Goal: Task Accomplishment & Management: Manage account settings

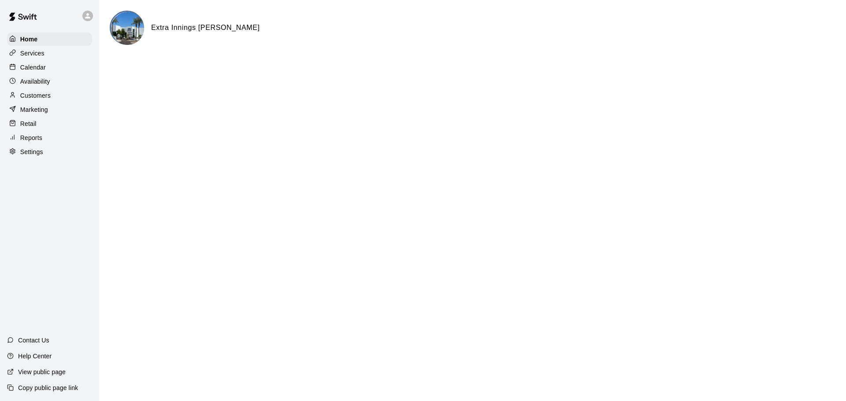
click at [47, 67] on div "Calendar" at bounding box center [49, 67] width 85 height 13
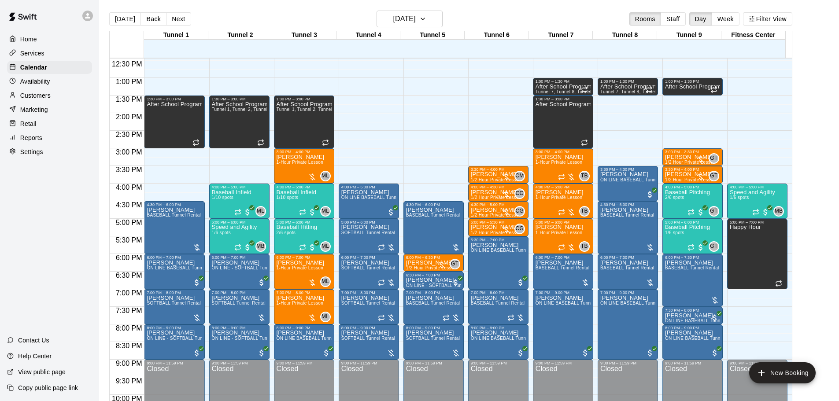
scroll to position [443, 0]
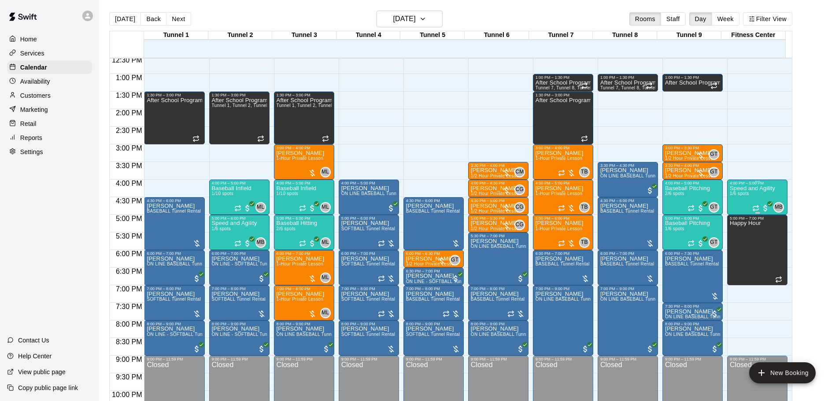
click at [741, 194] on span "1/6 spots" at bounding box center [739, 193] width 19 height 5
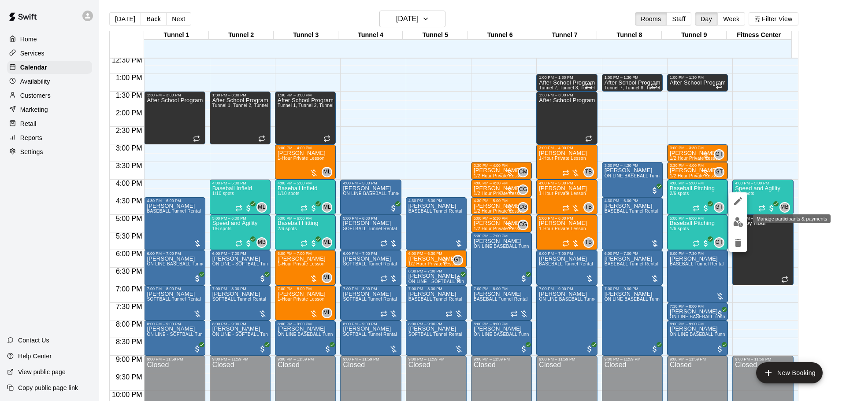
click at [738, 221] on img "edit" at bounding box center [738, 222] width 10 height 10
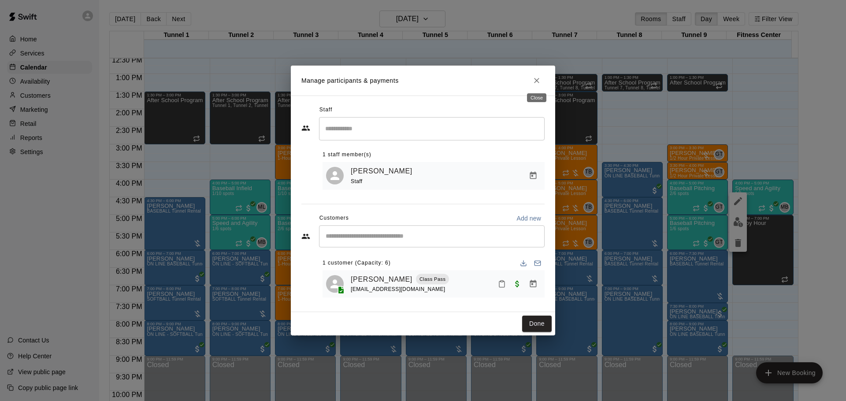
click at [537, 80] on icon "Close" at bounding box center [536, 80] width 5 height 5
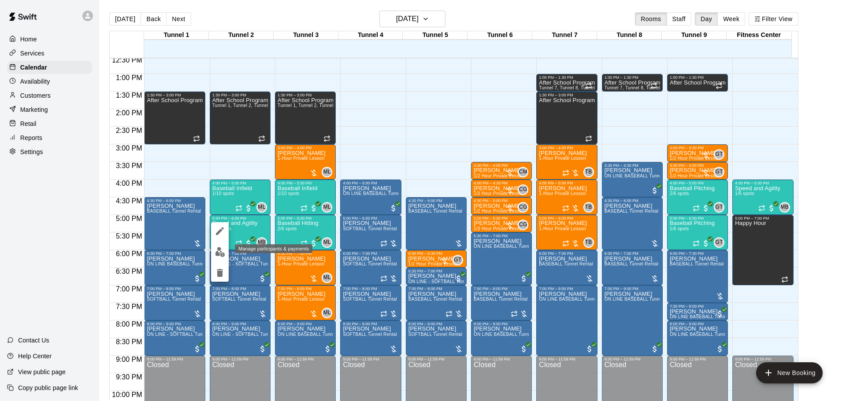
click at [219, 252] on img "edit" at bounding box center [220, 252] width 10 height 10
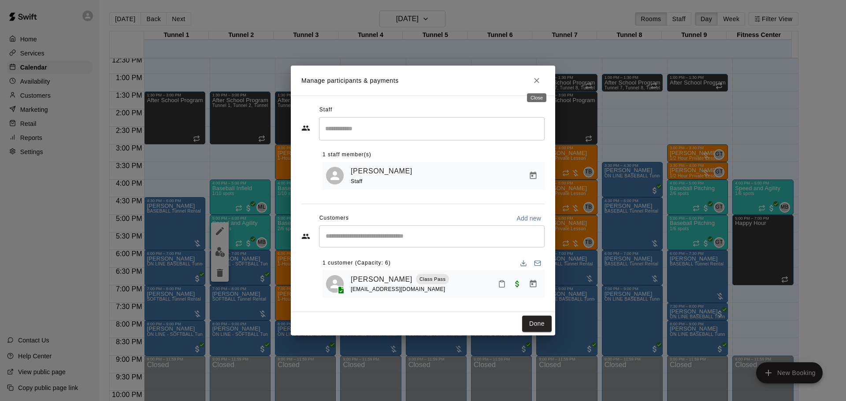
click at [535, 78] on icon "Close" at bounding box center [536, 80] width 5 height 5
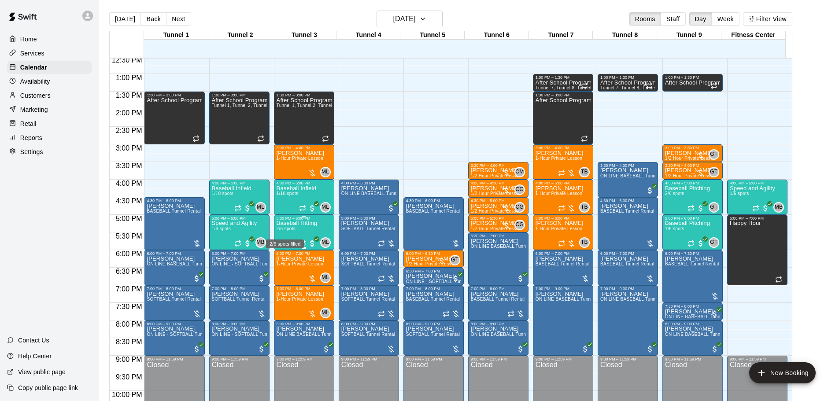
click at [289, 230] on span "2/6 spots" at bounding box center [286, 228] width 19 height 5
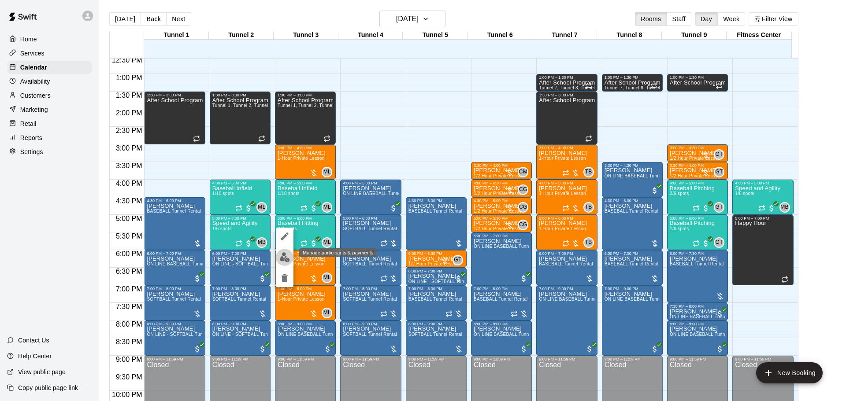
click at [282, 255] on img "edit" at bounding box center [285, 257] width 10 height 10
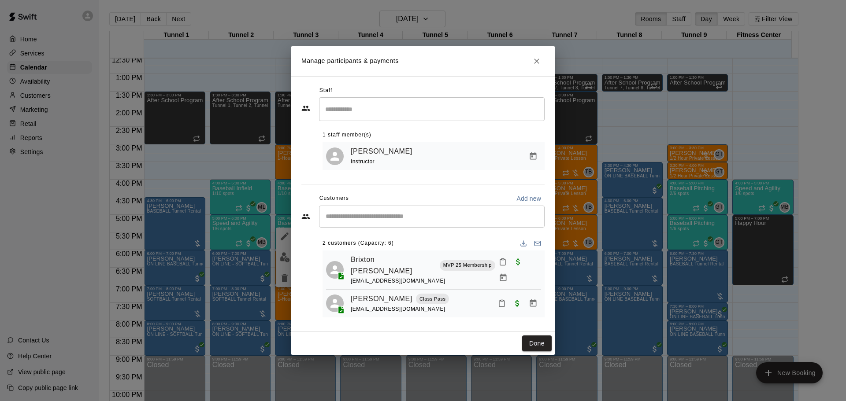
click at [537, 61] on icon "Close" at bounding box center [536, 61] width 9 height 9
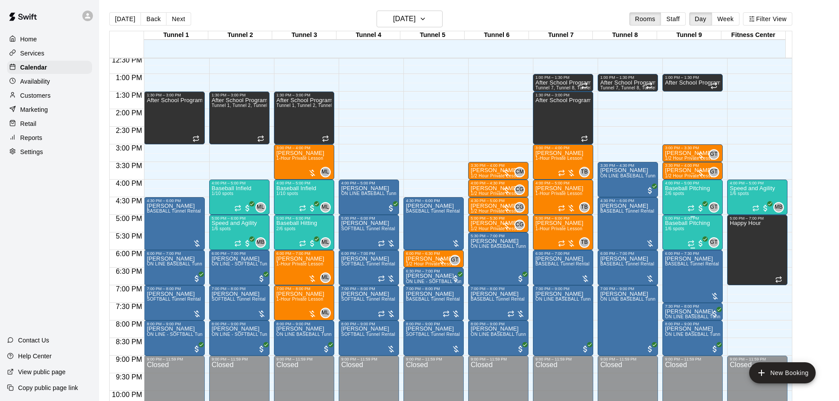
click at [676, 229] on span "1/6 spots" at bounding box center [674, 228] width 19 height 5
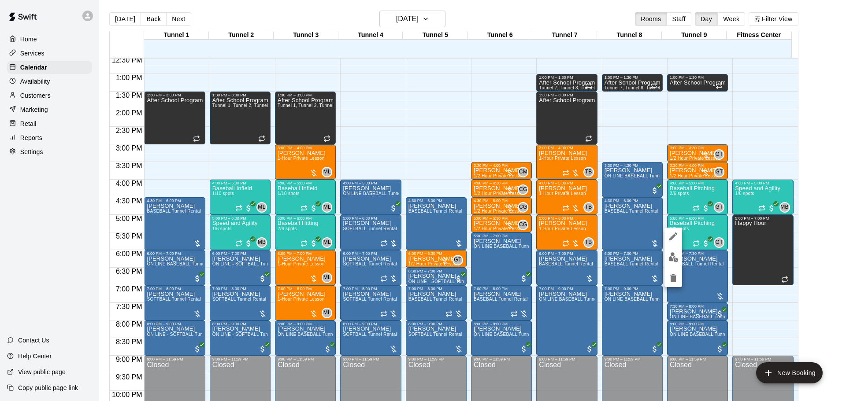
click at [668, 256] on img "edit" at bounding box center [673, 257] width 10 height 10
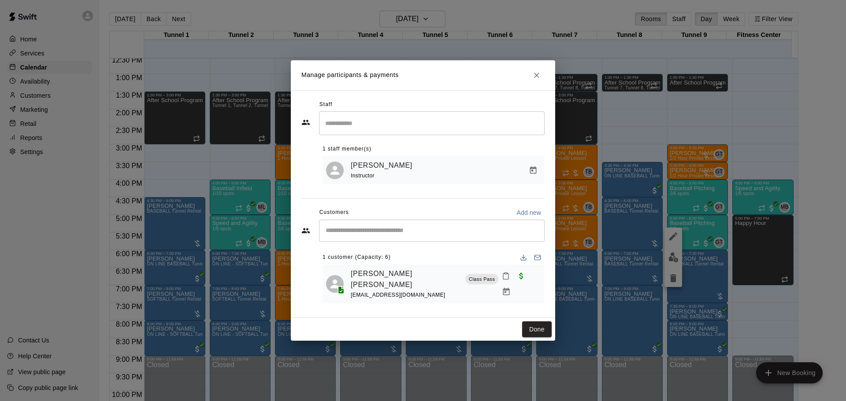
click at [536, 80] on icon "Close" at bounding box center [536, 75] width 9 height 9
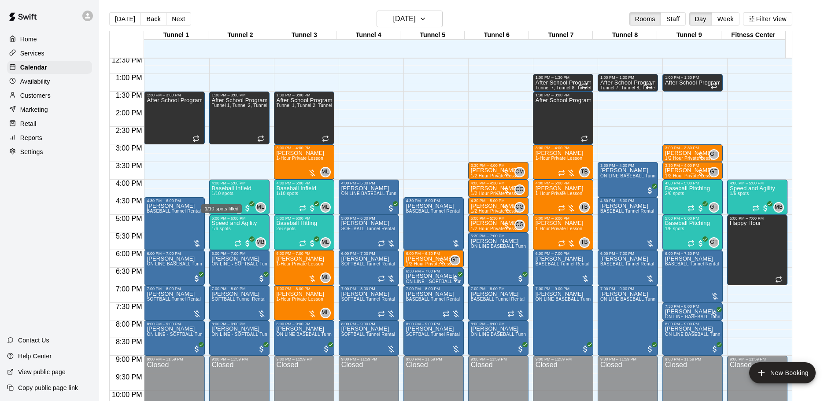
click at [231, 194] on span "1/10 spots" at bounding box center [223, 193] width 22 height 5
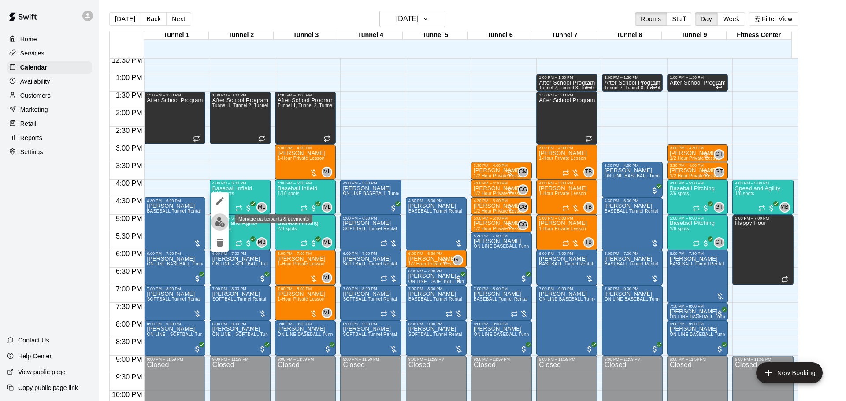
click at [223, 222] on img "edit" at bounding box center [220, 222] width 10 height 10
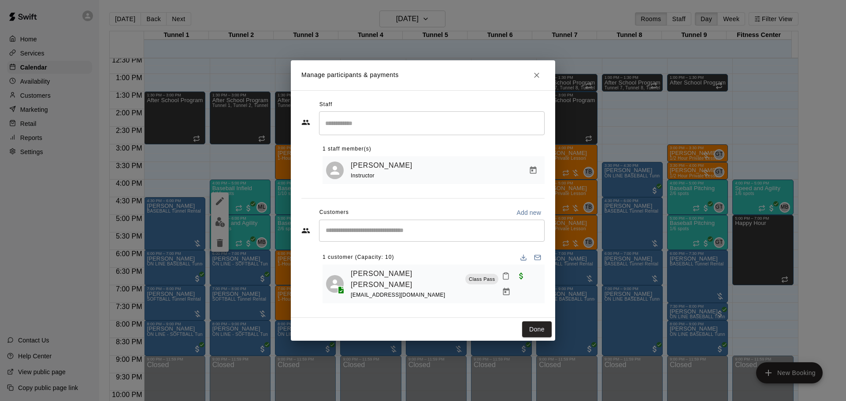
click at [534, 75] on icon "Close" at bounding box center [536, 75] width 9 height 9
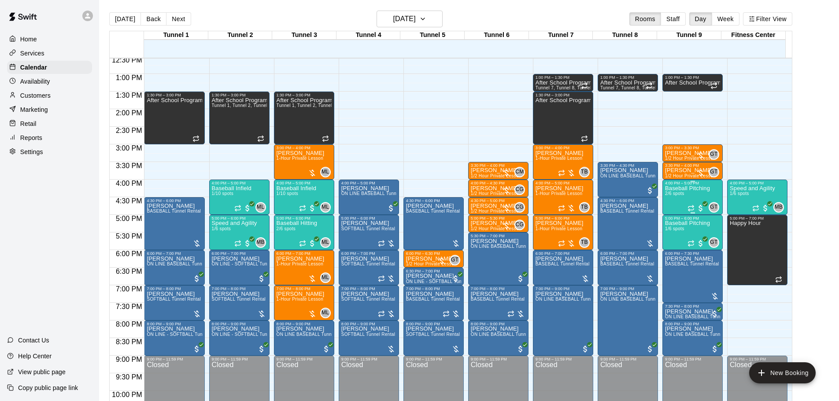
click at [676, 201] on div "Baseball Pitching 2/6 spots" at bounding box center [687, 386] width 45 height 401
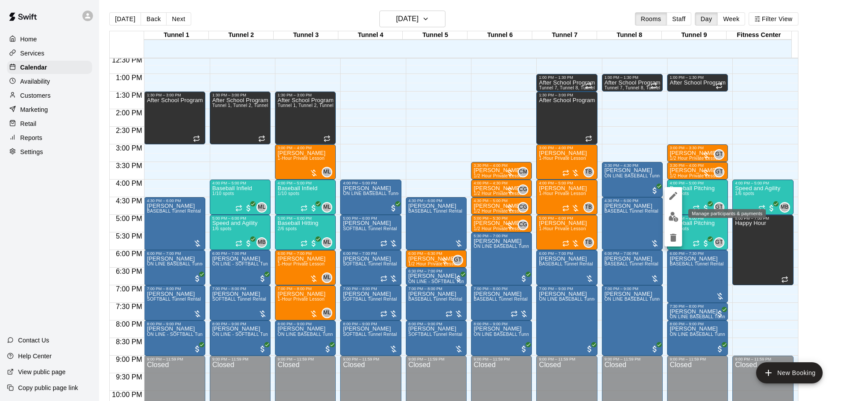
click at [671, 220] on img "edit" at bounding box center [673, 217] width 10 height 10
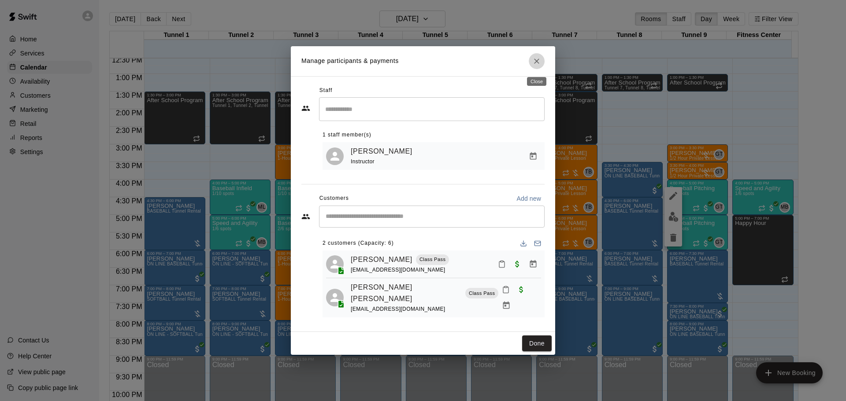
click at [536, 63] on icon "Close" at bounding box center [536, 61] width 5 height 5
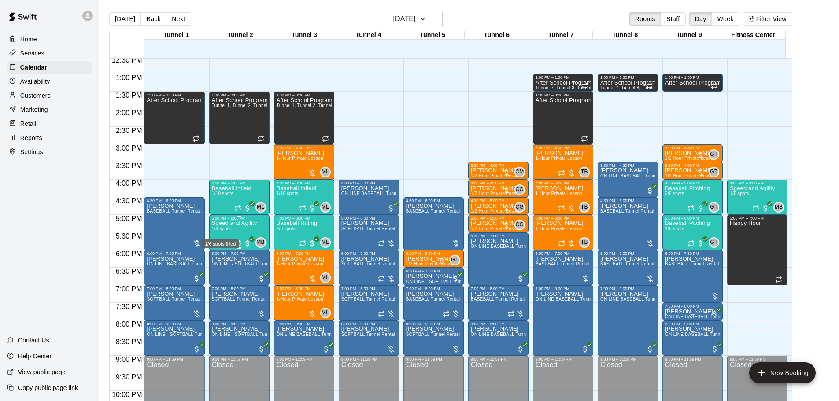
drag, startPoint x: 229, startPoint y: 229, endPoint x: 230, endPoint y: 238, distance: 8.9
click at [229, 229] on span "1/6 spots" at bounding box center [221, 228] width 19 height 5
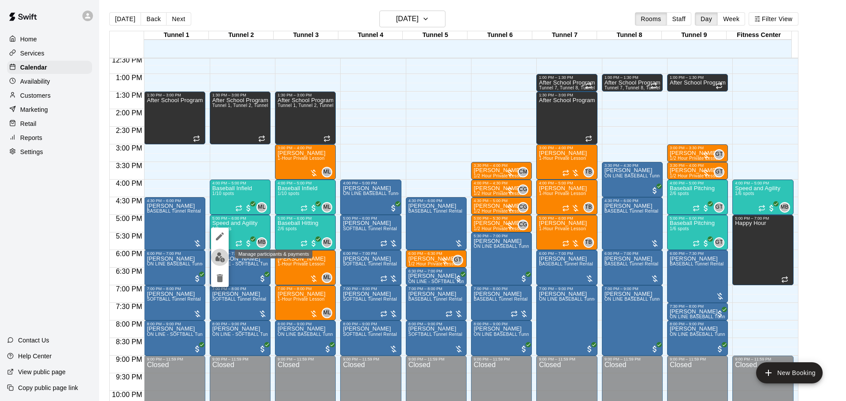
click at [219, 265] on button "edit" at bounding box center [220, 257] width 18 height 17
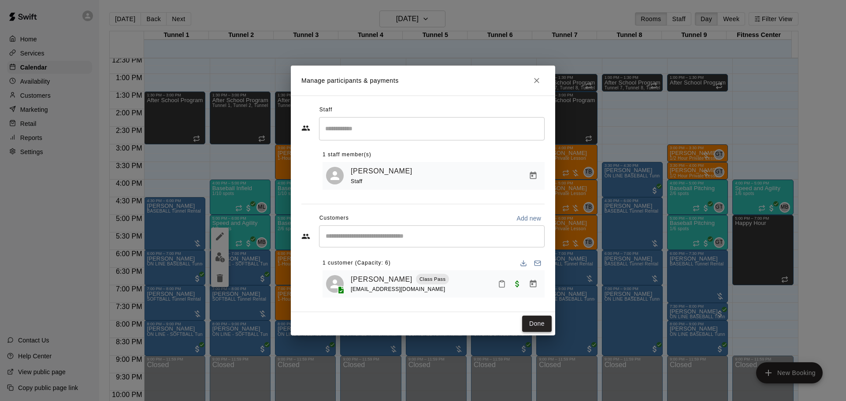
click at [546, 323] on button "Done" at bounding box center [537, 324] width 30 height 16
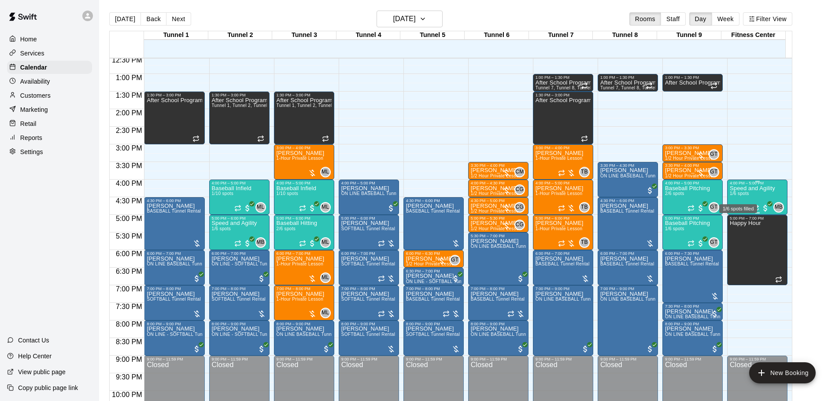
click at [747, 196] on span "1/6 spots" at bounding box center [739, 193] width 19 height 5
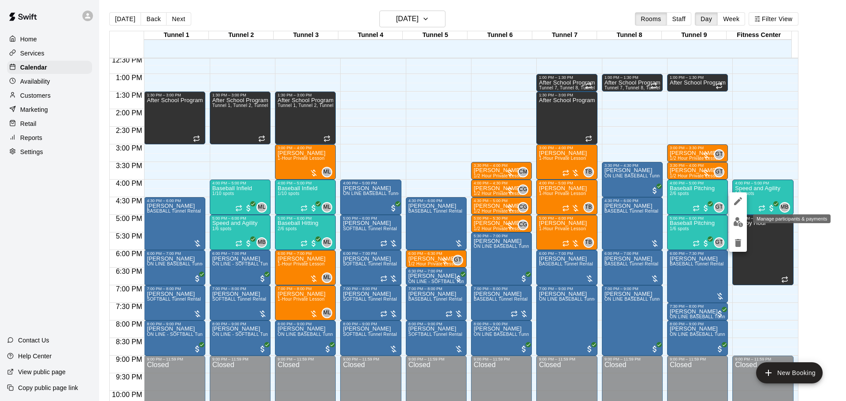
click at [736, 222] on img "edit" at bounding box center [738, 222] width 10 height 10
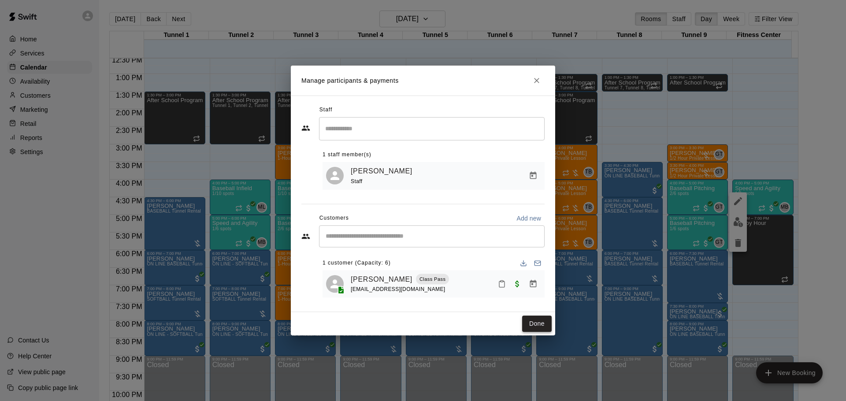
click at [536, 317] on button "Done" at bounding box center [537, 324] width 30 height 16
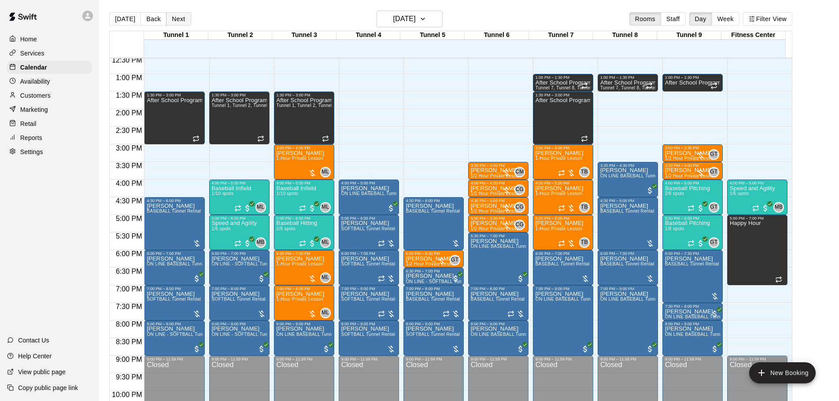
click at [178, 14] on button "Next" at bounding box center [178, 18] width 25 height 13
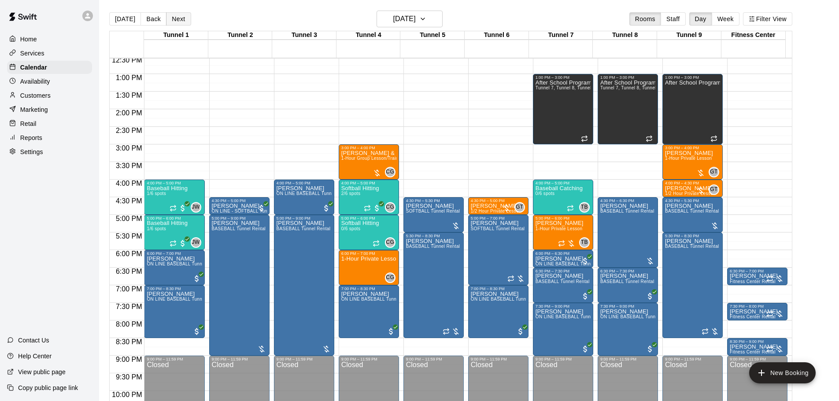
click at [181, 17] on button "Next" at bounding box center [178, 18] width 25 height 13
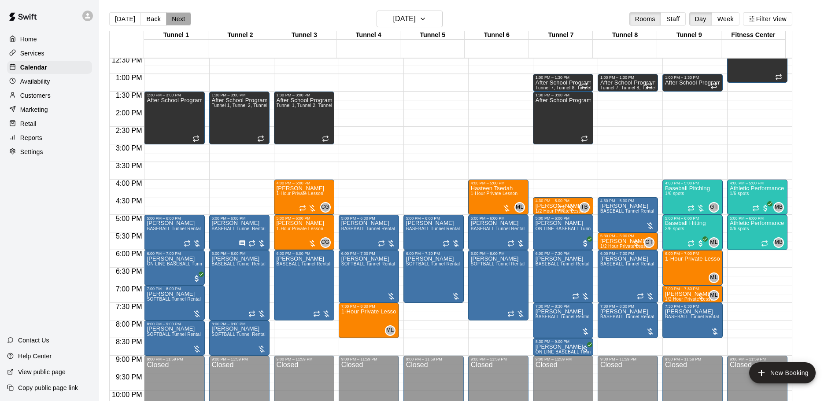
click at [174, 12] on button "Next" at bounding box center [178, 18] width 25 height 13
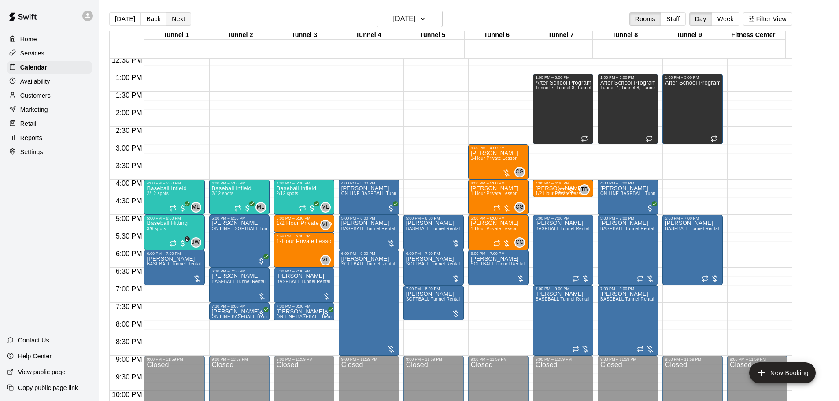
click at [177, 19] on button "Next" at bounding box center [178, 18] width 25 height 13
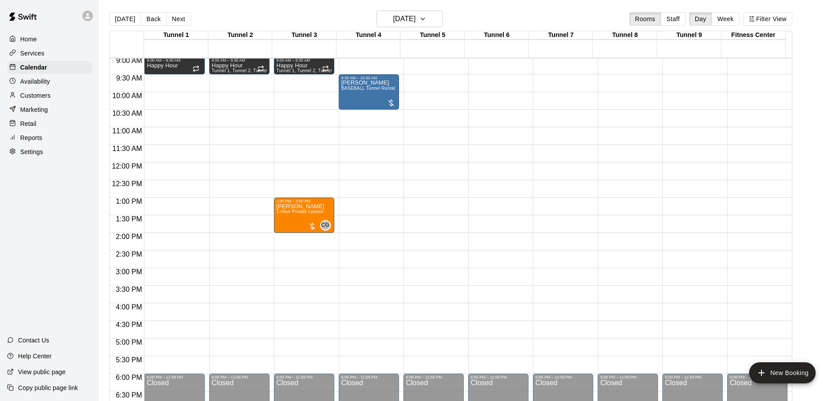
scroll to position [267, 0]
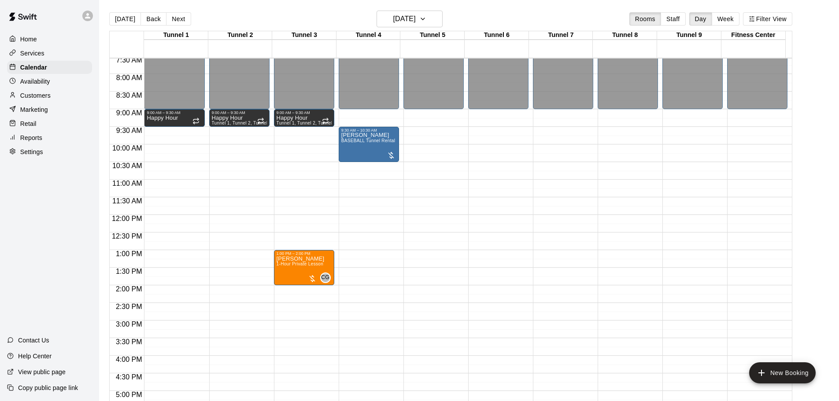
click at [117, 10] on main "Today Back Next Saturday Oct 18 Rooms Staff Day Week Filter View Tunnel 1 18 Sa…" at bounding box center [469, 208] width 740 height 416
click at [124, 19] on button "[DATE]" at bounding box center [125, 18] width 32 height 13
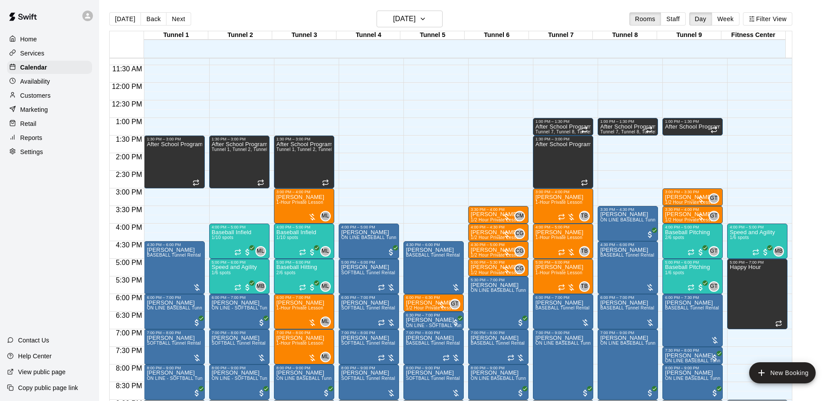
scroll to position [443, 0]
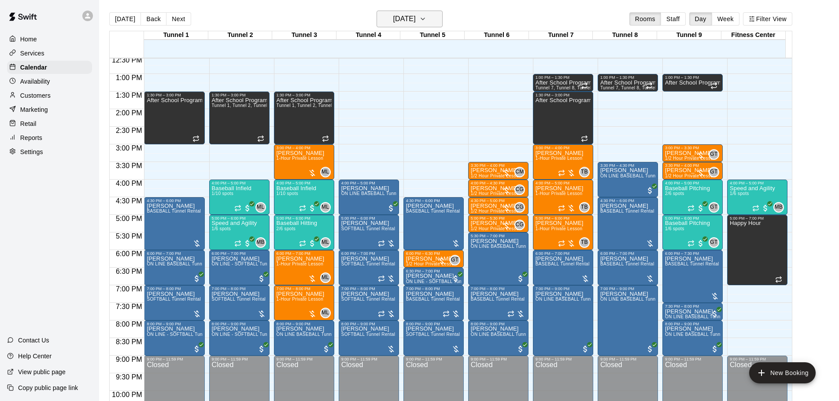
click at [416, 15] on h6 "[DATE]" at bounding box center [404, 19] width 22 height 12
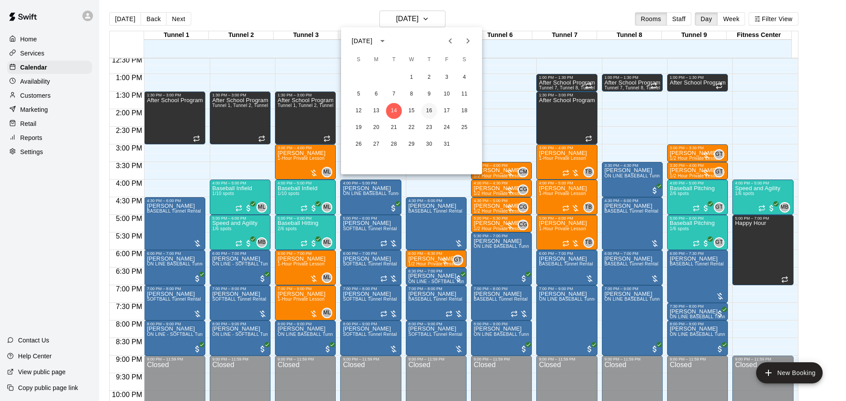
click at [429, 106] on button "16" at bounding box center [429, 111] width 16 height 16
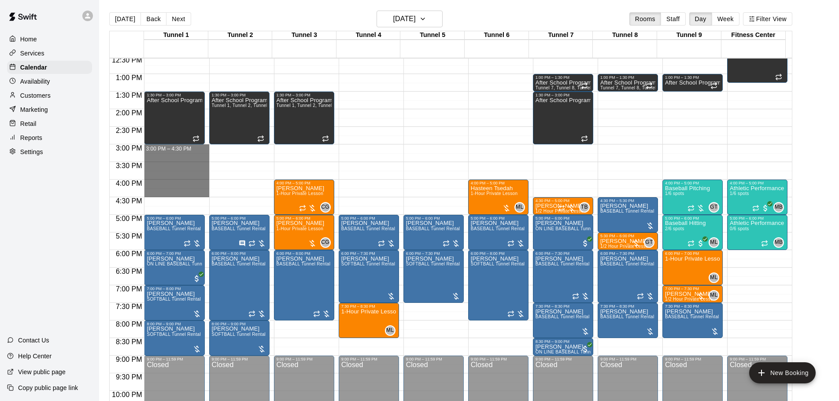
drag, startPoint x: 179, startPoint y: 147, endPoint x: 180, endPoint y: 196, distance: 49.4
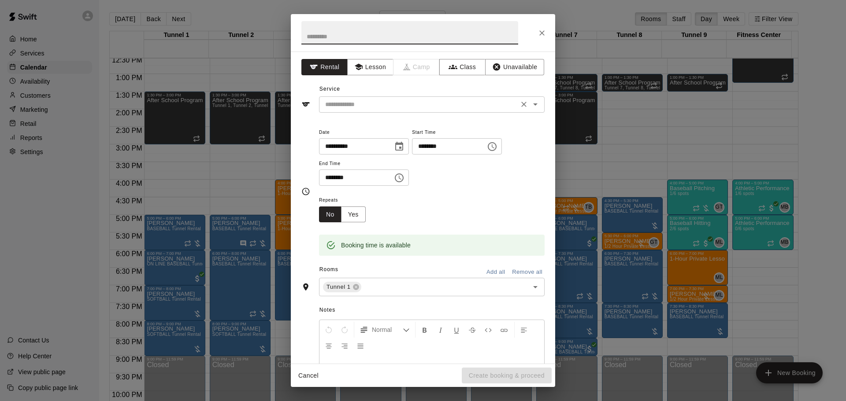
click at [385, 105] on input "text" at bounding box center [419, 104] width 194 height 11
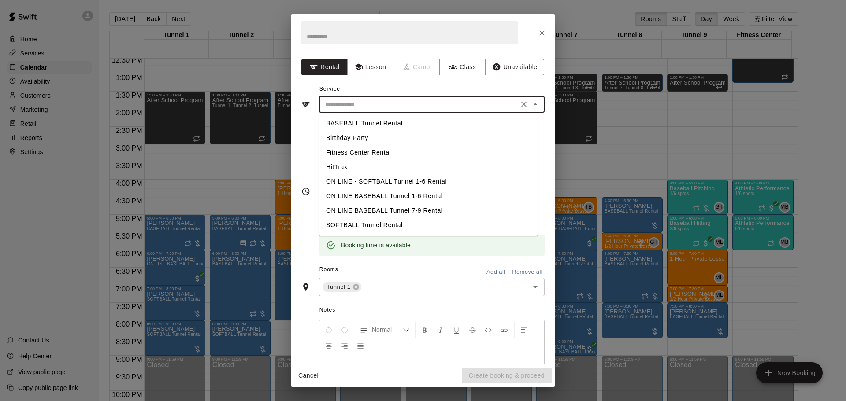
click at [379, 125] on li "BASEBALL Tunnel Rental" at bounding box center [428, 123] width 219 height 15
type input "**********"
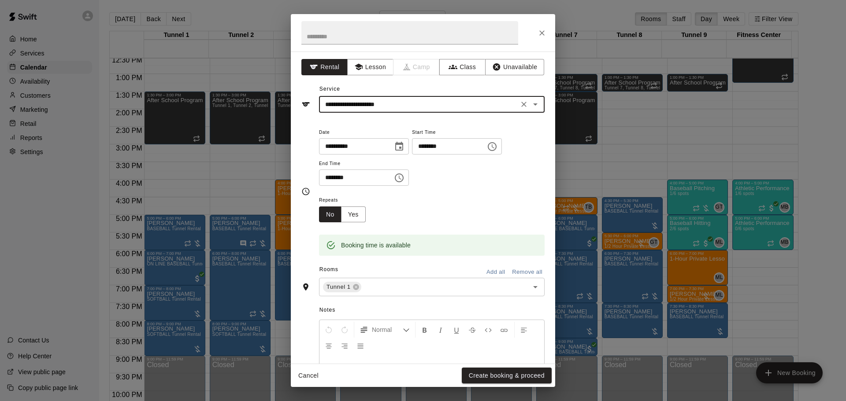
click at [497, 374] on button "Create booking & proceed" at bounding box center [507, 376] width 90 height 16
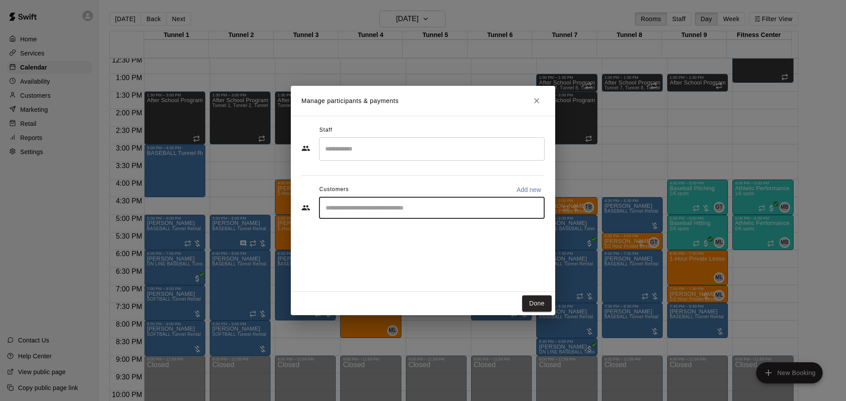
click at [382, 212] on input "Start typing to search customers..." at bounding box center [432, 208] width 218 height 9
type input "****"
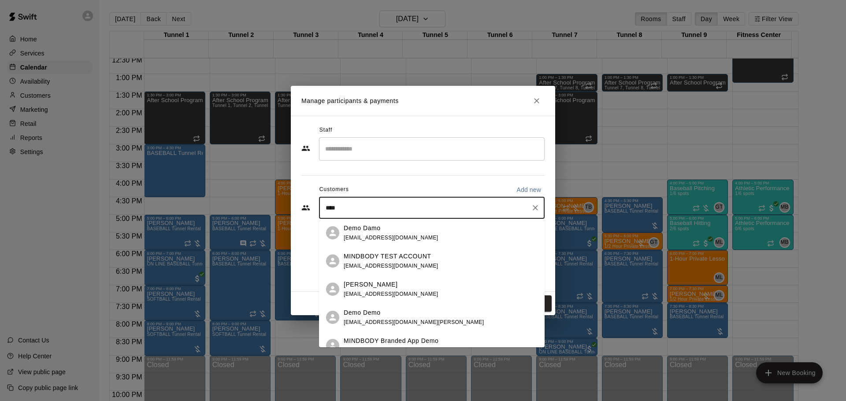
click at [394, 232] on div "Demo Damo" at bounding box center [391, 228] width 95 height 9
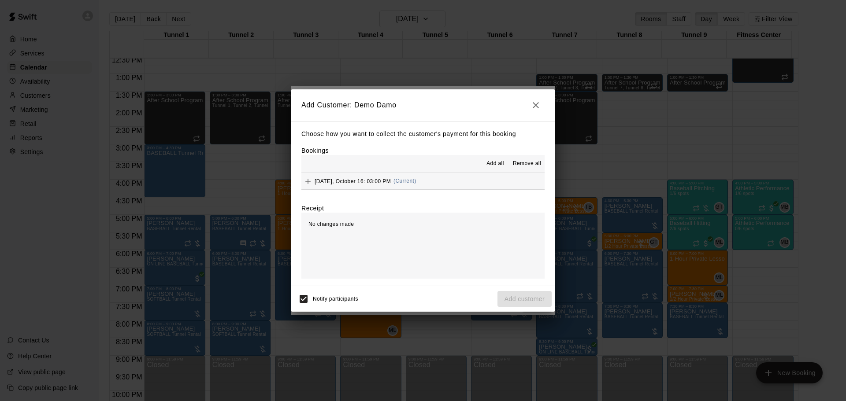
click at [393, 178] on div "Thursday, October 16: 03:00 PM (Current)" at bounding box center [358, 181] width 115 height 13
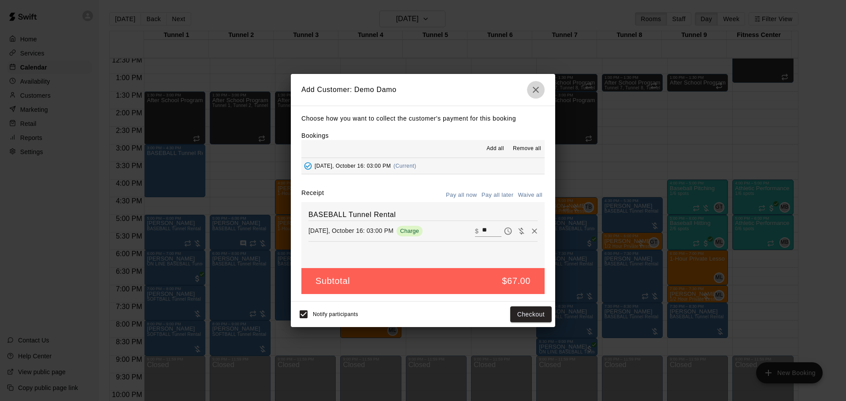
click at [534, 94] on icon "button" at bounding box center [536, 90] width 11 height 11
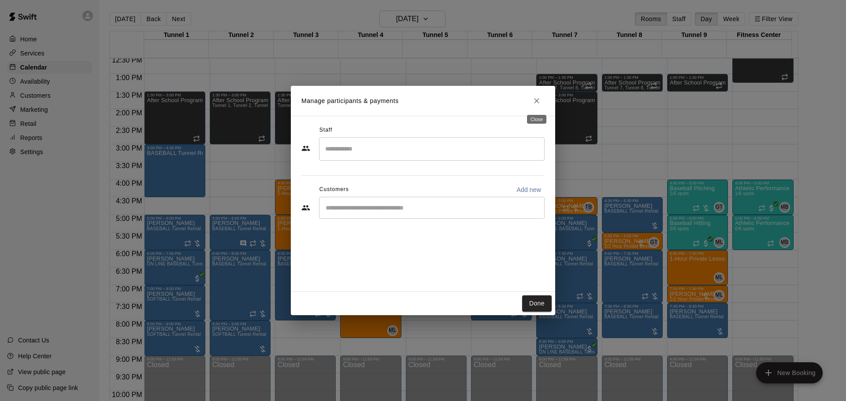
click at [539, 100] on icon "Close" at bounding box center [536, 100] width 9 height 9
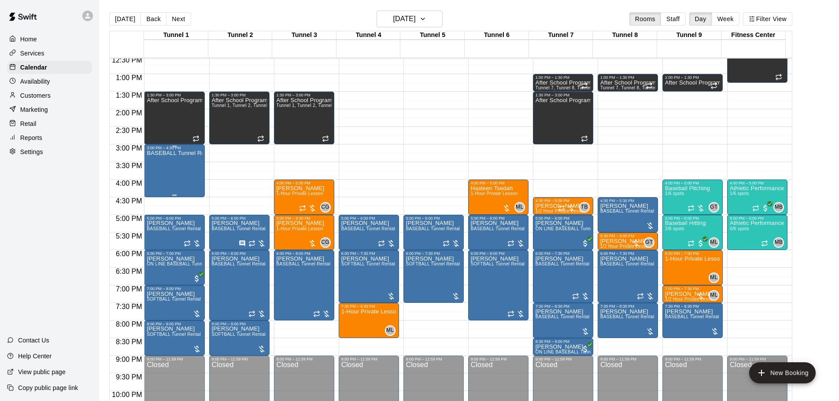
click at [171, 153] on p "BASEBALL Tunnel Rental" at bounding box center [174, 153] width 55 height 0
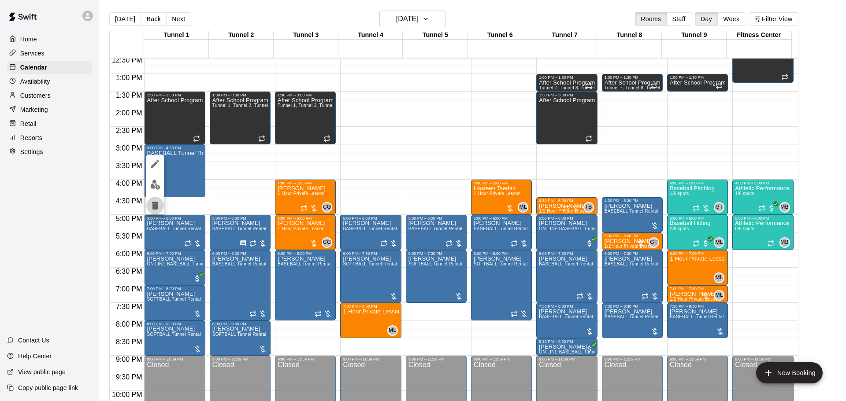
click at [157, 208] on icon "delete" at bounding box center [155, 206] width 6 height 8
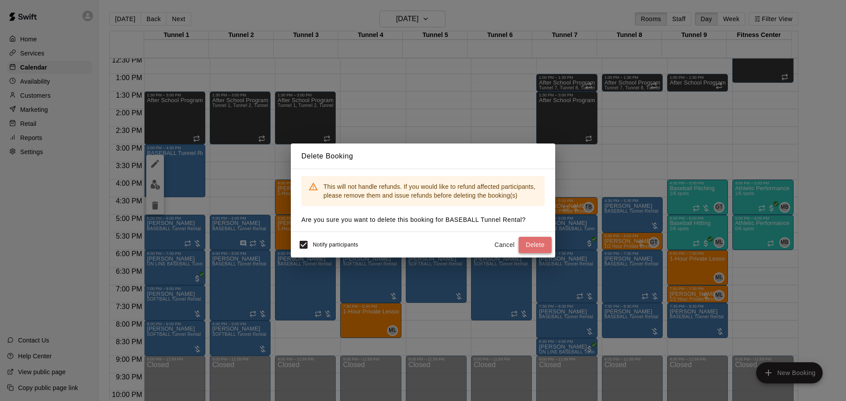
click at [531, 248] on button "Delete" at bounding box center [535, 245] width 33 height 16
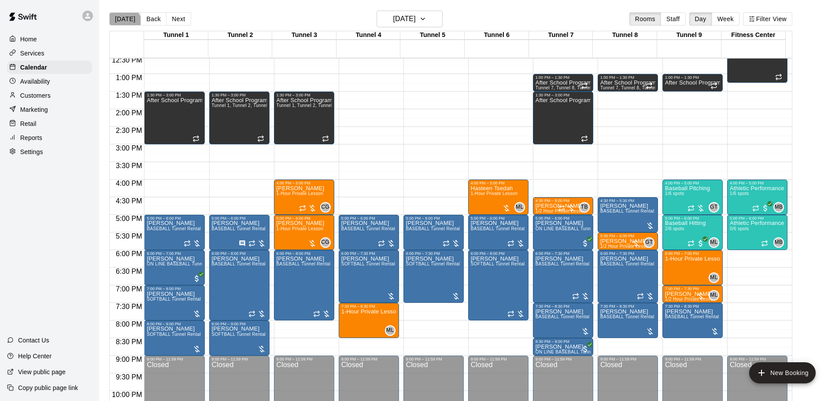
click at [122, 23] on button "[DATE]" at bounding box center [125, 18] width 32 height 13
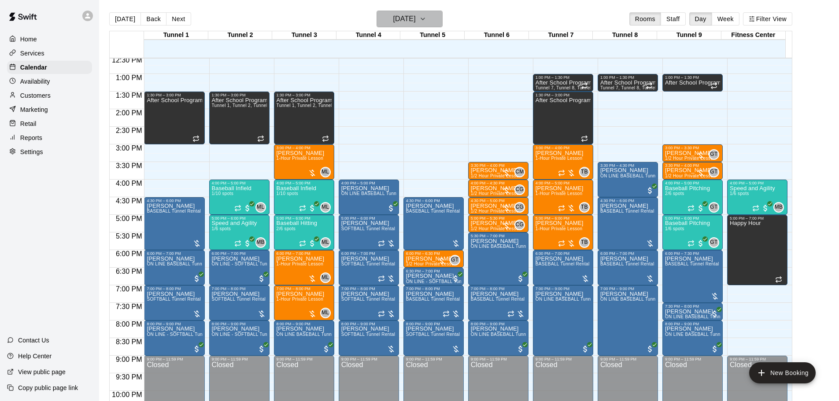
click at [416, 16] on h6 "[DATE]" at bounding box center [404, 19] width 22 height 12
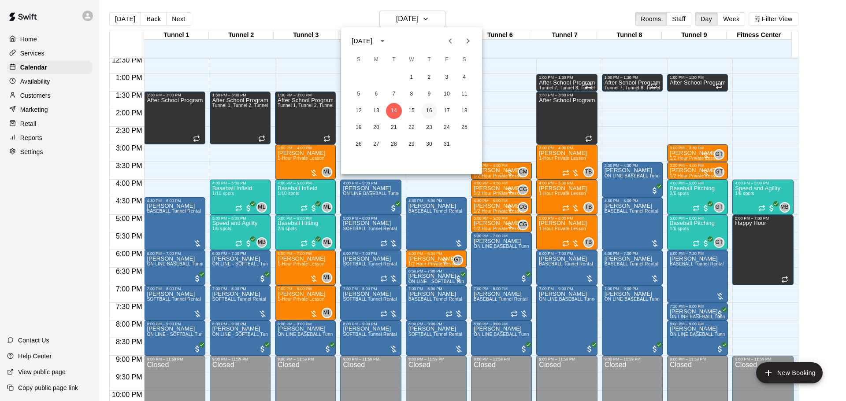
click at [428, 111] on button "16" at bounding box center [429, 111] width 16 height 16
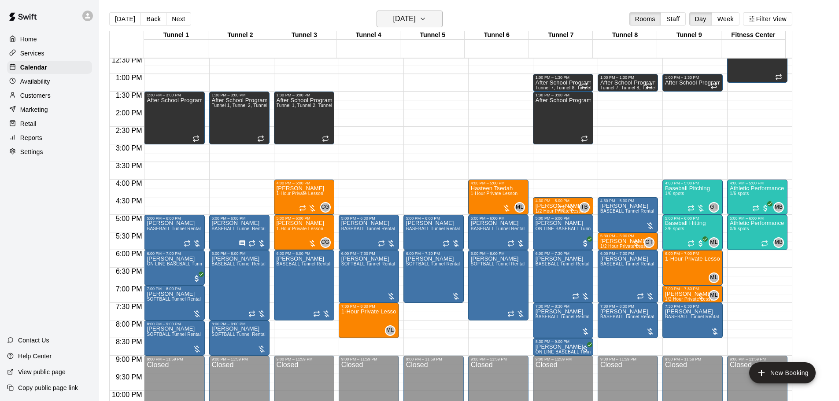
click at [409, 18] on h6 "Thursday Oct 16" at bounding box center [404, 19] width 22 height 12
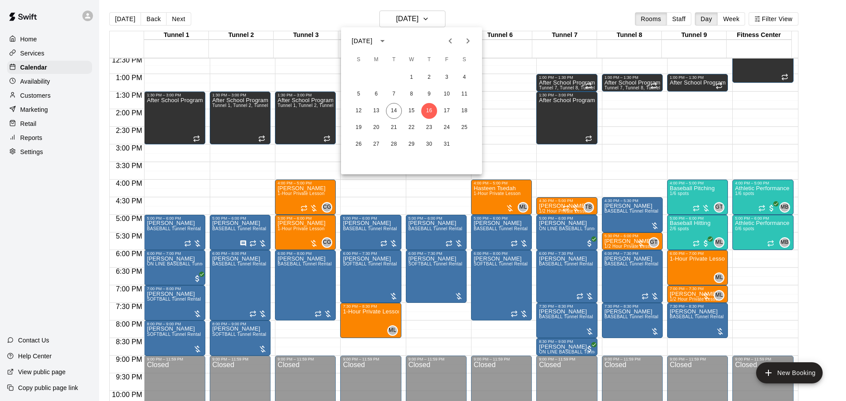
click at [439, 106] on div "12 13 14 15 16 17 18" at bounding box center [411, 111] width 141 height 16
click at [445, 111] on button "17" at bounding box center [447, 111] width 16 height 16
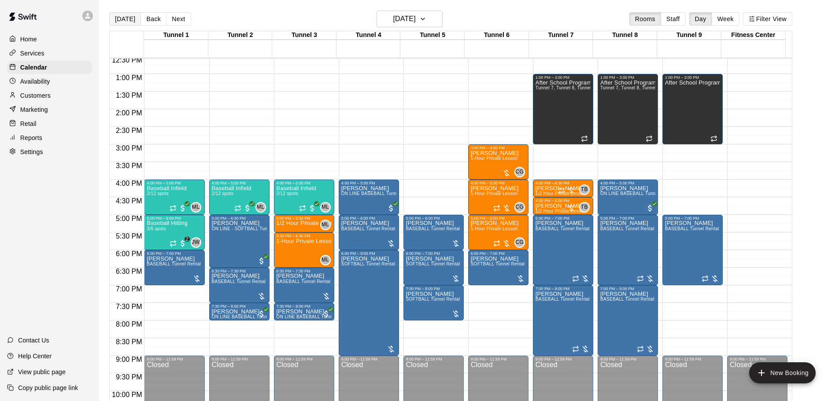
click at [130, 23] on button "[DATE]" at bounding box center [125, 18] width 32 height 13
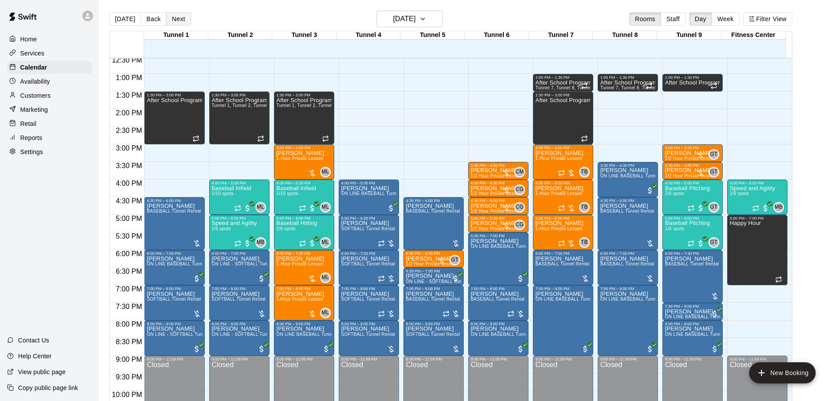
click at [172, 24] on button "Next" at bounding box center [178, 18] width 25 height 13
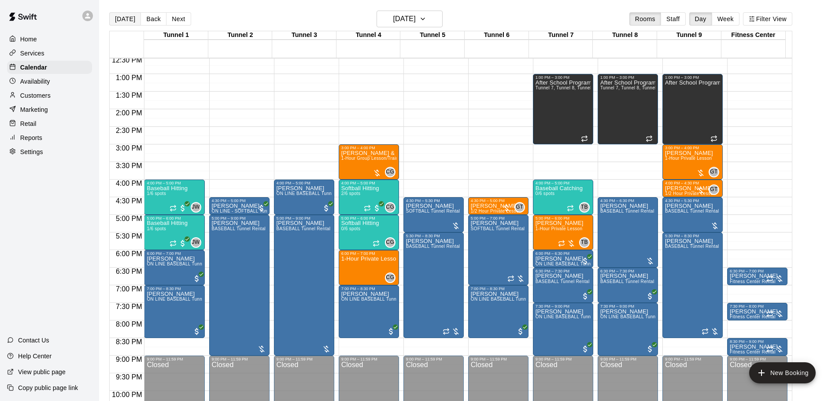
click at [127, 17] on button "[DATE]" at bounding box center [125, 18] width 32 height 13
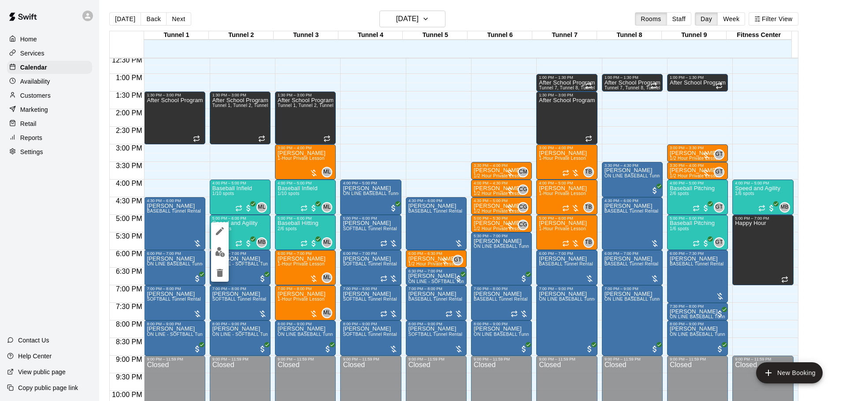
click at [220, 252] on img "edit" at bounding box center [220, 252] width 10 height 10
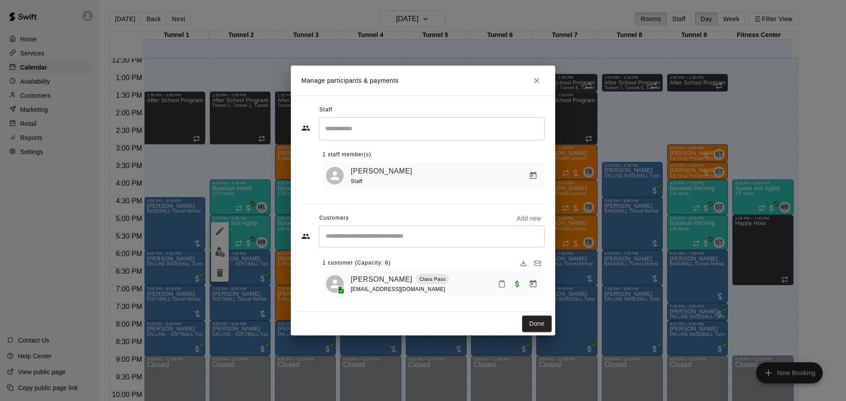
click at [540, 87] on h2 "Manage participants & payments" at bounding box center [423, 81] width 264 height 30
click at [537, 79] on icon "Close" at bounding box center [536, 80] width 5 height 5
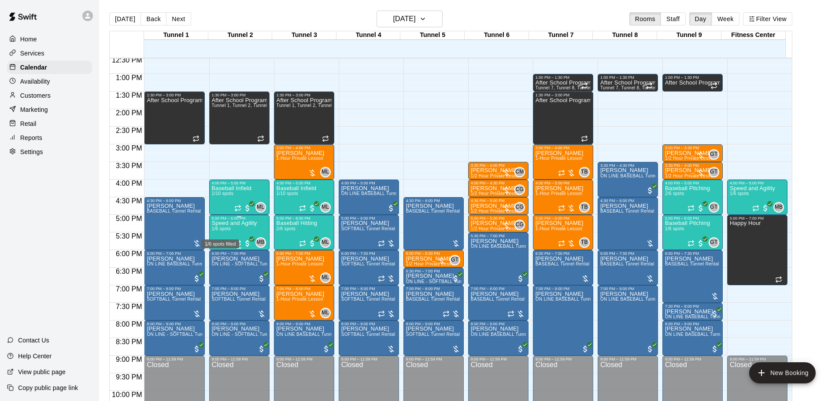
click at [221, 238] on div "1/6 spots filled" at bounding box center [220, 242] width 40 height 16
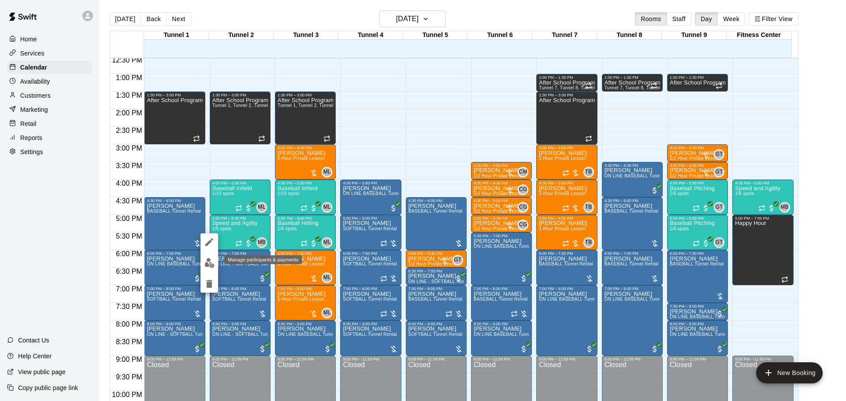
click at [214, 256] on button "edit" at bounding box center [209, 263] width 18 height 17
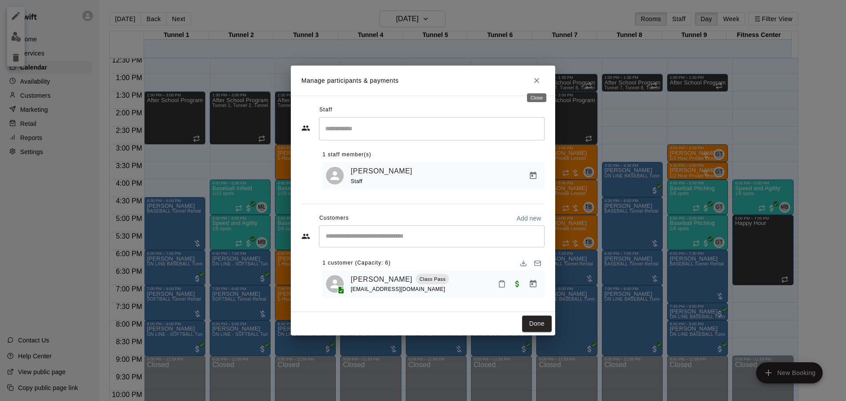
click at [543, 79] on button "Close" at bounding box center [537, 81] width 16 height 16
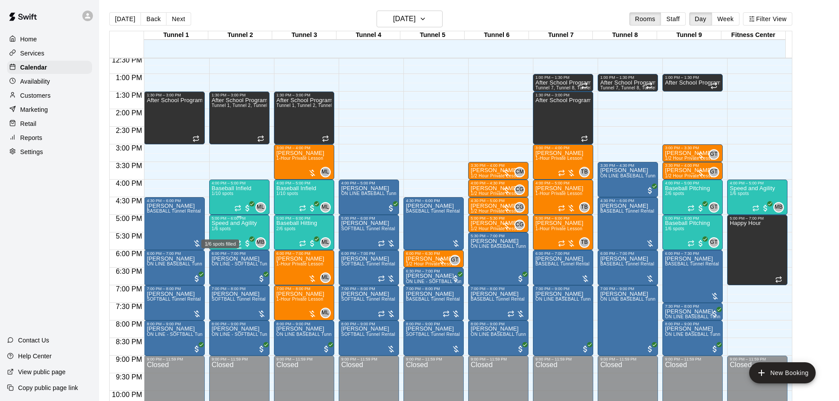
click at [226, 231] on span "1/6 spots" at bounding box center [221, 228] width 19 height 5
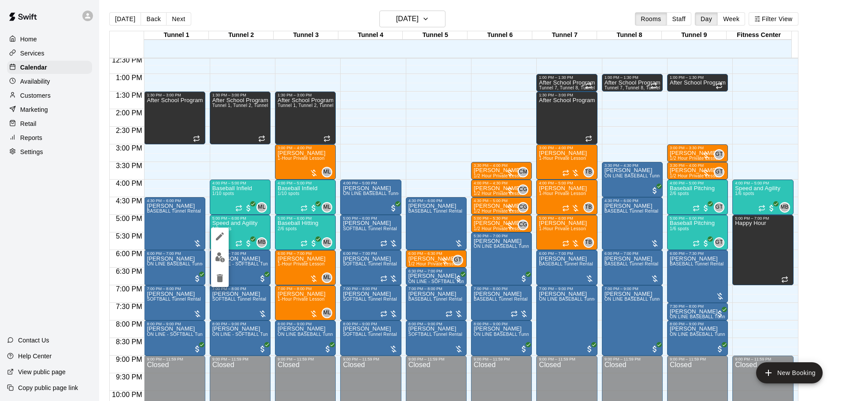
click at [462, 121] on div at bounding box center [423, 200] width 846 height 401
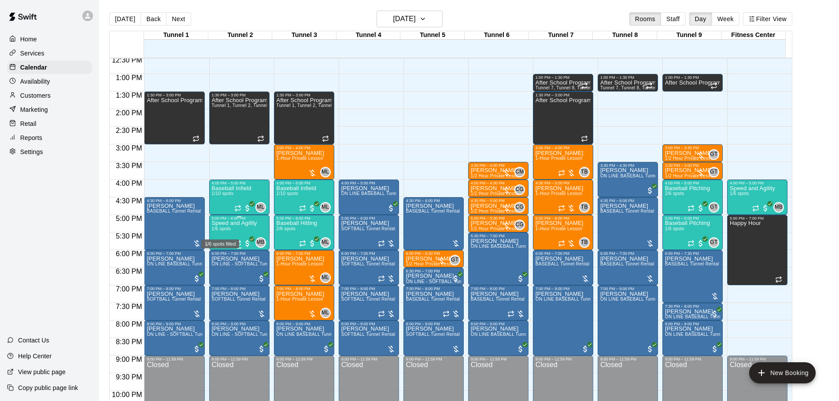
click at [219, 231] on span "1/6 spots" at bounding box center [221, 228] width 19 height 5
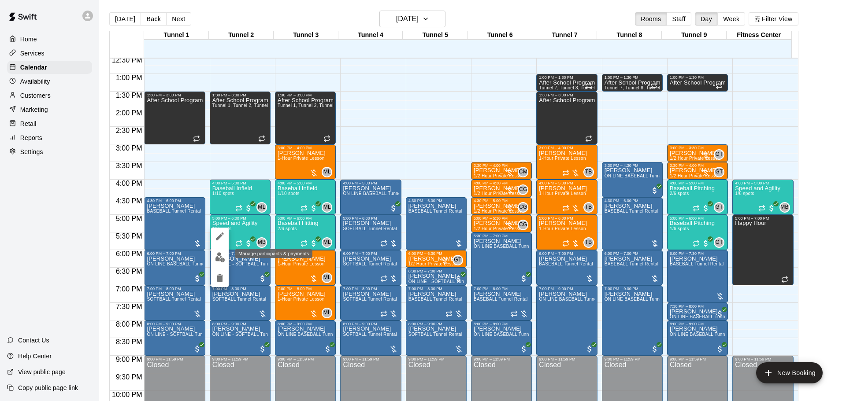
click at [219, 256] on img "edit" at bounding box center [220, 257] width 10 height 10
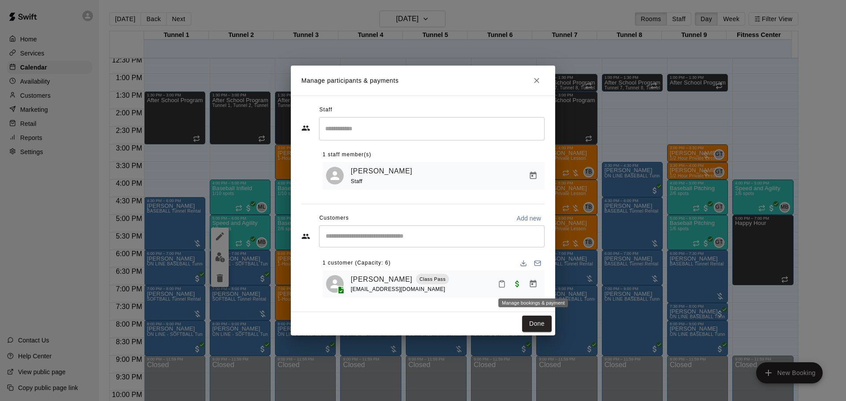
click at [529, 283] on icon "Manage bookings & payment" at bounding box center [533, 284] width 9 height 9
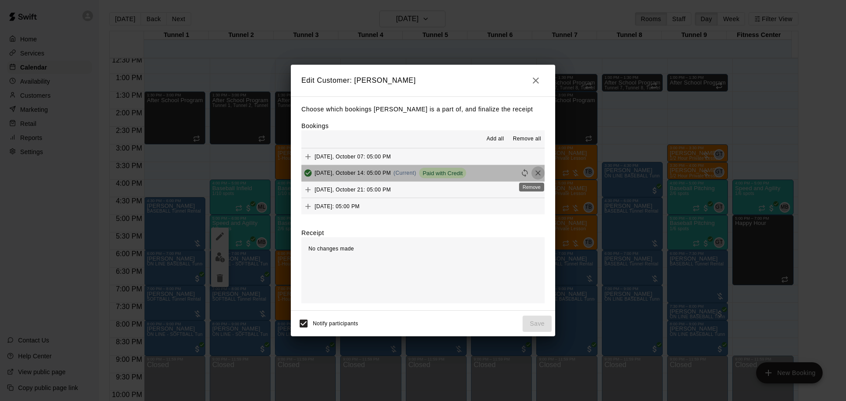
click at [534, 174] on icon "Remove" at bounding box center [538, 173] width 9 height 9
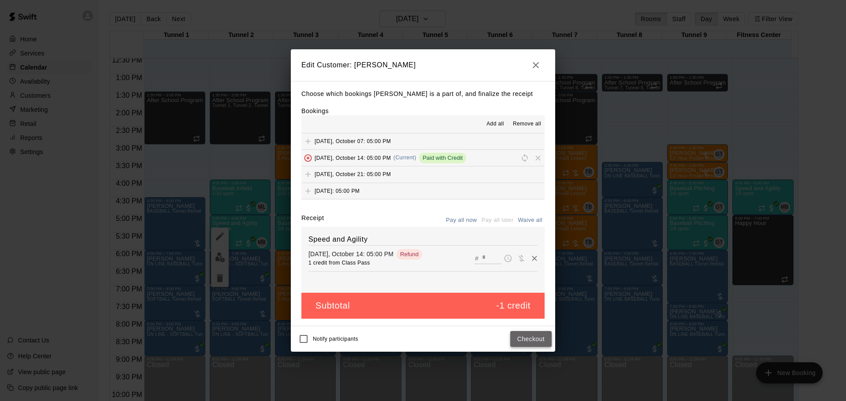
click at [525, 340] on button "Checkout" at bounding box center [530, 339] width 41 height 16
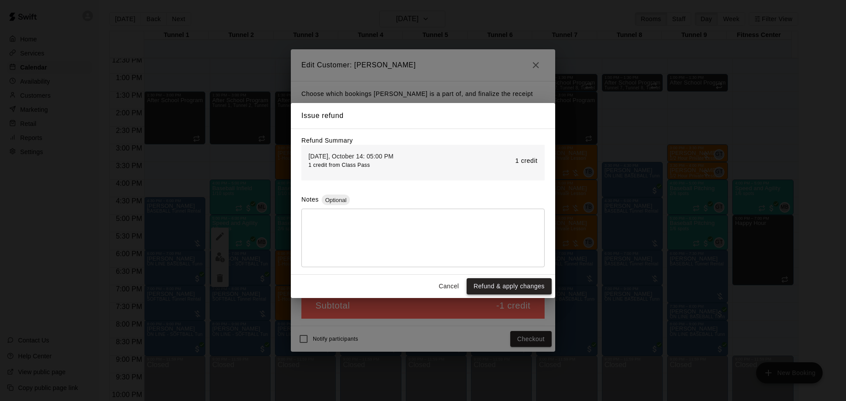
click at [511, 282] on button "Refund & apply changes" at bounding box center [509, 286] width 85 height 16
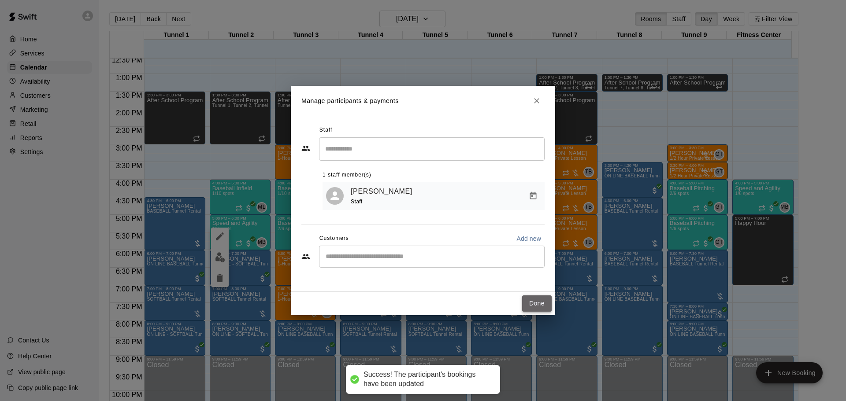
click at [531, 301] on button "Done" at bounding box center [537, 304] width 30 height 16
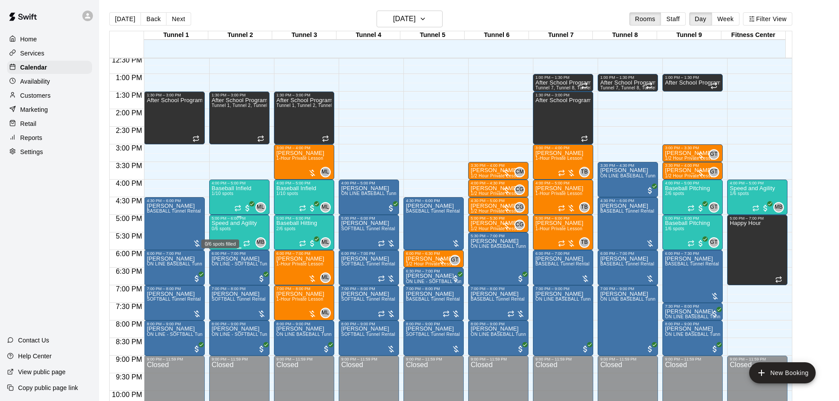
click at [220, 228] on span "0/6 spots" at bounding box center [221, 228] width 19 height 5
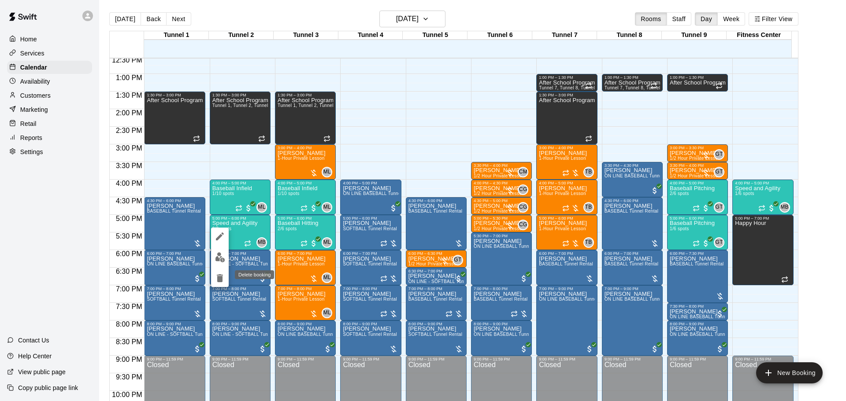
click at [219, 276] on icon "delete" at bounding box center [220, 279] width 6 height 8
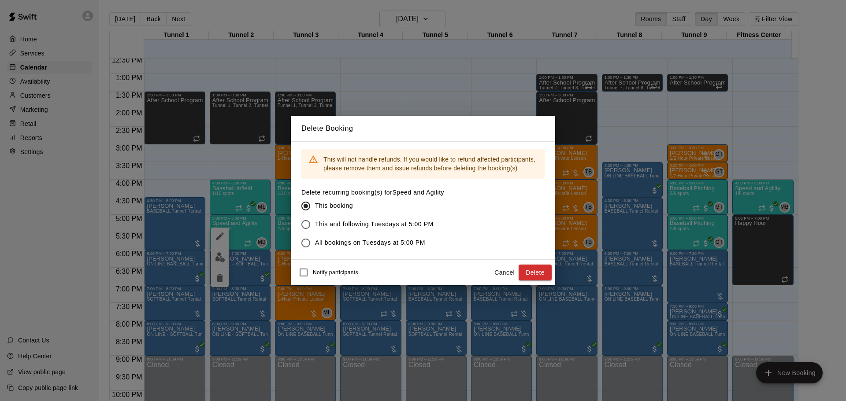
click at [534, 276] on button "Delete" at bounding box center [535, 273] width 33 height 16
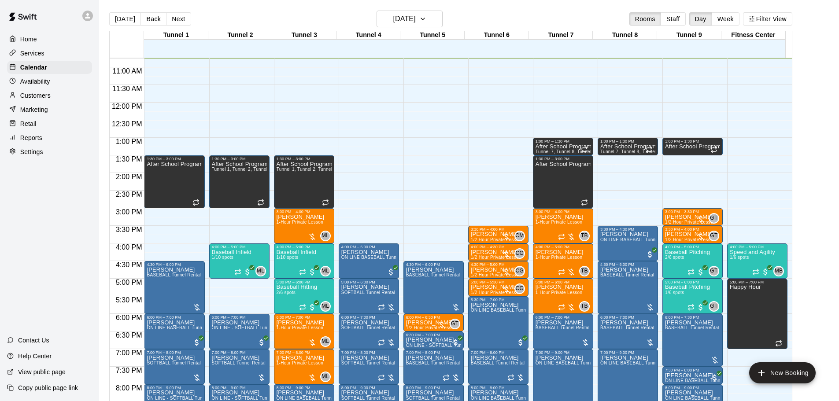
scroll to position [423, 0]
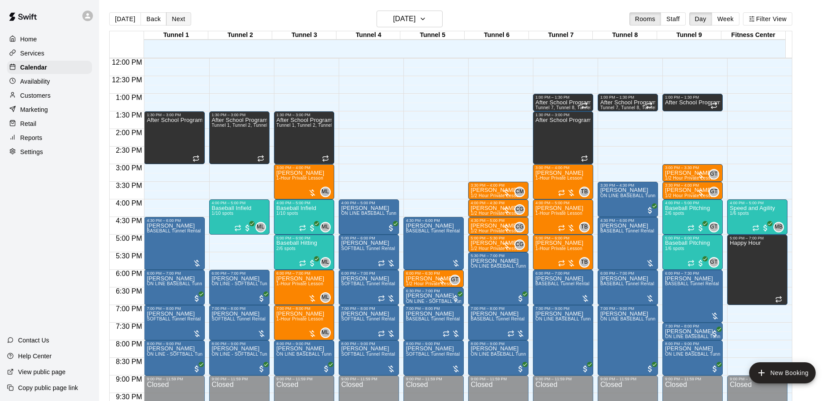
click at [183, 19] on button "Next" at bounding box center [178, 18] width 25 height 13
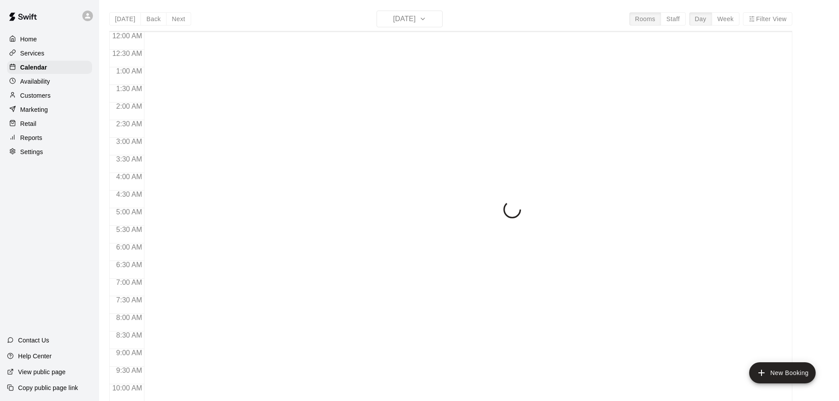
scroll to position [379, 0]
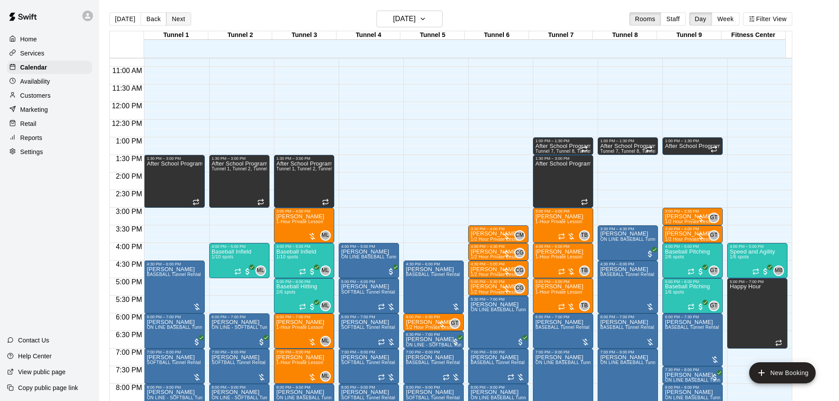
click at [171, 18] on button "Next" at bounding box center [178, 18] width 25 height 13
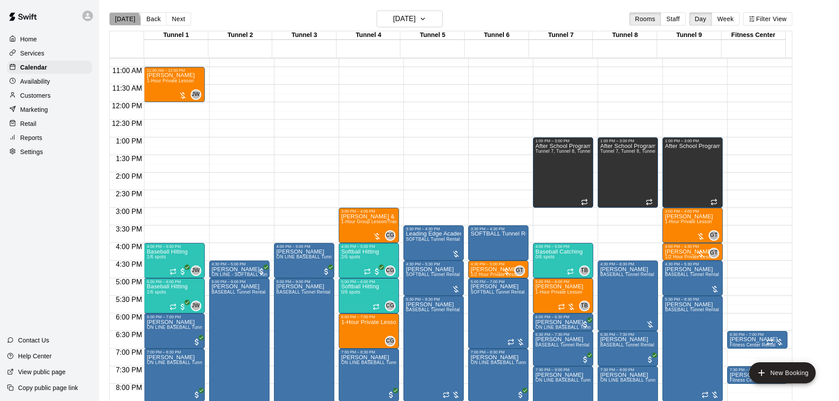
click at [119, 22] on button "[DATE]" at bounding box center [125, 18] width 32 height 13
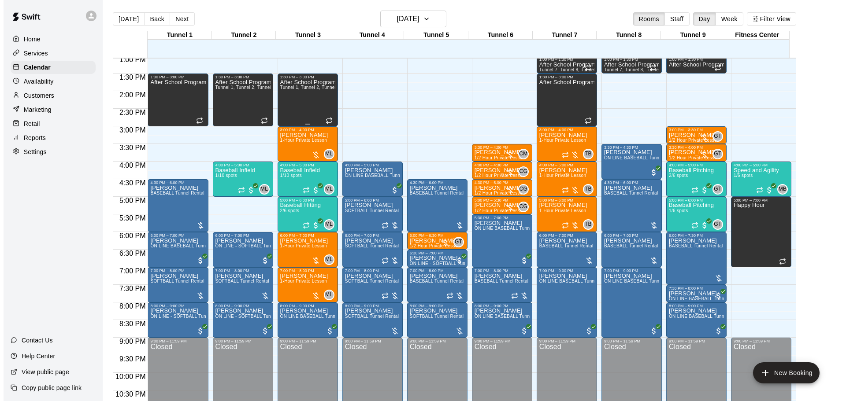
scroll to position [468, 0]
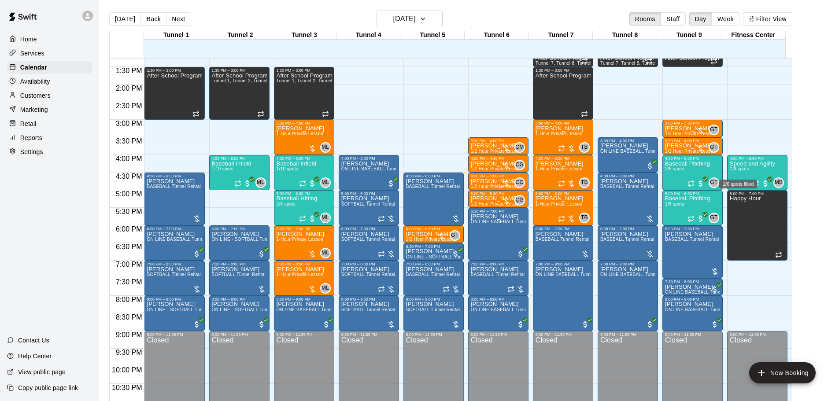
click at [746, 170] on span "1/6 spots" at bounding box center [739, 169] width 19 height 5
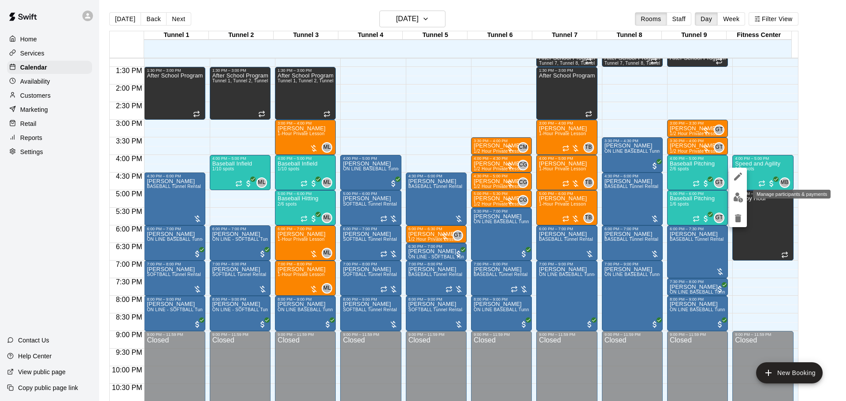
click at [735, 199] on img "edit" at bounding box center [738, 198] width 10 height 10
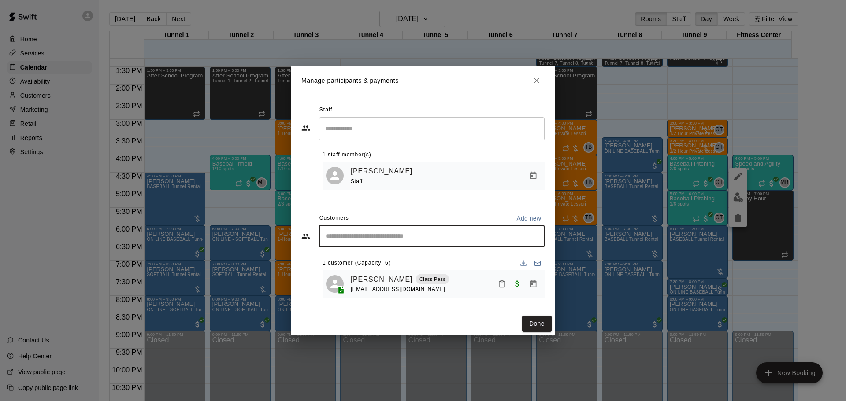
click at [397, 237] on input "Start typing to search customers..." at bounding box center [432, 236] width 218 height 9
type input "*"
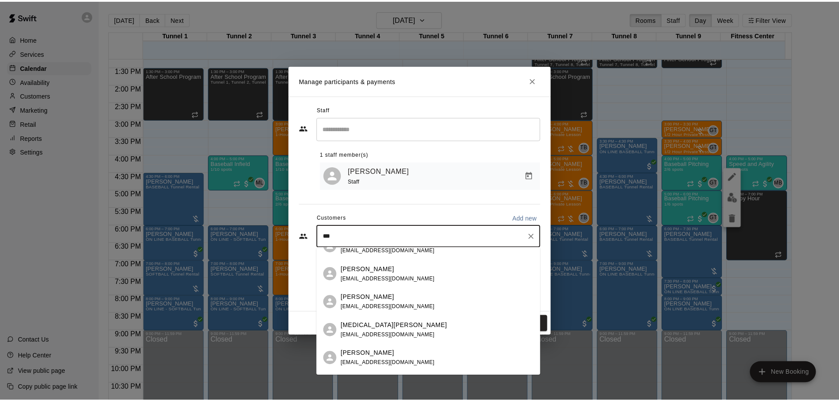
scroll to position [0, 0]
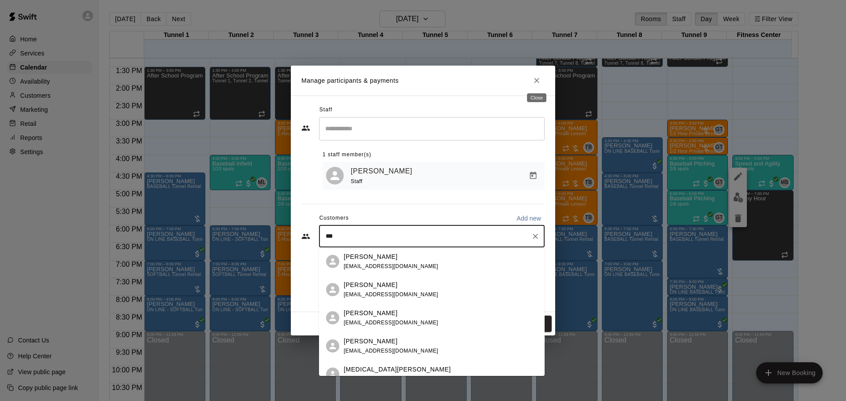
type input "***"
click at [536, 82] on icon "Close" at bounding box center [536, 80] width 9 height 9
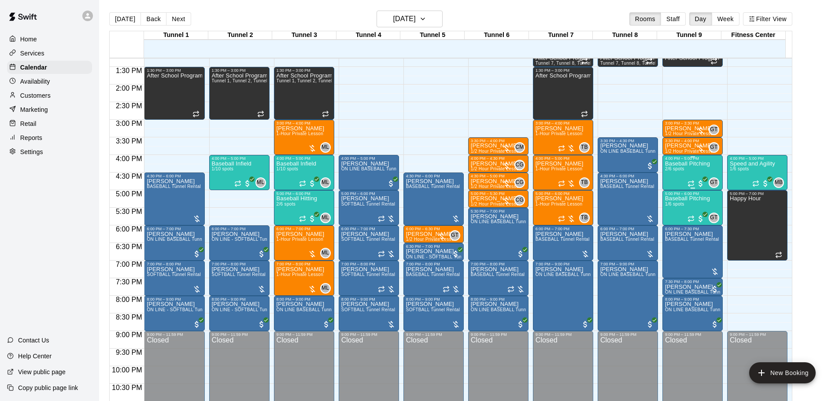
click at [674, 164] on p "Baseball Pitching" at bounding box center [687, 164] width 45 height 0
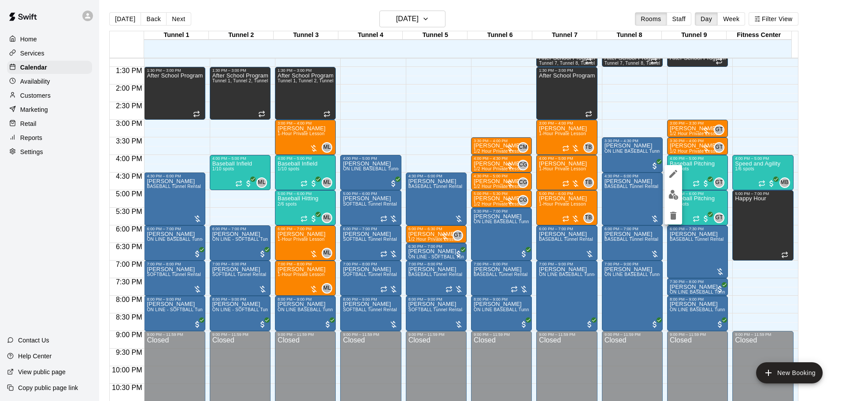
click at [670, 185] on div at bounding box center [673, 194] width 18 height 59
click at [672, 196] on img "edit" at bounding box center [673, 195] width 10 height 10
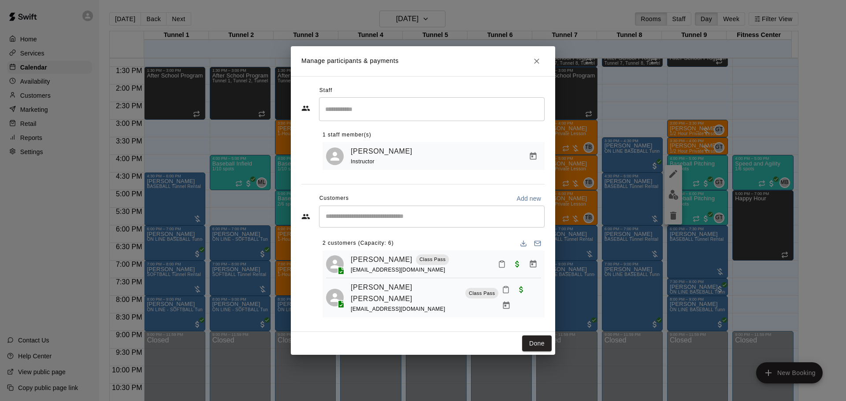
drag, startPoint x: 397, startPoint y: 267, endPoint x: 478, endPoint y: 260, distance: 81.3
click at [485, 259] on div "Agastya Yarramsetti Class Pass madhoo6777@gmail.com" at bounding box center [446, 264] width 190 height 21
drag, startPoint x: 349, startPoint y: 265, endPoint x: 379, endPoint y: 267, distance: 30.0
click at [379, 267] on div "Agastya Yarramsetti Class Pass madhoo6777@gmail.com" at bounding box center [433, 264] width 215 height 21
copy link "Agastya"
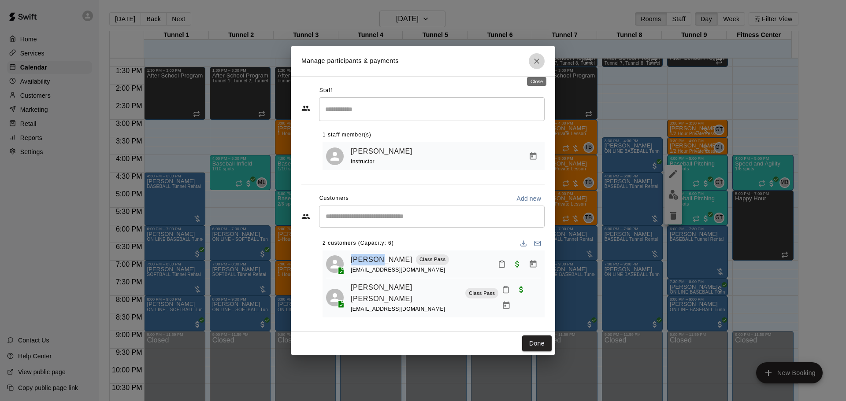
click at [535, 64] on icon "Close" at bounding box center [536, 61] width 5 height 5
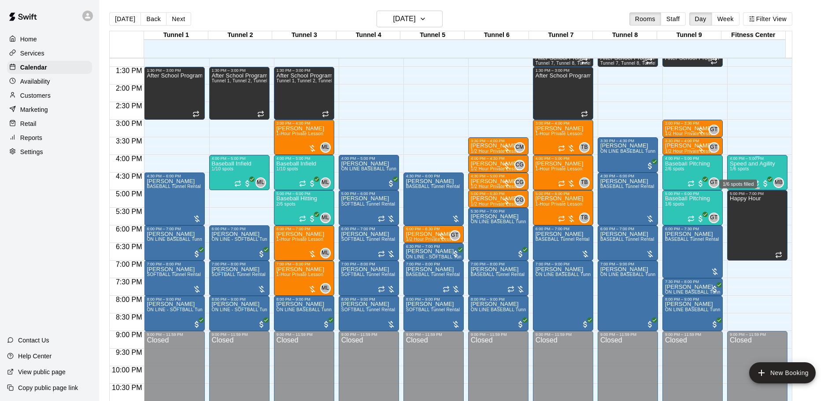
click at [736, 164] on p "Speed and Agility" at bounding box center [752, 164] width 45 height 0
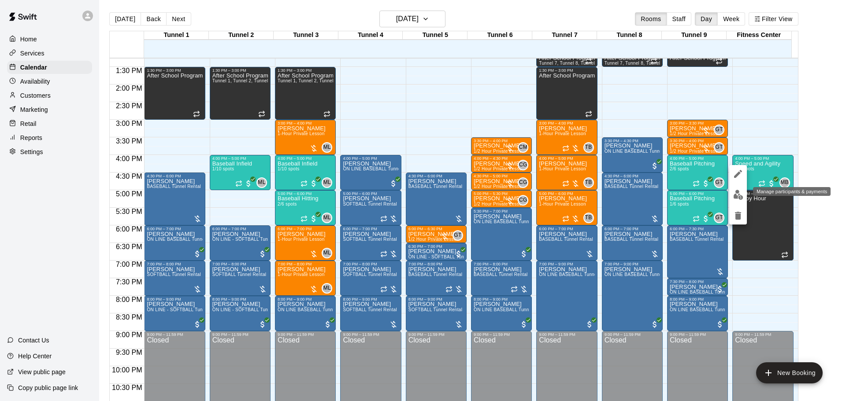
click at [735, 193] on img "edit" at bounding box center [738, 195] width 10 height 10
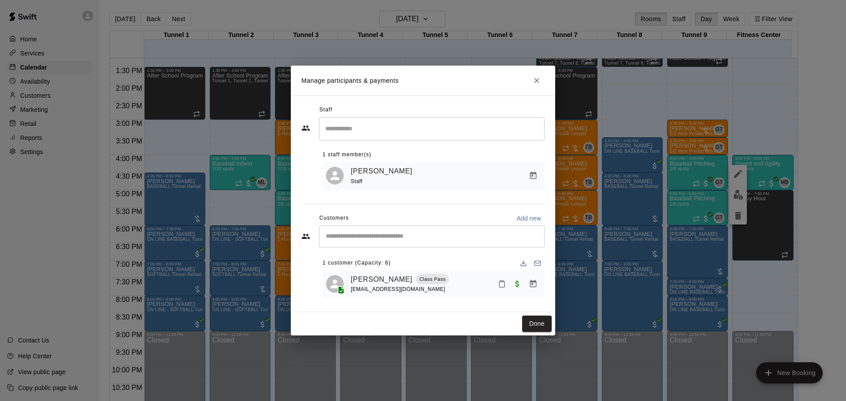
click at [405, 238] on input "Start typing to search customers..." at bounding box center [432, 236] width 218 height 9
paste input "*******"
type input "*******"
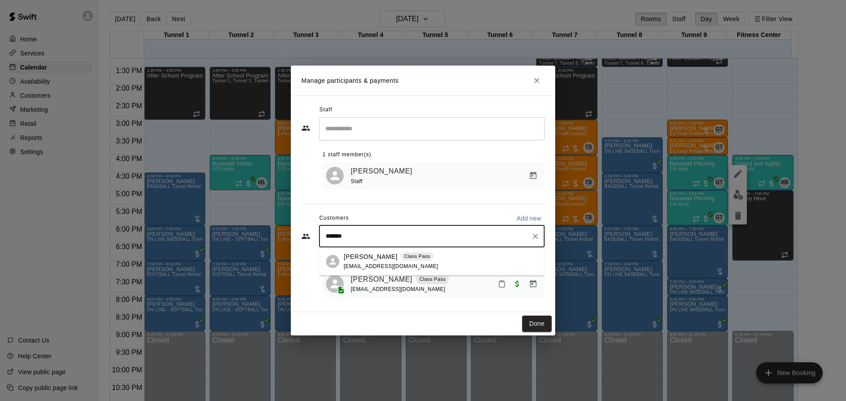
click at [421, 258] on p "Class Pass" at bounding box center [417, 256] width 26 height 7
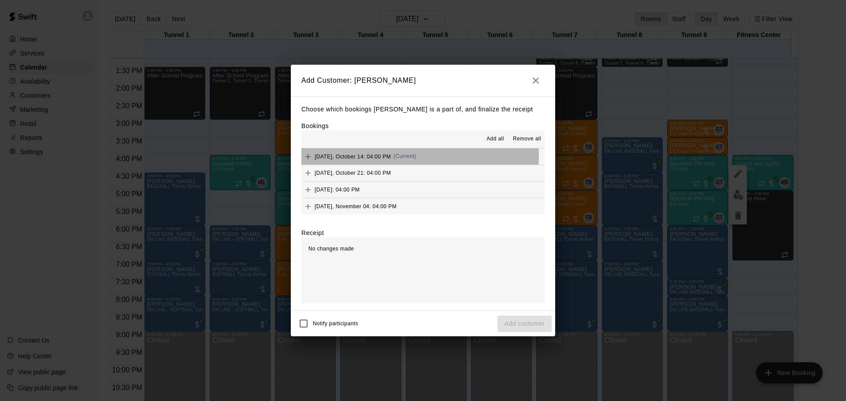
click at [371, 156] on span "Tuesday, October 14: 04:00 PM" at bounding box center [353, 156] width 76 height 6
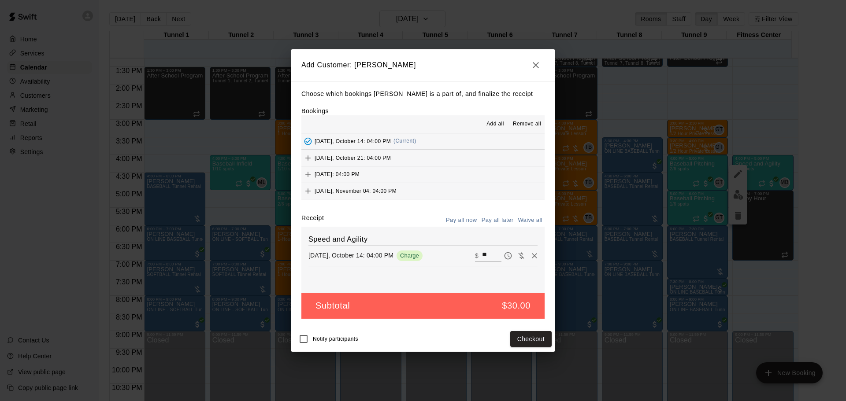
click at [492, 219] on button "Pay all later" at bounding box center [497, 221] width 37 height 14
click at [527, 342] on button "Add customer" at bounding box center [524, 339] width 54 height 16
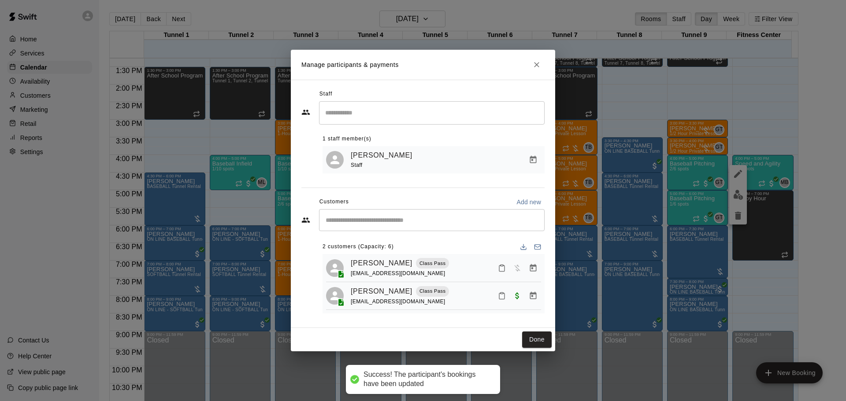
drag, startPoint x: 535, startPoint y: 338, endPoint x: 531, endPoint y: 326, distance: 13.7
click at [536, 338] on button "Done" at bounding box center [537, 340] width 30 height 16
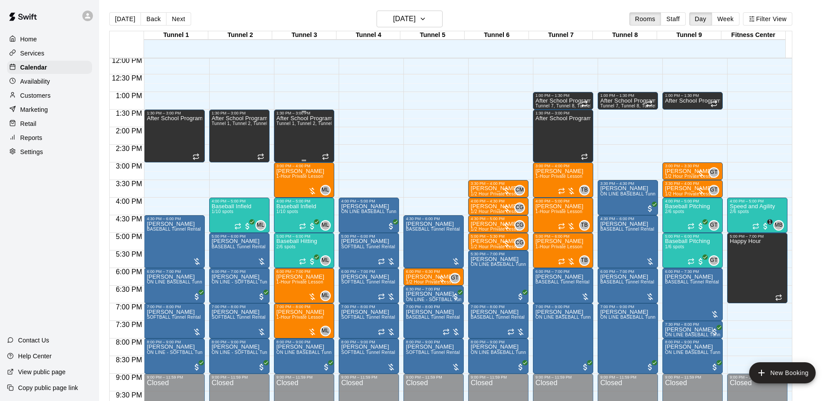
scroll to position [469, 0]
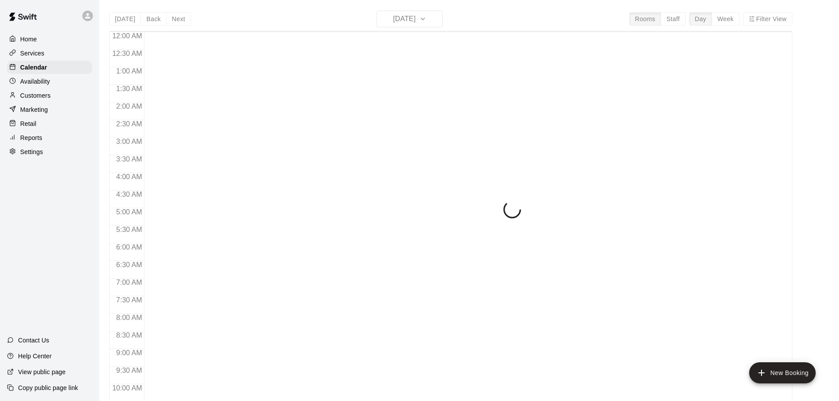
scroll to position [396, 0]
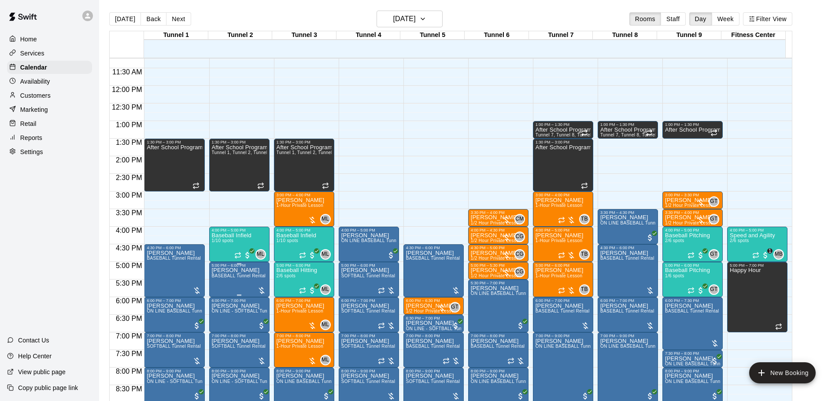
click at [235, 278] on span "BASEBALL Tunnel Rental" at bounding box center [239, 276] width 54 height 5
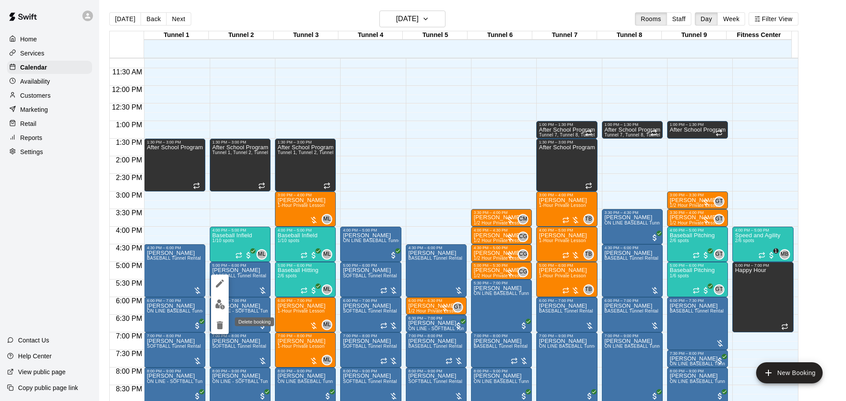
click at [221, 325] on icon "delete" at bounding box center [220, 326] width 6 height 8
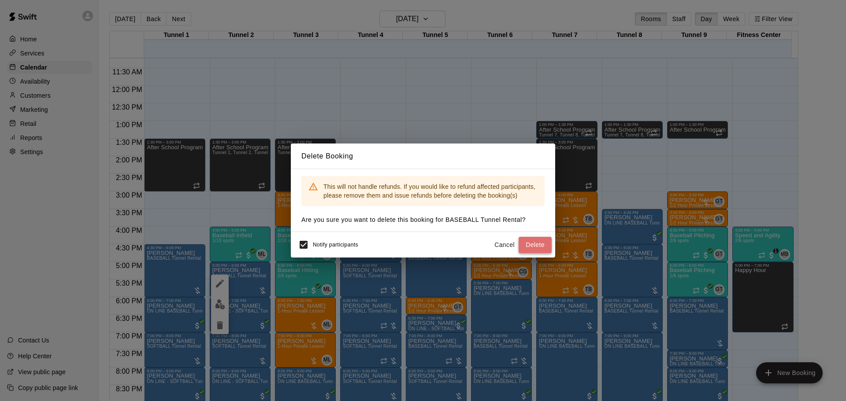
click at [531, 246] on button "Delete" at bounding box center [535, 245] width 33 height 16
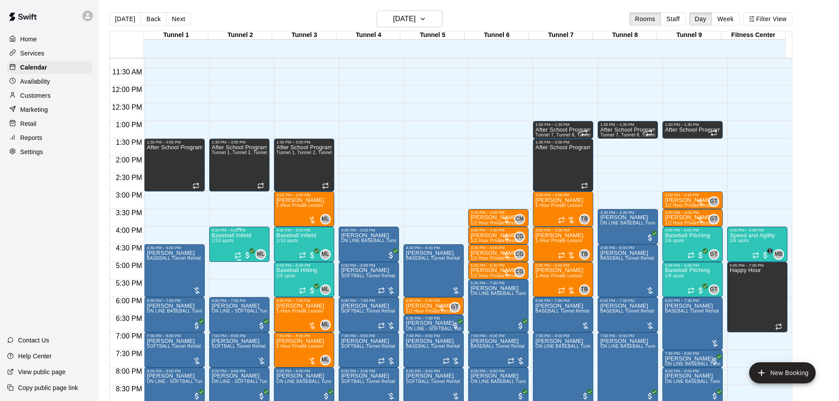
click at [227, 241] on span "1/10 spots" at bounding box center [223, 240] width 22 height 5
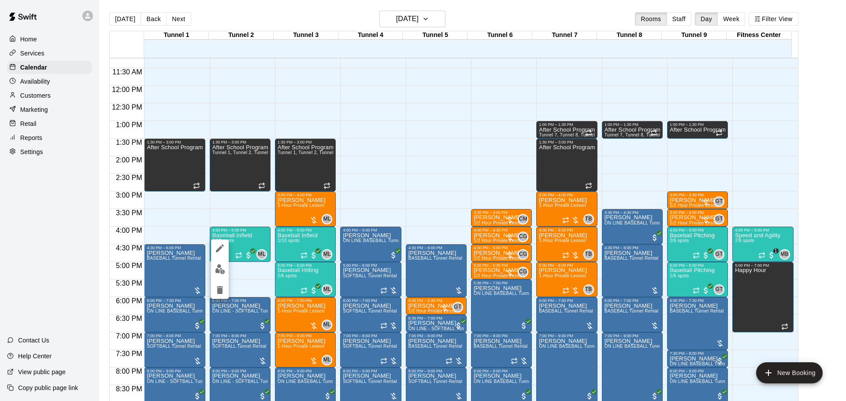
click at [192, 214] on div at bounding box center [423, 200] width 846 height 401
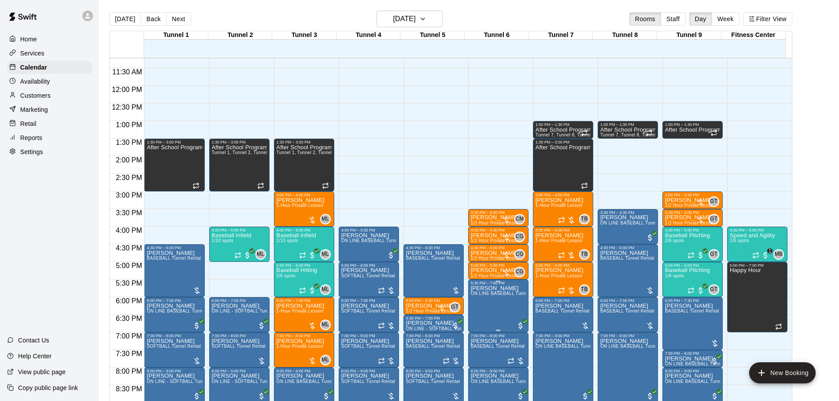
scroll to position [440, 0]
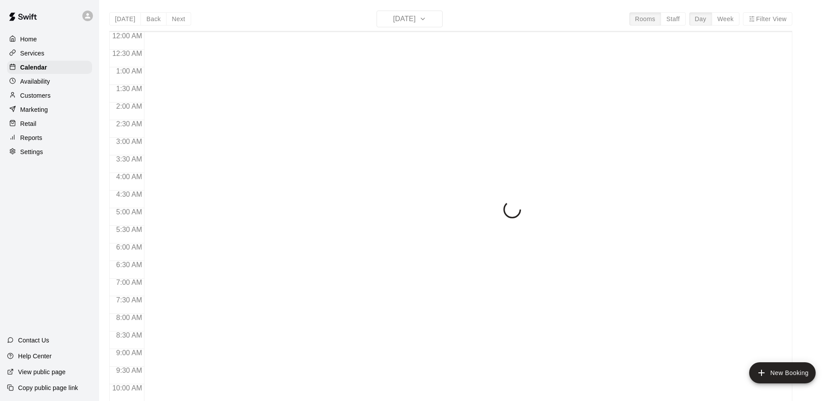
scroll to position [397, 0]
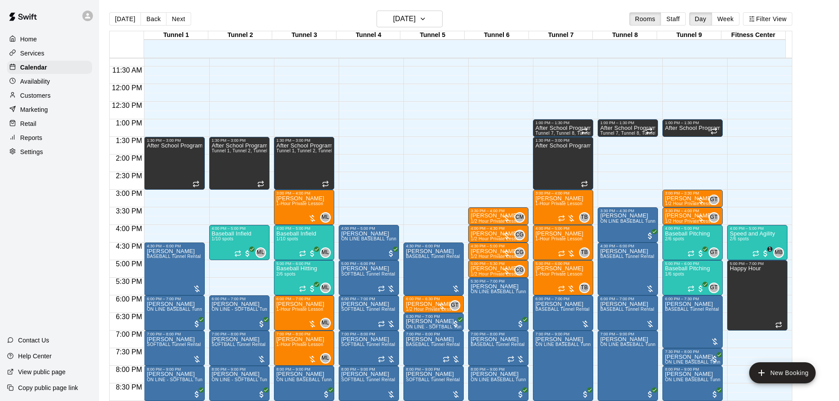
click at [178, 11] on main "[DATE] Back [DATE][DATE] Rooms Staff Day Week Filter View Tunnel 1 14 [GEOGRAPH…" at bounding box center [469, 208] width 740 height 416
click at [174, 21] on button "Next" at bounding box center [178, 18] width 25 height 13
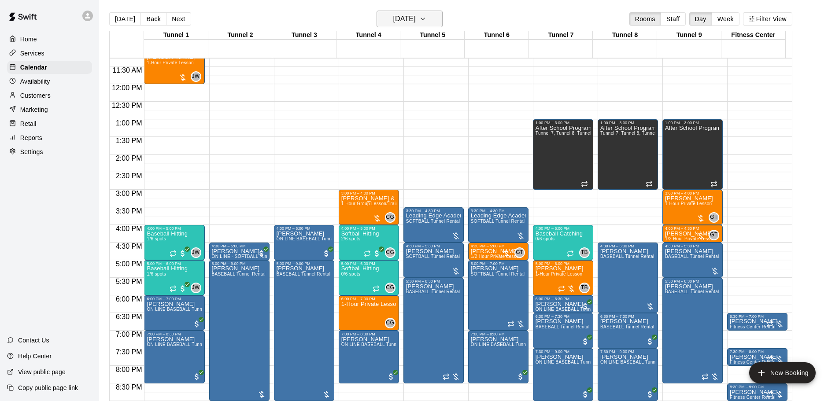
click at [409, 13] on h6 "[DATE]" at bounding box center [404, 19] width 22 height 12
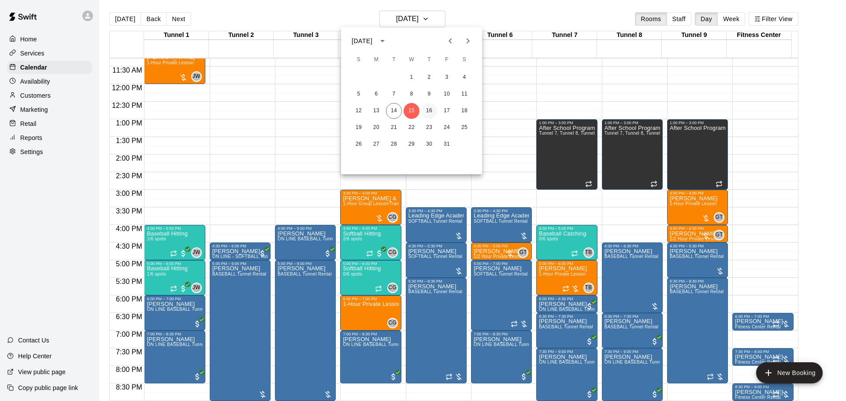
click at [429, 109] on button "16" at bounding box center [429, 111] width 16 height 16
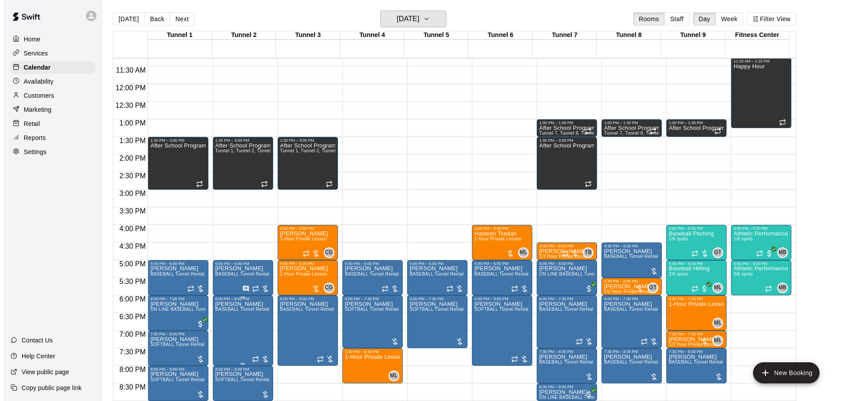
scroll to position [486, 0]
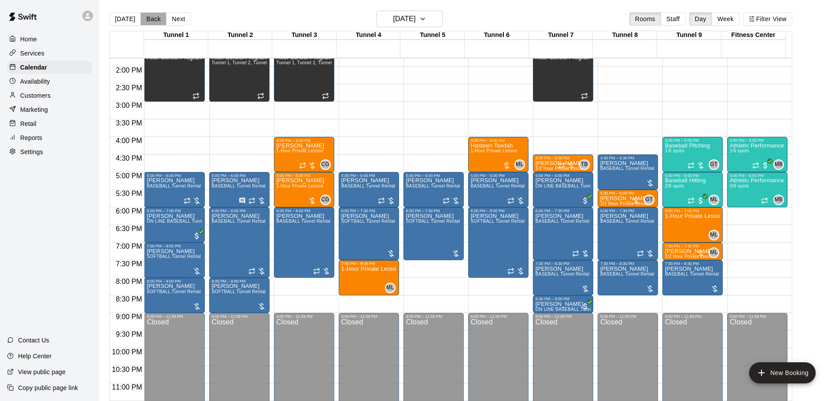
click at [148, 15] on button "Back" at bounding box center [154, 18] width 26 height 13
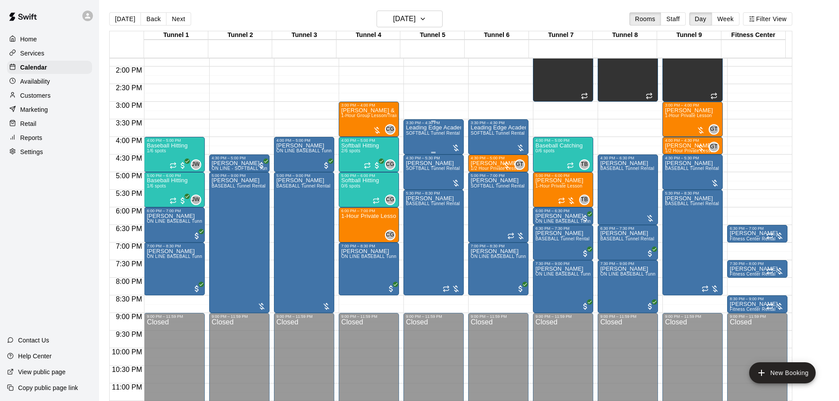
click at [436, 128] on p "Leading Edge Academy Gilbert" at bounding box center [433, 128] width 55 height 0
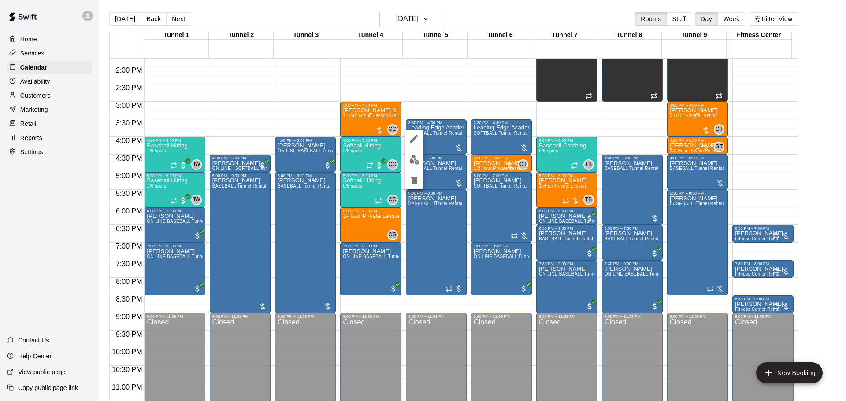
click at [412, 137] on icon "edit" at bounding box center [414, 139] width 11 height 11
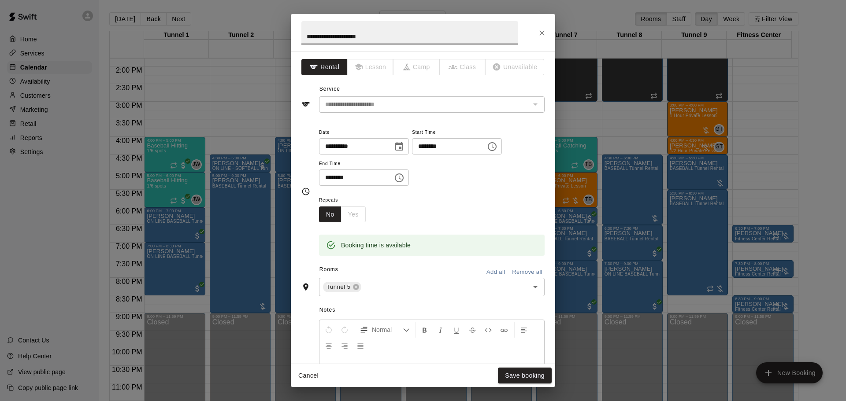
click at [403, 144] on icon "Choose date, selected date is Oct 15, 2025" at bounding box center [399, 146] width 8 height 9
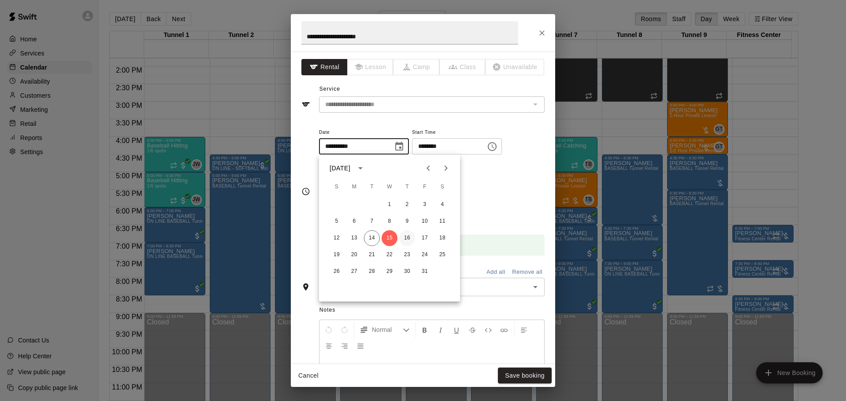
click at [409, 238] on button "16" at bounding box center [407, 238] width 16 height 16
type input "**********"
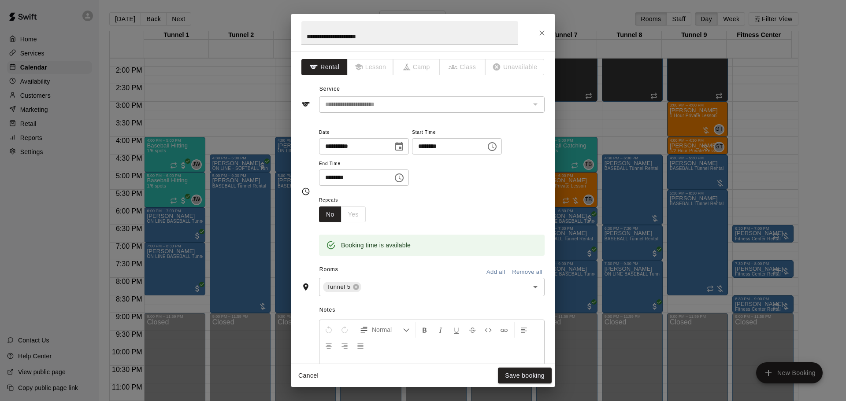
click at [536, 37] on button "Close" at bounding box center [542, 33] width 16 height 16
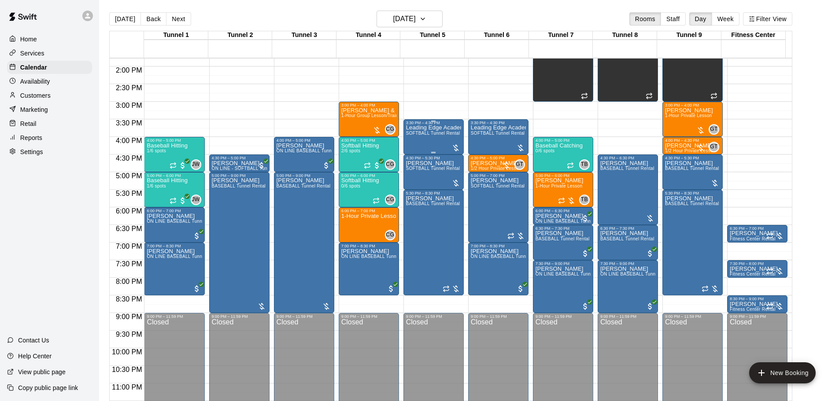
click at [418, 136] on span "SOFTBALL Tunnel Rental" at bounding box center [433, 133] width 54 height 5
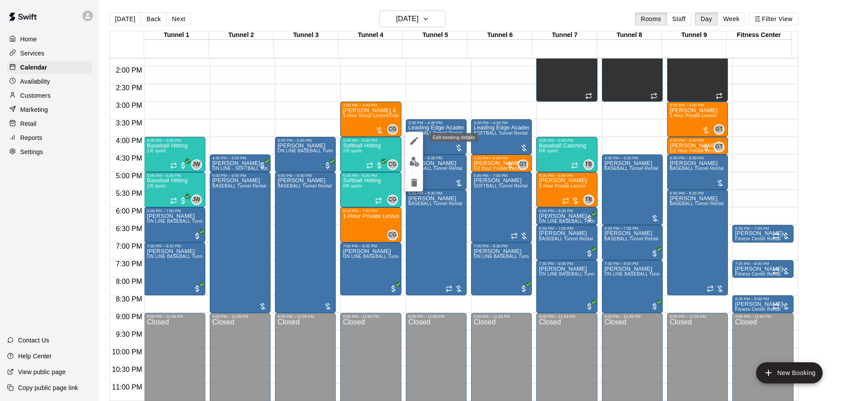
click at [413, 143] on icon "edit" at bounding box center [414, 141] width 8 height 8
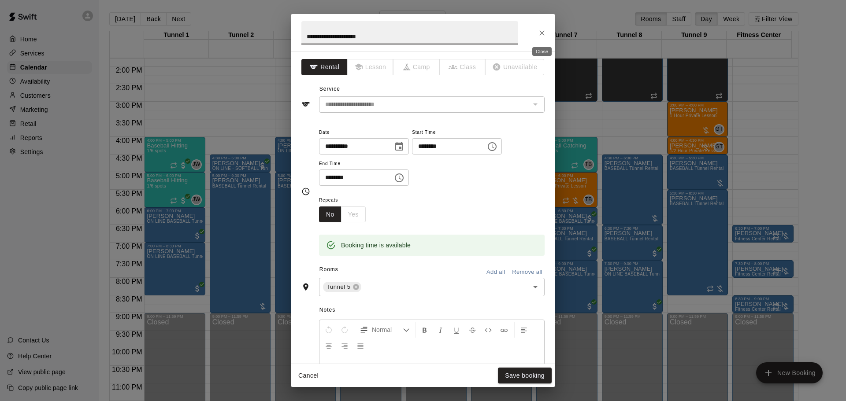
click at [537, 34] on button "Close" at bounding box center [542, 33] width 16 height 16
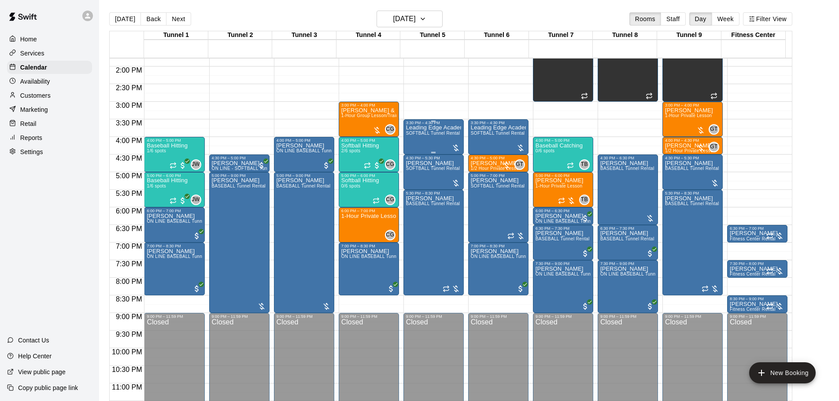
click at [424, 132] on span "SOFTBALL Tunnel Rental" at bounding box center [433, 133] width 54 height 5
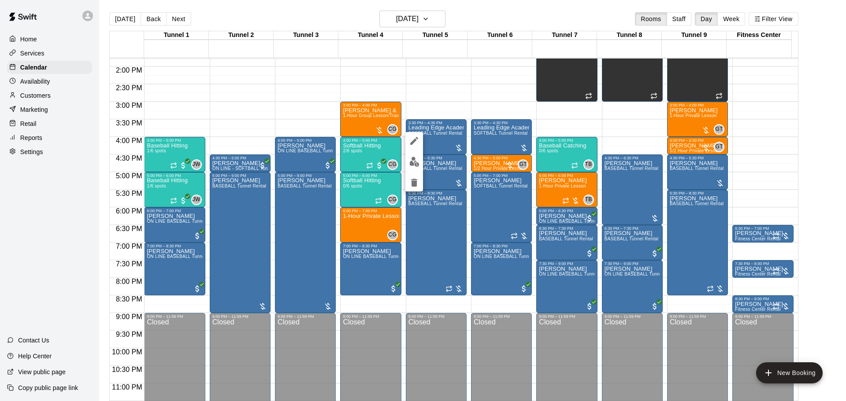
click at [413, 138] on icon "edit" at bounding box center [414, 141] width 11 height 11
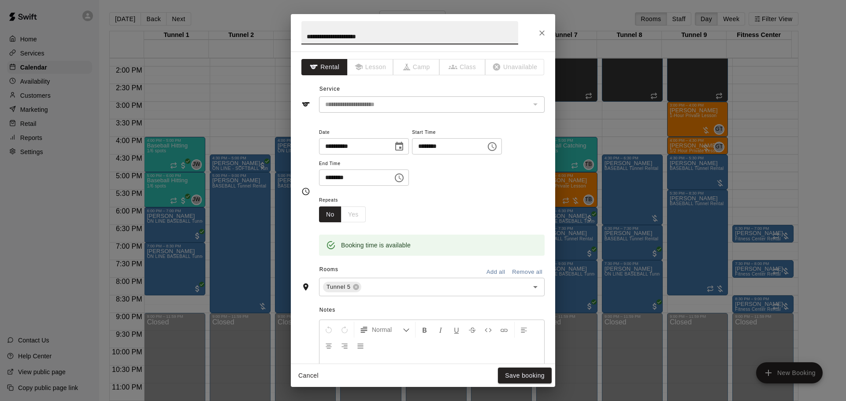
click at [405, 147] on icon "Choose date, selected date is Oct 15, 2025" at bounding box center [399, 146] width 11 height 11
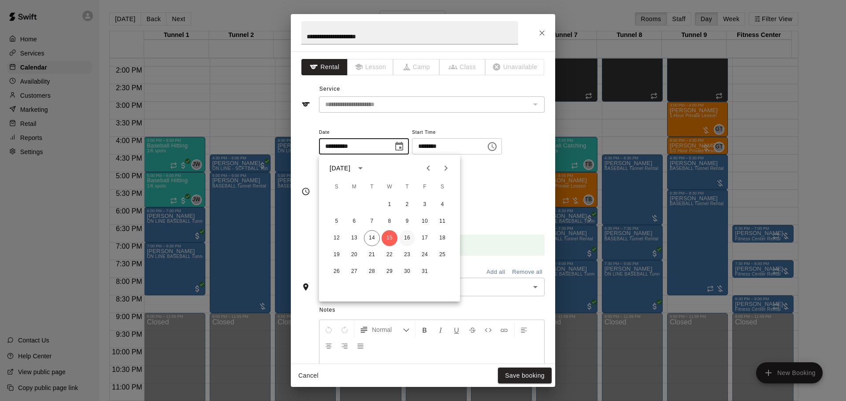
click at [408, 240] on button "16" at bounding box center [407, 238] width 16 height 16
type input "**********"
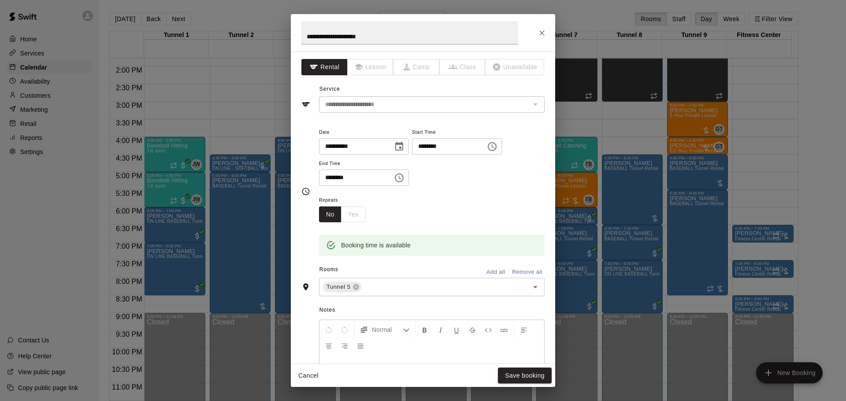
click at [420, 147] on input "********" at bounding box center [446, 146] width 68 height 16
click at [445, 145] on input "********" at bounding box center [446, 146] width 68 height 16
click at [441, 145] on input "********" at bounding box center [446, 146] width 68 height 16
click at [428, 145] on input "********" at bounding box center [446, 146] width 68 height 16
type input "********"
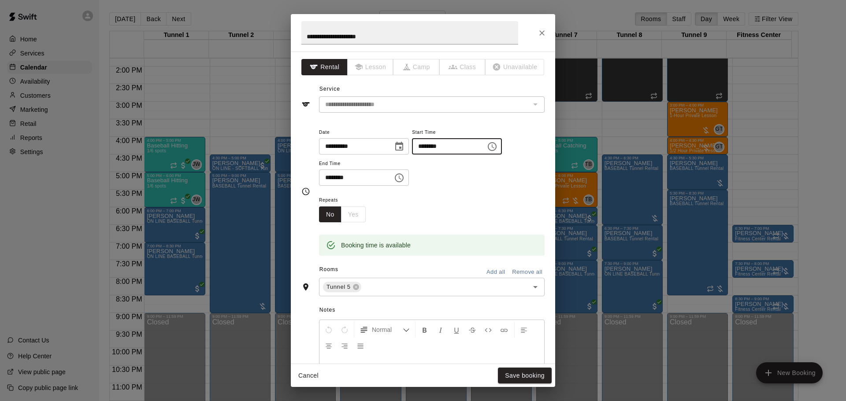
click at [324, 176] on input "********" at bounding box center [353, 178] width 68 height 16
type input "********"
click at [511, 377] on button "Save booking" at bounding box center [525, 376] width 54 height 16
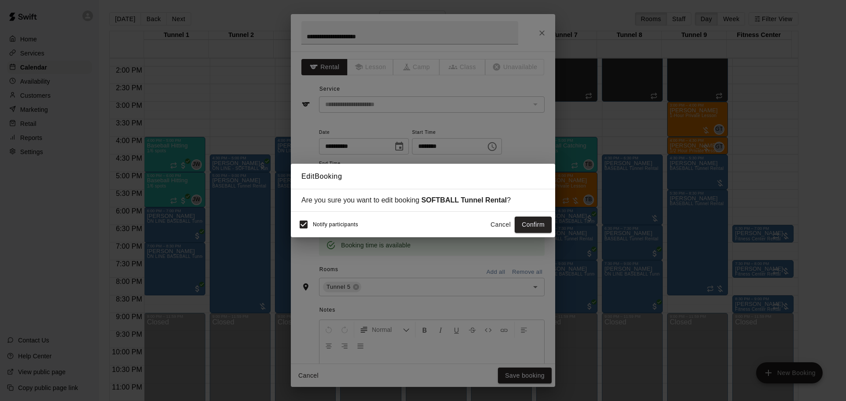
click at [541, 223] on button "Confirm" at bounding box center [533, 225] width 37 height 16
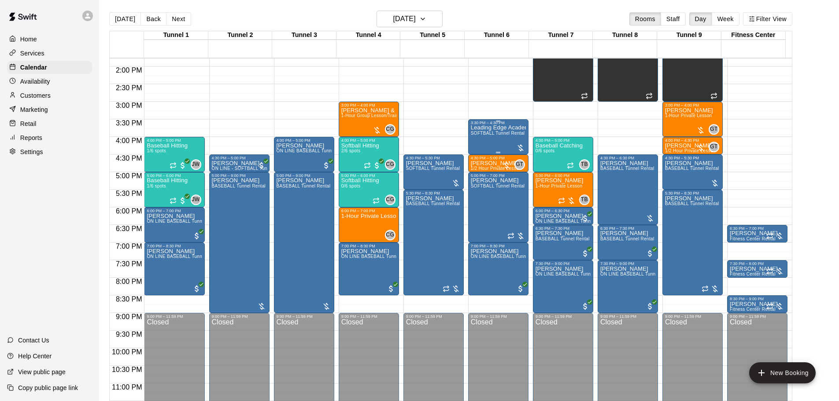
click at [484, 128] on p "Leading Edge Academy Gilbert" at bounding box center [498, 128] width 55 height 0
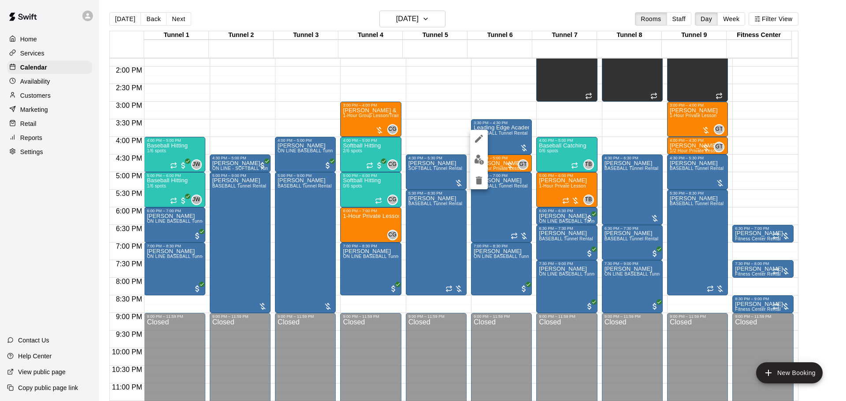
click at [473, 139] on button "edit" at bounding box center [479, 139] width 18 height 18
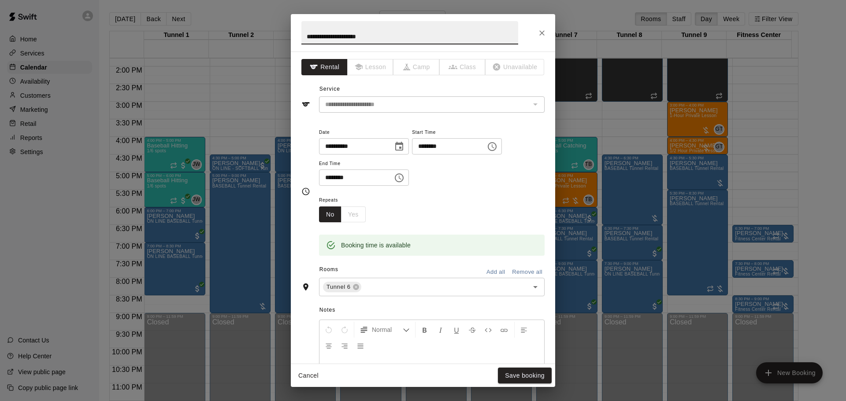
click at [403, 147] on icon "Choose date, selected date is Oct 15, 2025" at bounding box center [399, 146] width 8 height 9
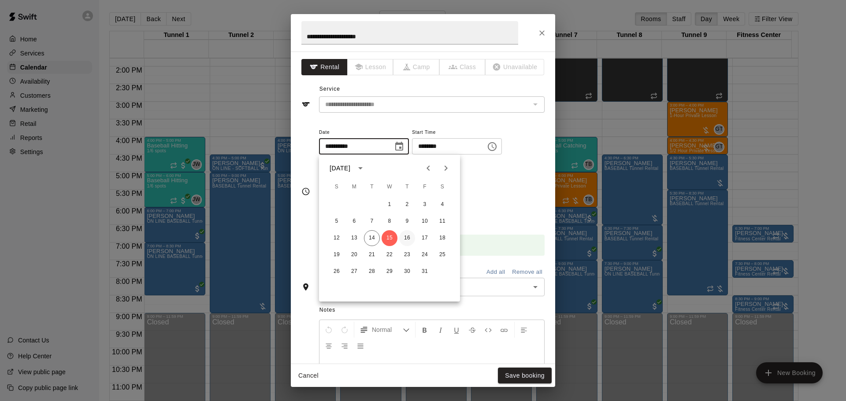
click at [408, 239] on button "16" at bounding box center [407, 238] width 16 height 16
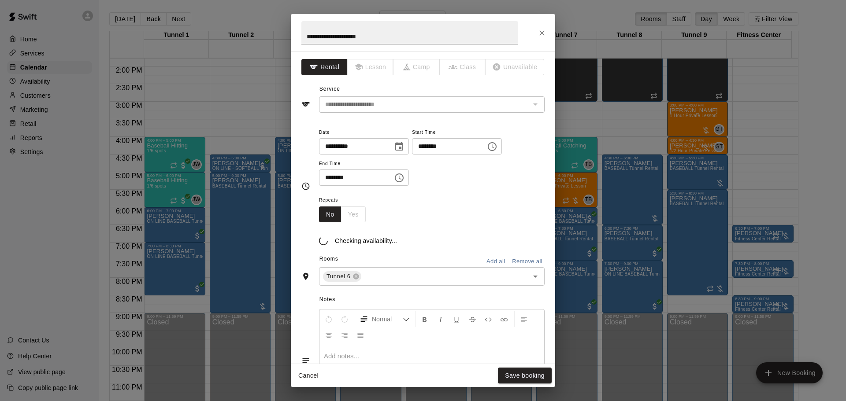
type input "**********"
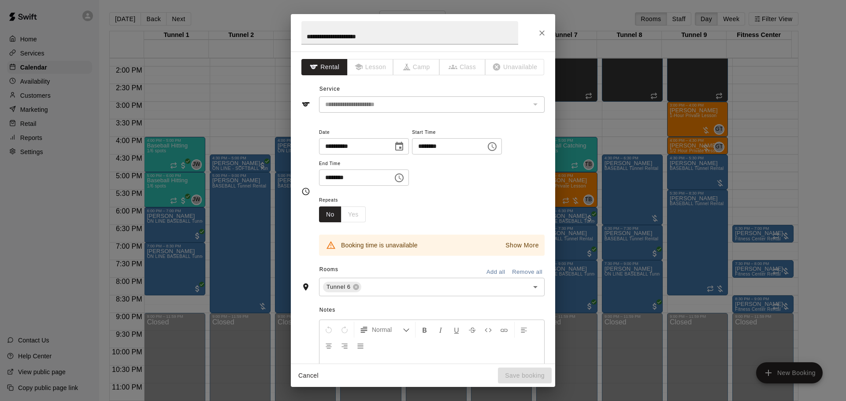
click at [471, 144] on input "********" at bounding box center [446, 146] width 68 height 16
type input "********"
click at [331, 180] on input "********" at bounding box center [353, 178] width 68 height 16
type input "********"
click at [509, 245] on p "Show More" at bounding box center [521, 245] width 33 height 9
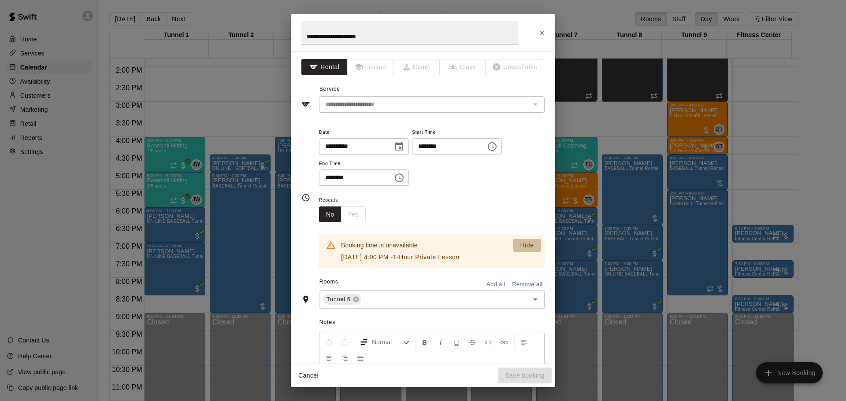
click at [520, 245] on p "Hide" at bounding box center [527, 245] width 14 height 9
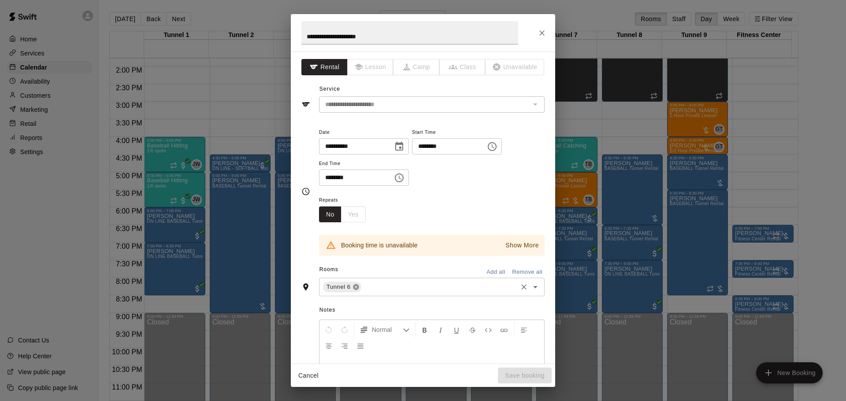
click at [356, 289] on icon at bounding box center [356, 288] width 6 height 6
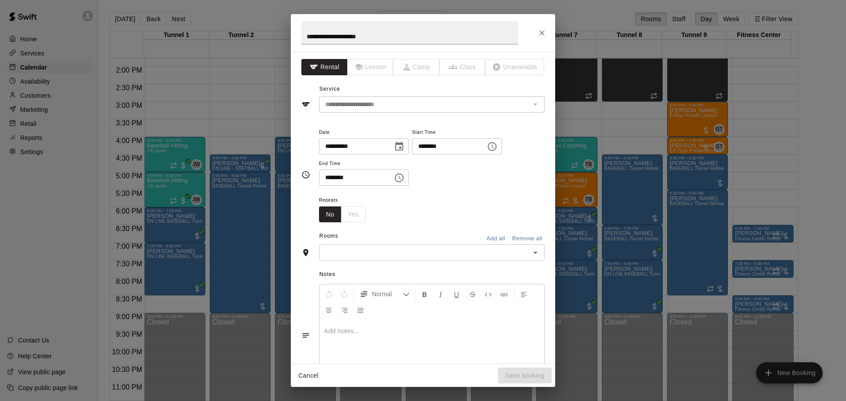
click at [339, 249] on input "text" at bounding box center [425, 252] width 206 height 11
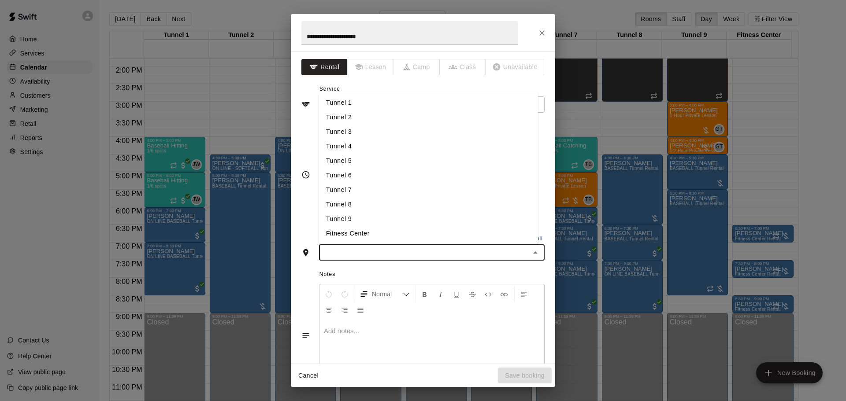
click at [353, 119] on li "Tunnel 2" at bounding box center [428, 117] width 219 height 15
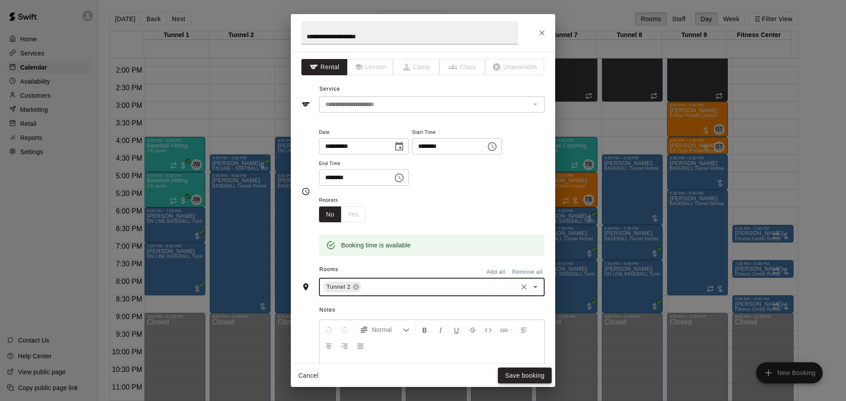
click at [518, 377] on button "Save booking" at bounding box center [525, 376] width 54 height 16
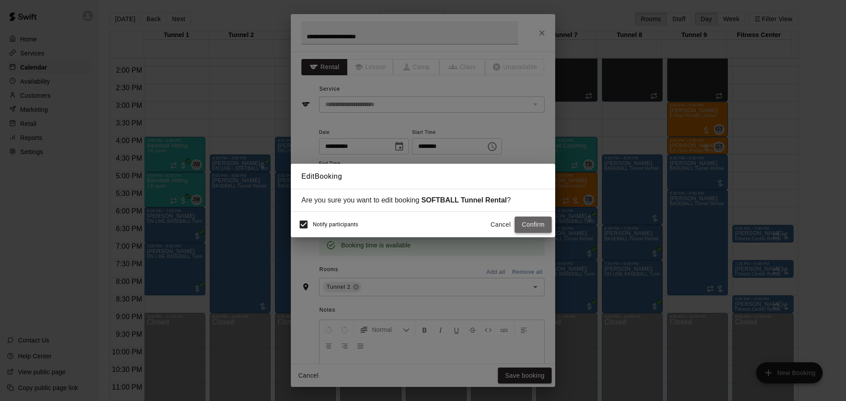
click at [539, 227] on button "Confirm" at bounding box center [533, 225] width 37 height 16
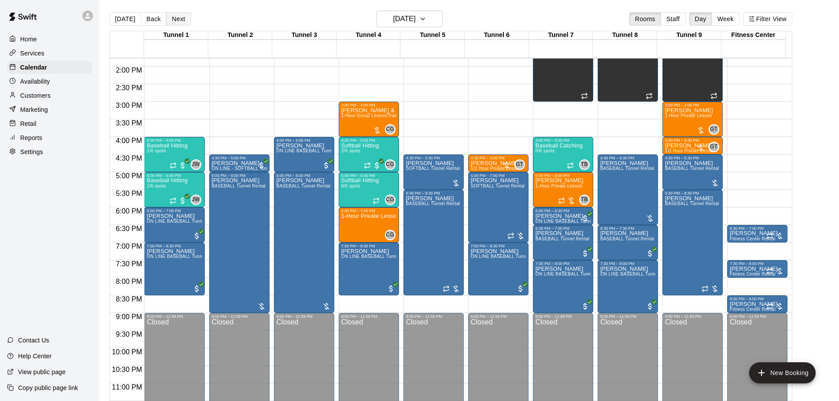
click at [179, 18] on button "Next" at bounding box center [178, 18] width 25 height 13
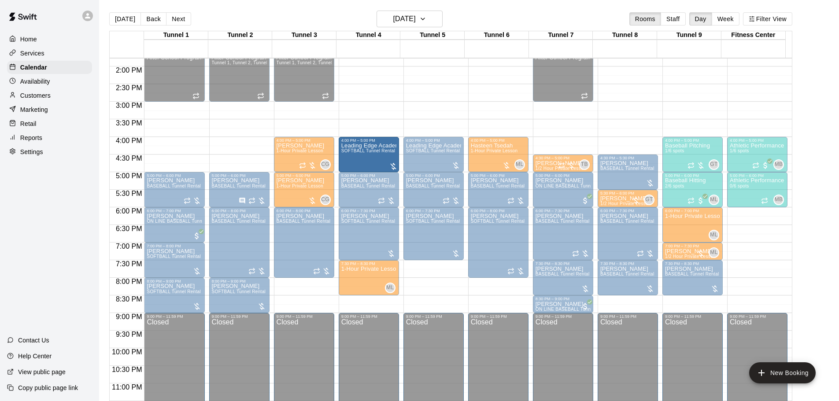
drag, startPoint x: 307, startPoint y: 157, endPoint x: 342, endPoint y: 157, distance: 35.7
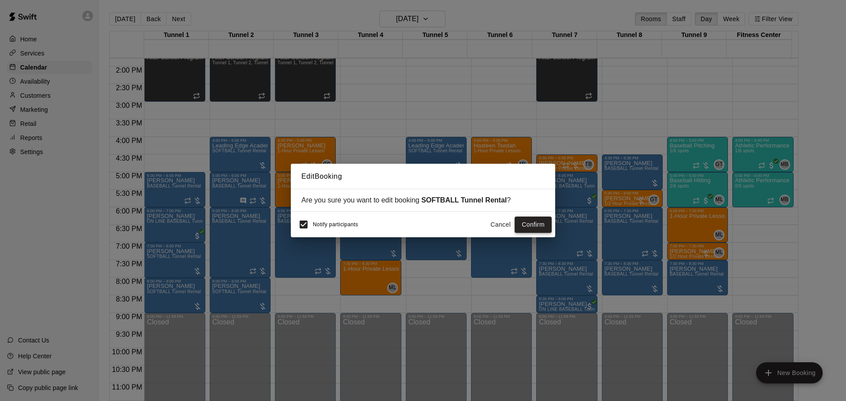
click at [529, 225] on button "Confirm" at bounding box center [533, 225] width 37 height 16
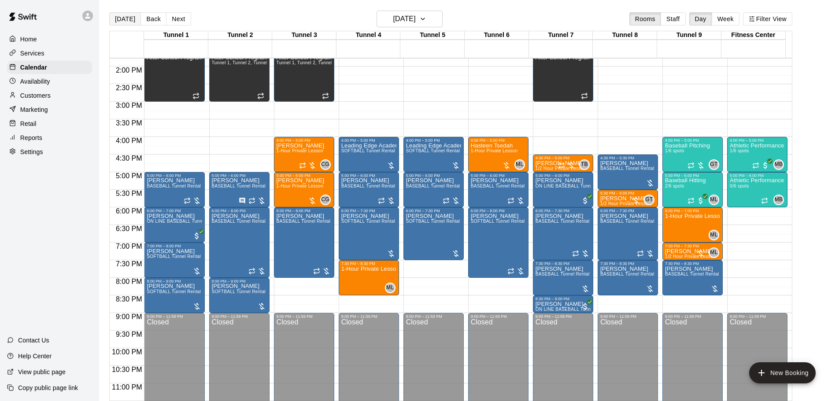
click at [119, 19] on button "[DATE]" at bounding box center [125, 18] width 32 height 13
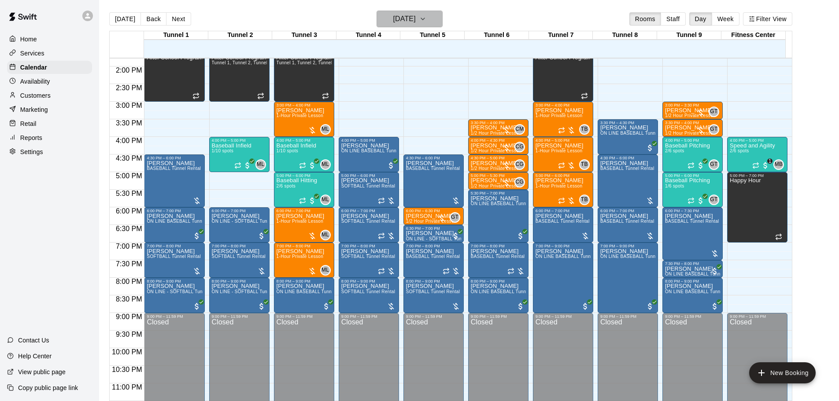
click at [407, 16] on h6 "[DATE]" at bounding box center [404, 19] width 22 height 12
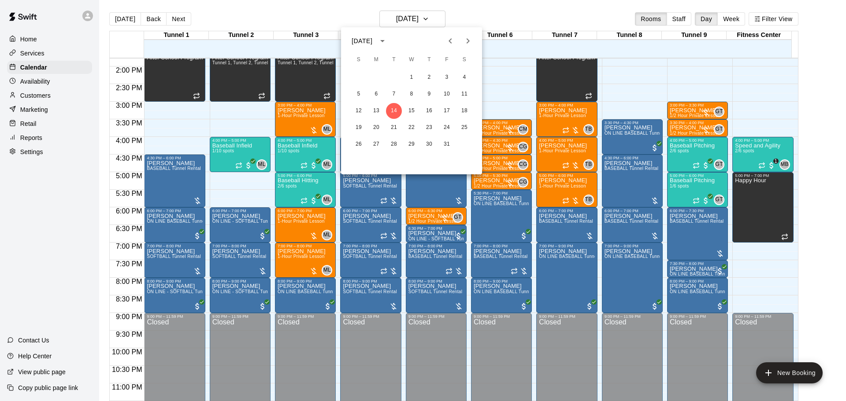
click at [134, 16] on div at bounding box center [423, 200] width 846 height 401
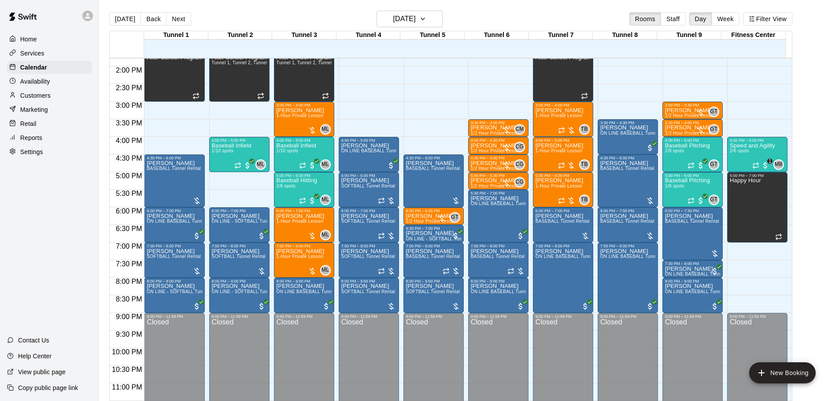
click at [129, 21] on button "[DATE]" at bounding box center [125, 18] width 32 height 13
click at [128, 15] on button "[DATE]" at bounding box center [125, 18] width 32 height 13
click at [409, 15] on h6 "[DATE]" at bounding box center [404, 19] width 22 height 12
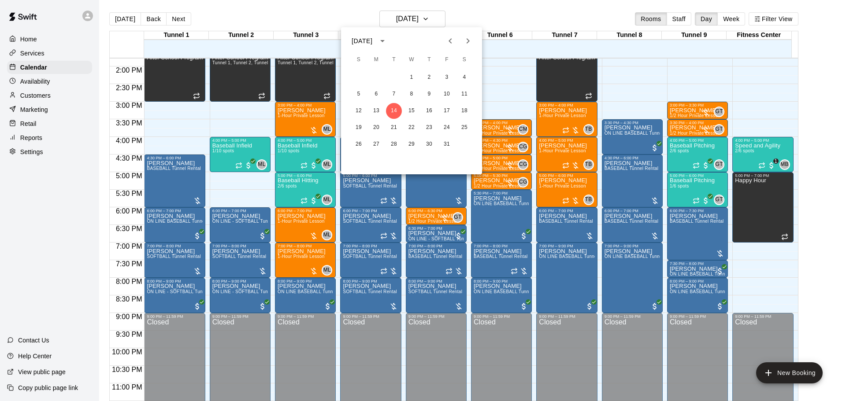
click at [460, 15] on div at bounding box center [423, 200] width 846 height 401
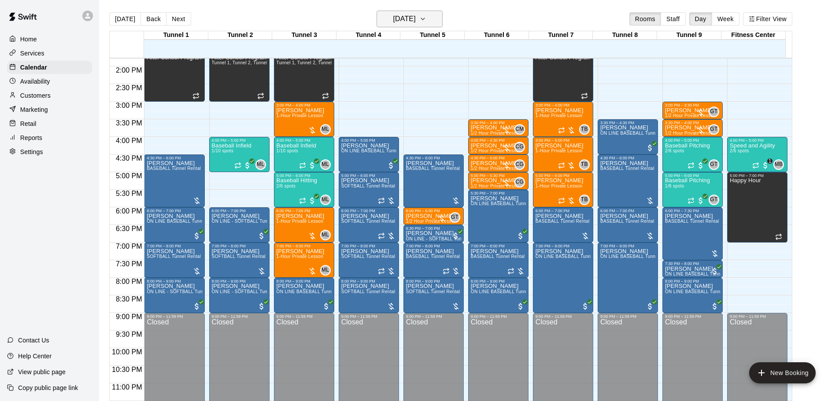
click at [416, 19] on h6 "[DATE]" at bounding box center [404, 19] width 22 height 12
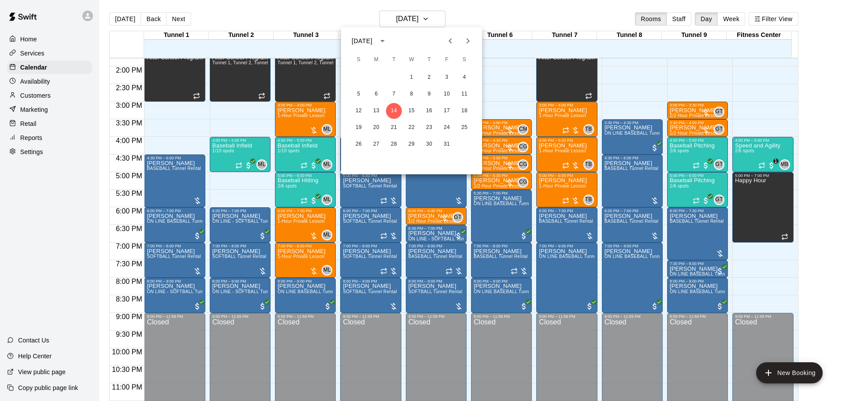
click at [480, 17] on div at bounding box center [423, 200] width 846 height 401
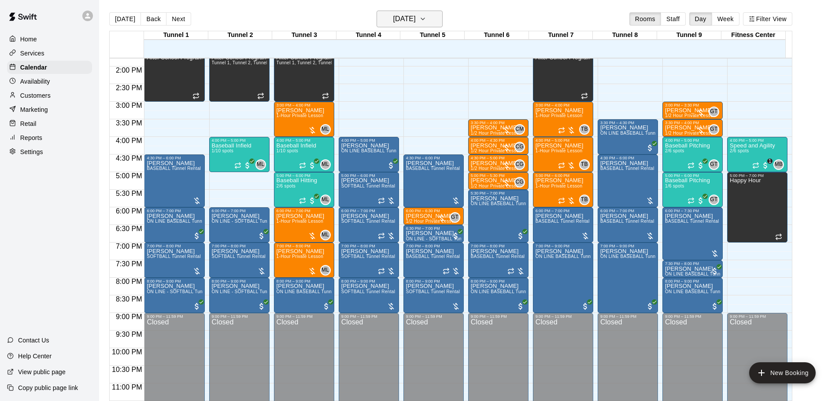
click at [395, 20] on h6 "[DATE]" at bounding box center [404, 19] width 22 height 12
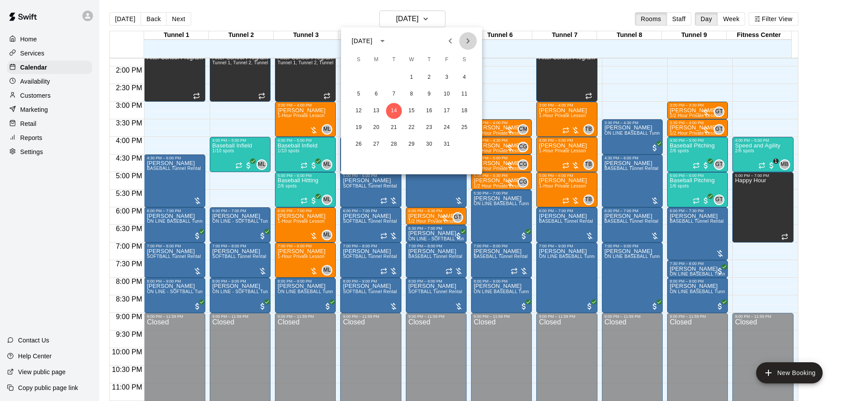
click at [470, 44] on icon "Next month" at bounding box center [468, 41] width 11 height 11
click at [458, 95] on button "8" at bounding box center [465, 94] width 16 height 16
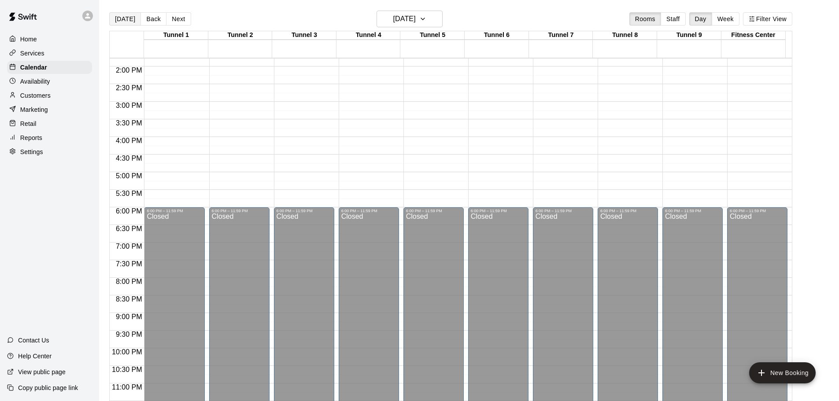
click at [136, 22] on button "[DATE]" at bounding box center [125, 18] width 32 height 13
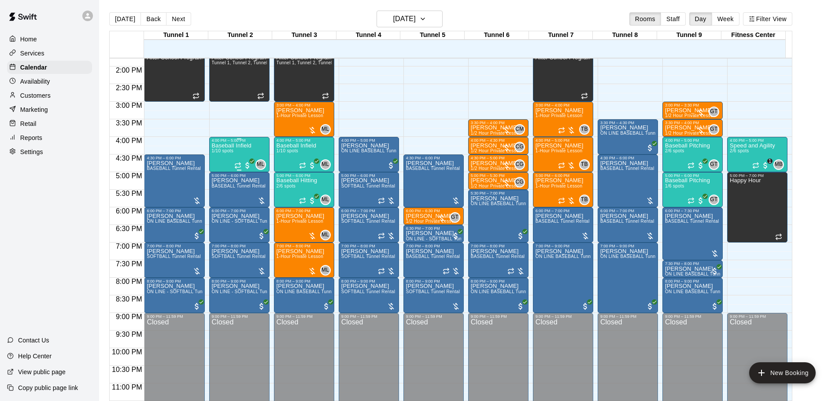
click at [233, 153] on span "1/10 spots" at bounding box center [223, 150] width 22 height 5
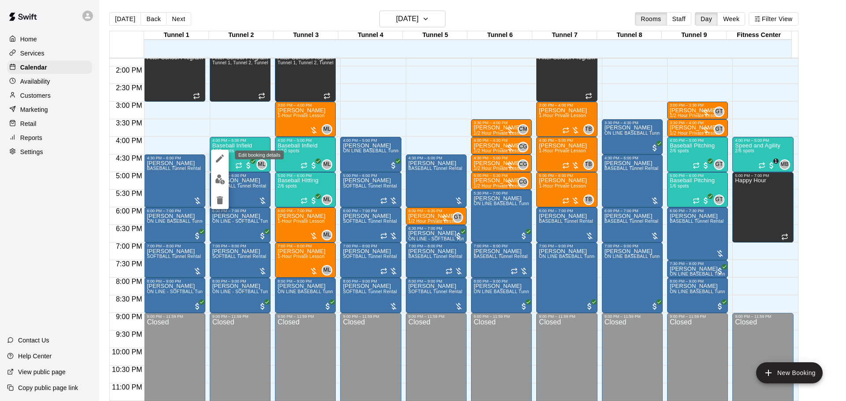
click at [216, 163] on icon "edit" at bounding box center [220, 159] width 8 height 8
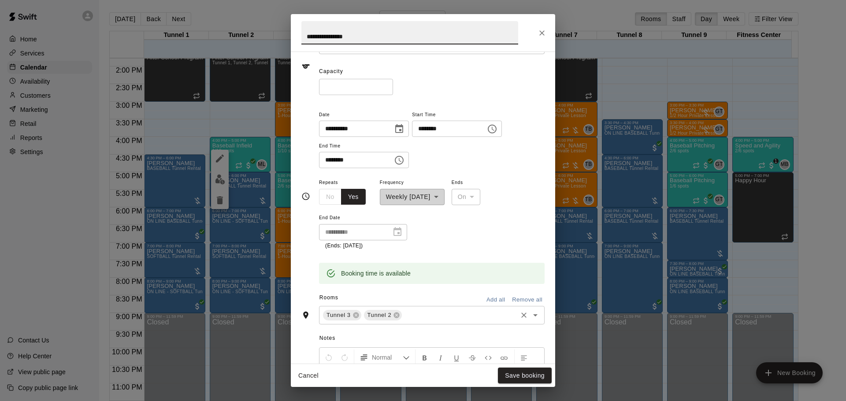
scroll to position [132, 0]
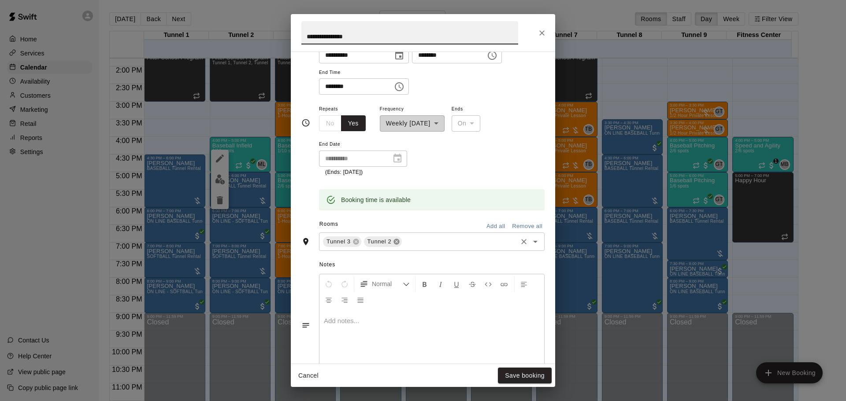
click at [393, 245] on icon at bounding box center [396, 241] width 7 height 7
click at [525, 370] on button "Save booking" at bounding box center [525, 376] width 54 height 16
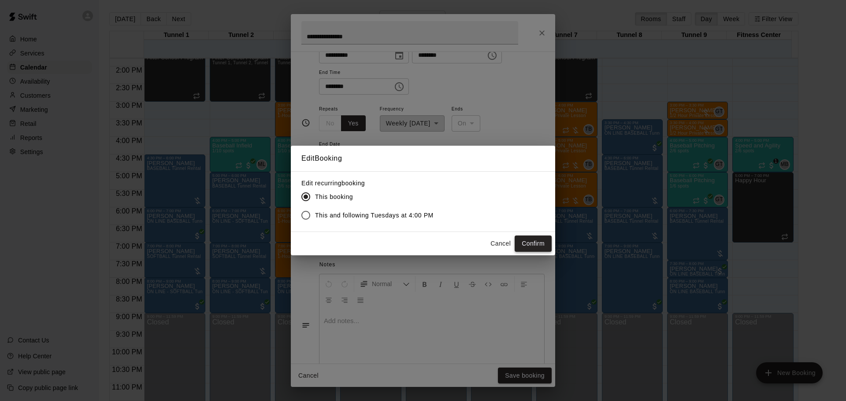
click at [536, 238] on button "Confirm" at bounding box center [533, 244] width 37 height 16
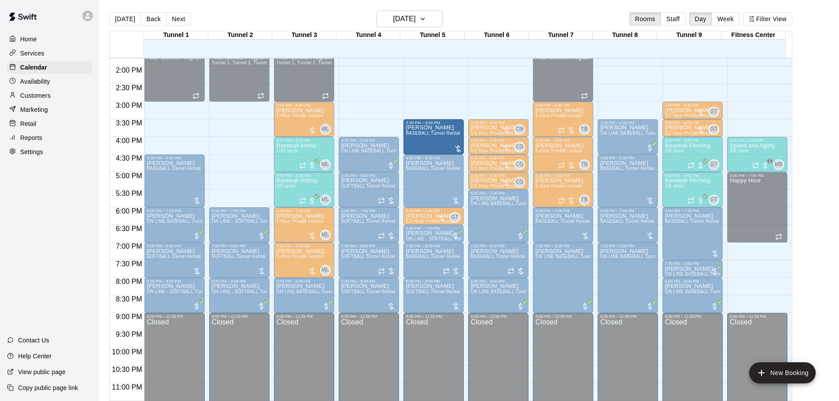
drag, startPoint x: 252, startPoint y: 181, endPoint x: 435, endPoint y: 140, distance: 186.9
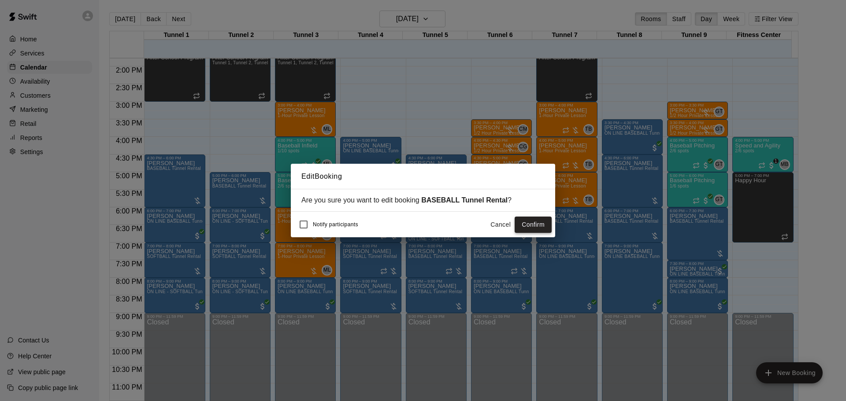
click at [528, 224] on button "Confirm" at bounding box center [533, 225] width 37 height 16
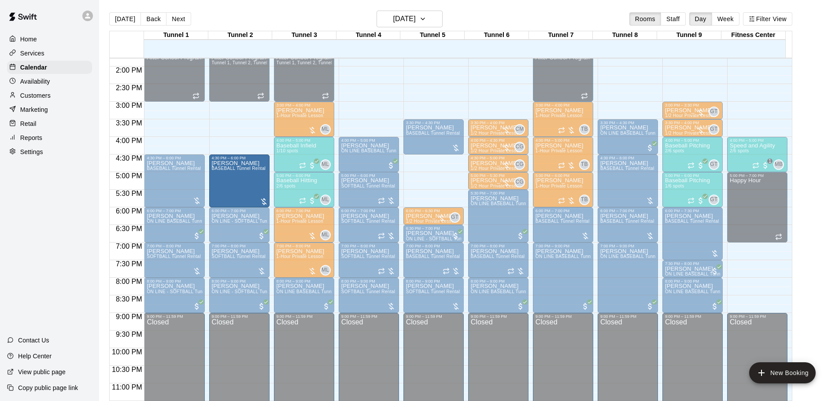
drag, startPoint x: 374, startPoint y: 171, endPoint x: 248, endPoint y: 176, distance: 126.2
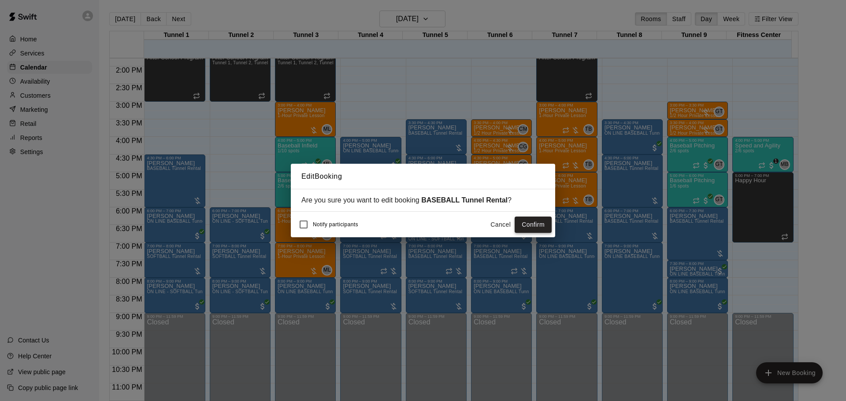
click at [549, 227] on button "Confirm" at bounding box center [533, 225] width 37 height 16
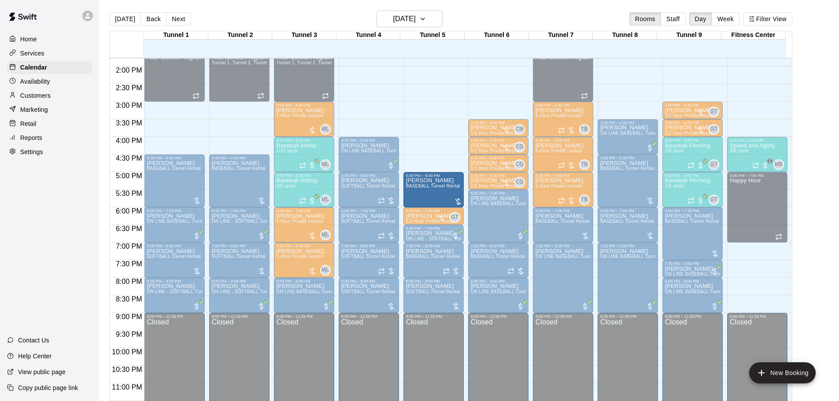
drag, startPoint x: 427, startPoint y: 138, endPoint x: 428, endPoint y: 192, distance: 53.8
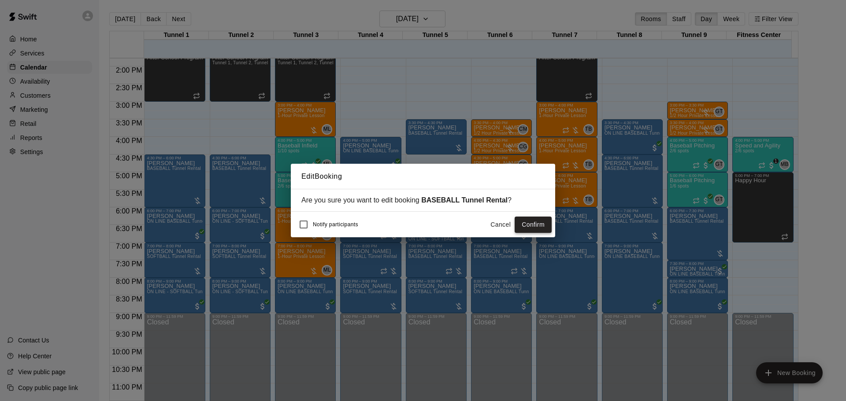
click at [543, 222] on button "Confirm" at bounding box center [533, 225] width 37 height 16
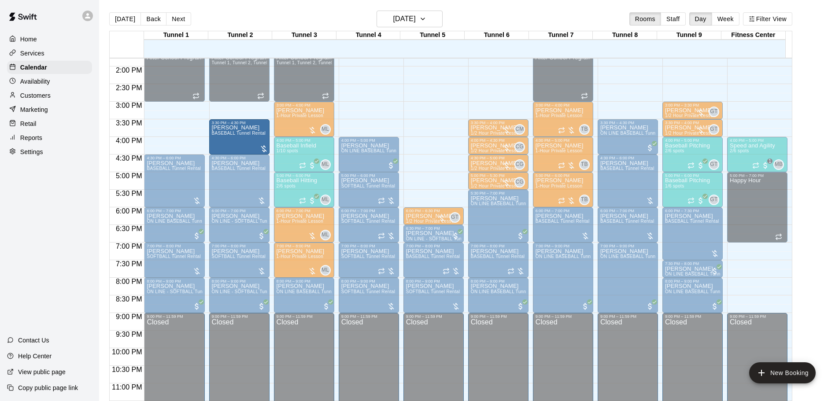
drag, startPoint x: 430, startPoint y: 192, endPoint x: 222, endPoint y: 145, distance: 213.1
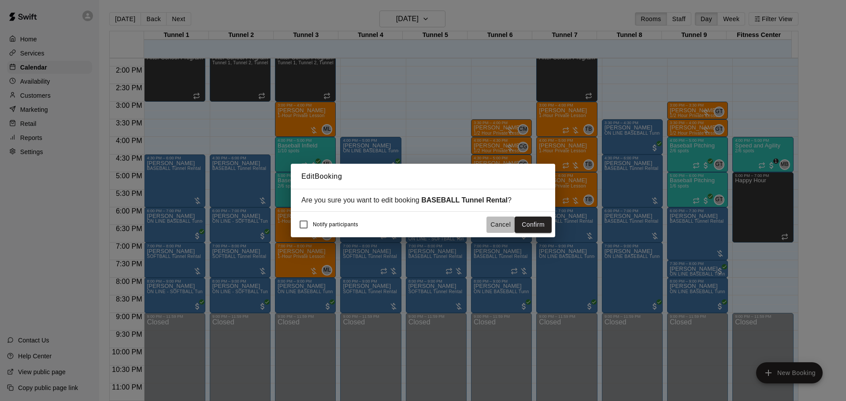
click at [495, 225] on button "Cancel" at bounding box center [500, 225] width 28 height 16
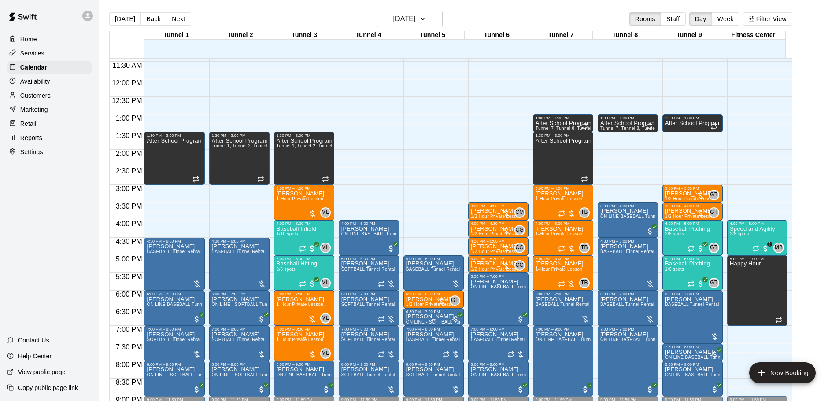
scroll to position [397, 0]
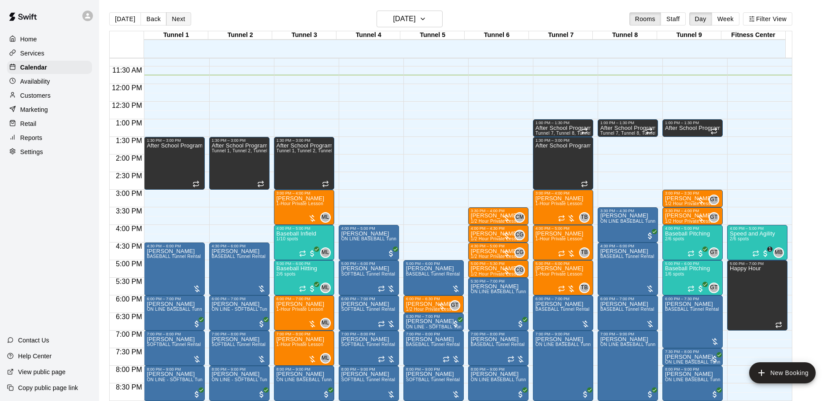
click at [177, 21] on button "Next" at bounding box center [178, 18] width 25 height 13
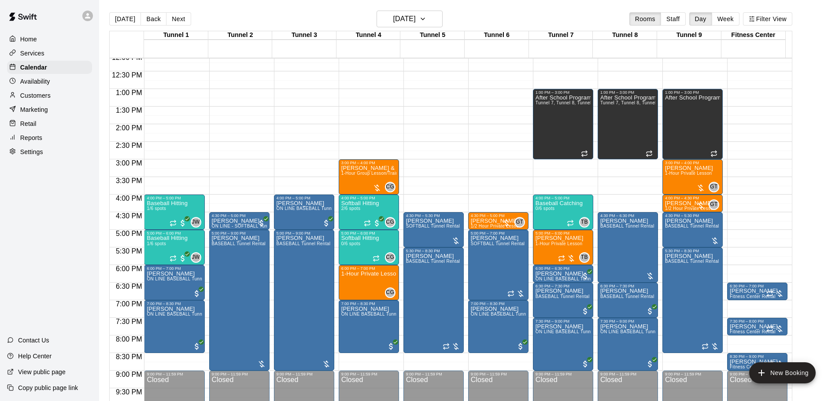
scroll to position [442, 0]
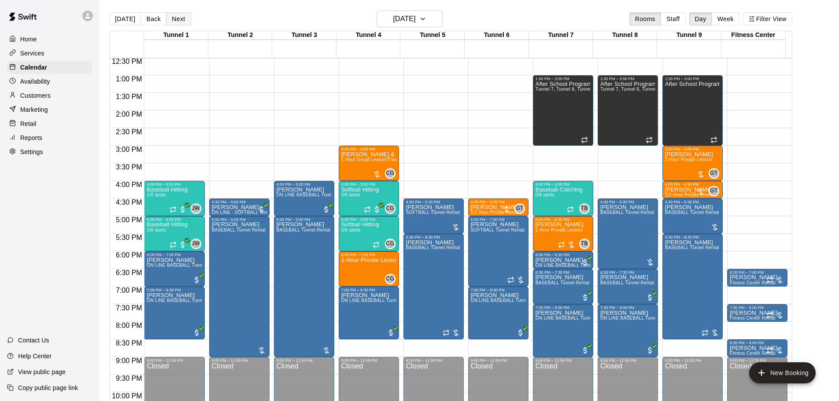
click at [176, 19] on button "Next" at bounding box center [178, 18] width 25 height 13
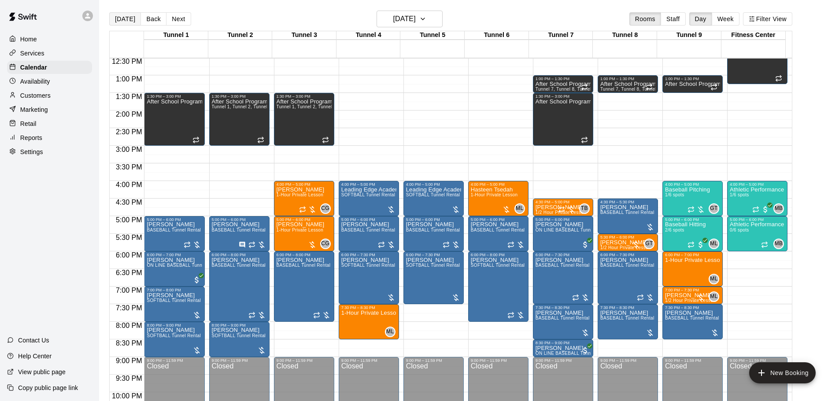
click at [123, 21] on button "[DATE]" at bounding box center [125, 18] width 32 height 13
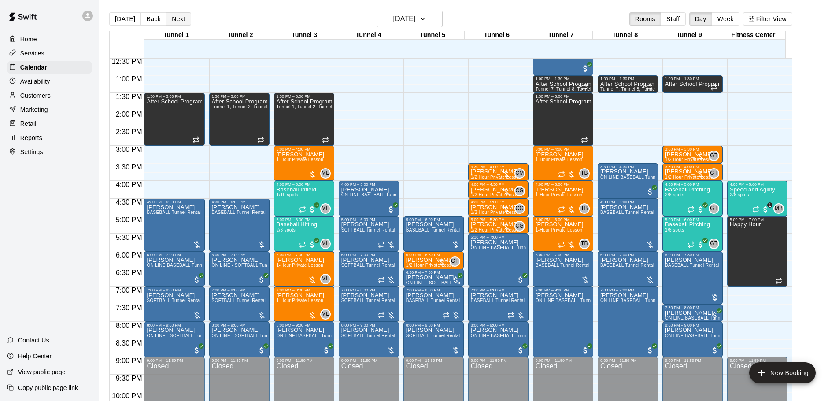
click at [177, 15] on button "Next" at bounding box center [178, 18] width 25 height 13
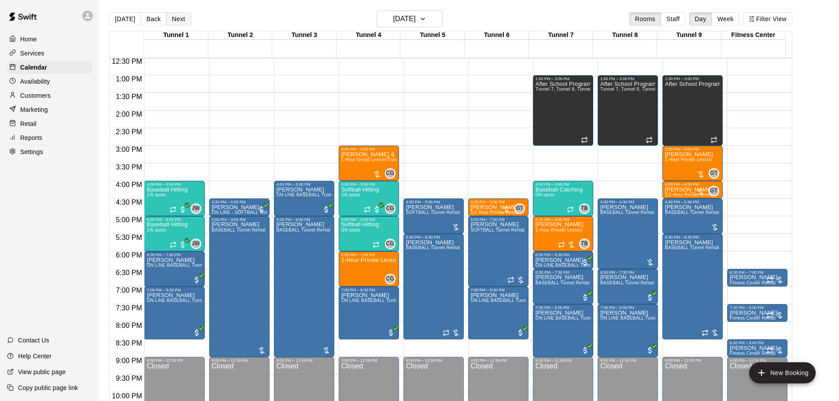
click at [174, 19] on button "Next" at bounding box center [178, 18] width 25 height 13
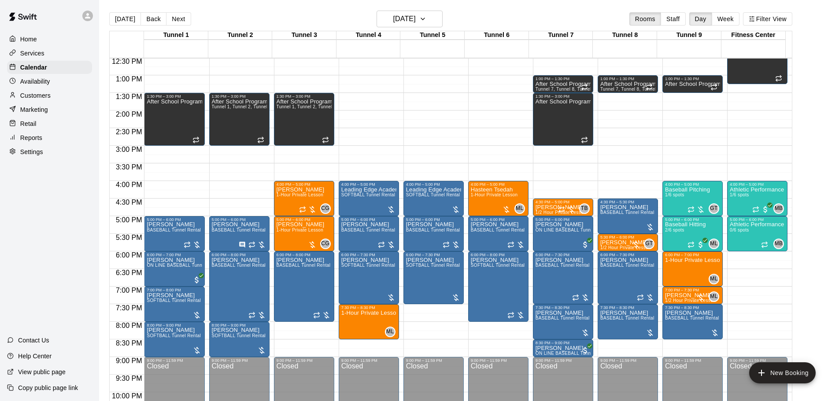
click at [182, 22] on button "Next" at bounding box center [178, 18] width 25 height 13
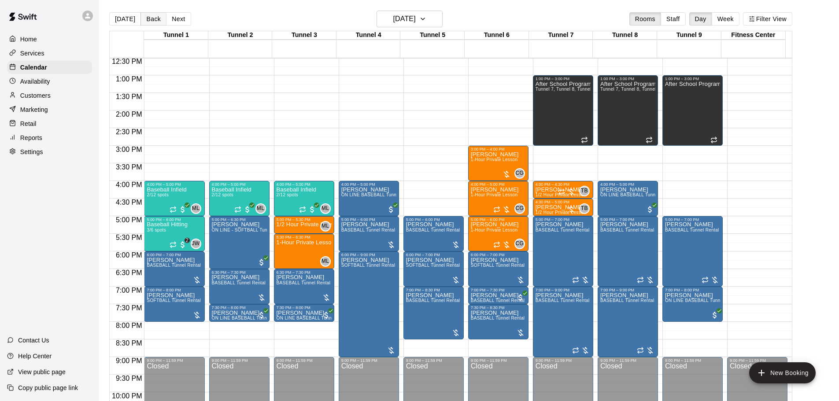
click at [148, 17] on button "Back" at bounding box center [154, 18] width 26 height 13
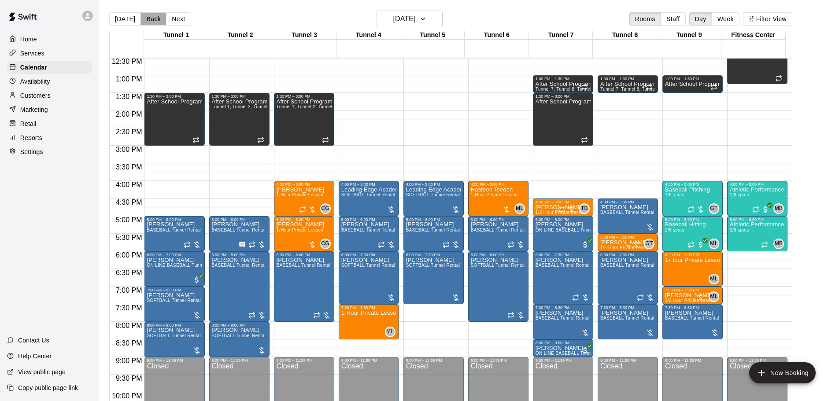
click at [148, 17] on button "Back" at bounding box center [154, 18] width 26 height 13
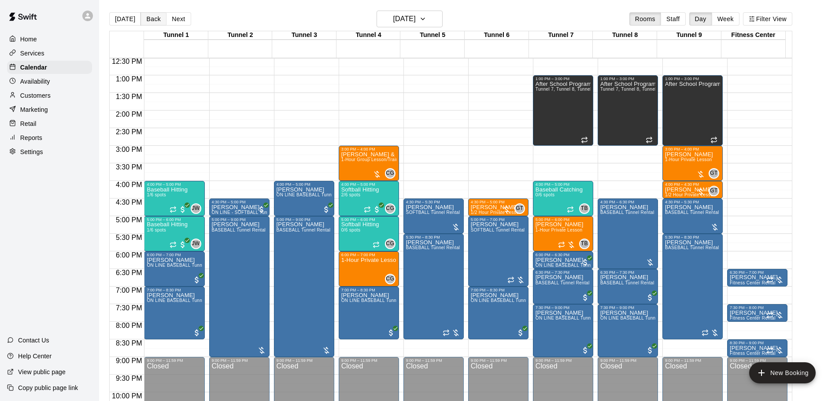
click at [144, 20] on button "Back" at bounding box center [154, 18] width 26 height 13
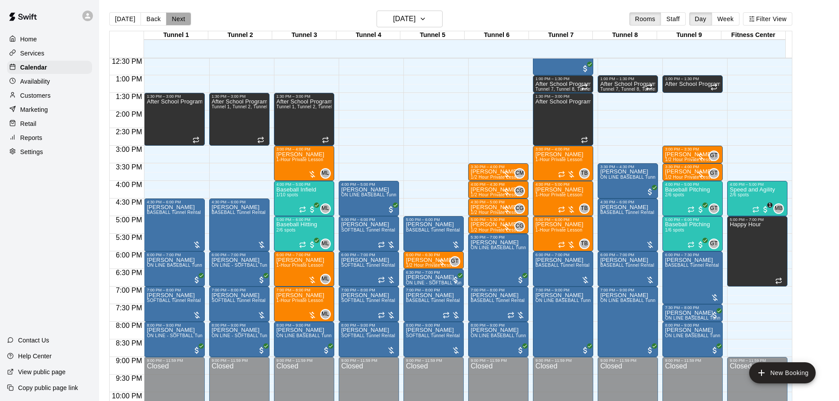
drag, startPoint x: 175, startPoint y: 20, endPoint x: 185, endPoint y: 24, distance: 10.6
click at [176, 20] on button "Next" at bounding box center [178, 18] width 25 height 13
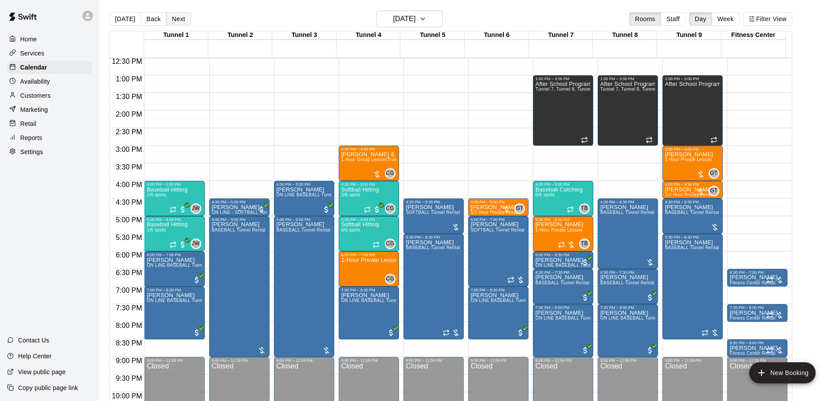
click at [178, 19] on button "Next" at bounding box center [178, 18] width 25 height 13
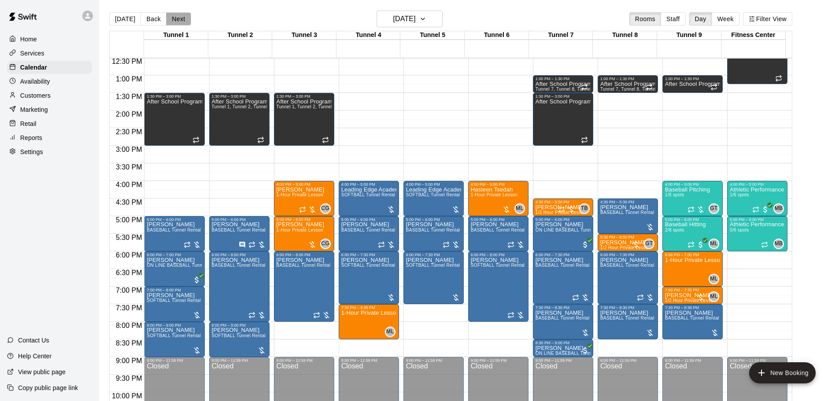
click at [178, 19] on button "Next" at bounding box center [178, 18] width 25 height 13
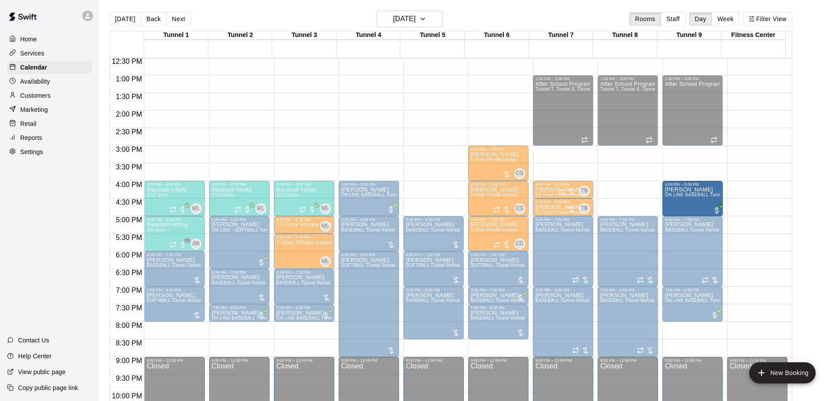
drag, startPoint x: 634, startPoint y: 194, endPoint x: 676, endPoint y: 195, distance: 42.3
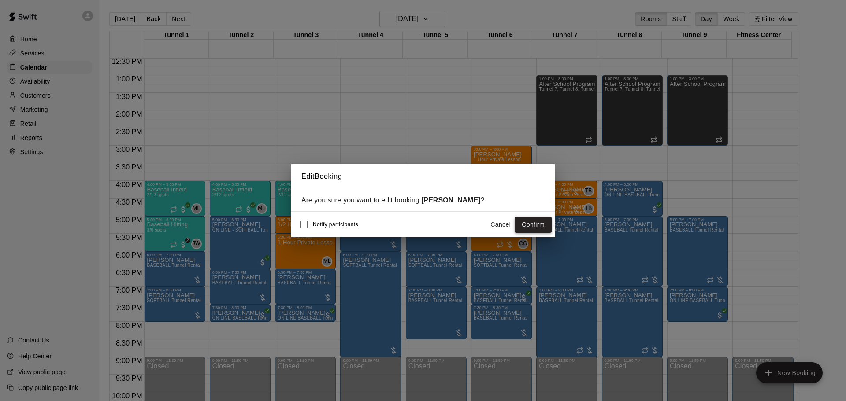
click at [528, 230] on button "Confirm" at bounding box center [533, 225] width 37 height 16
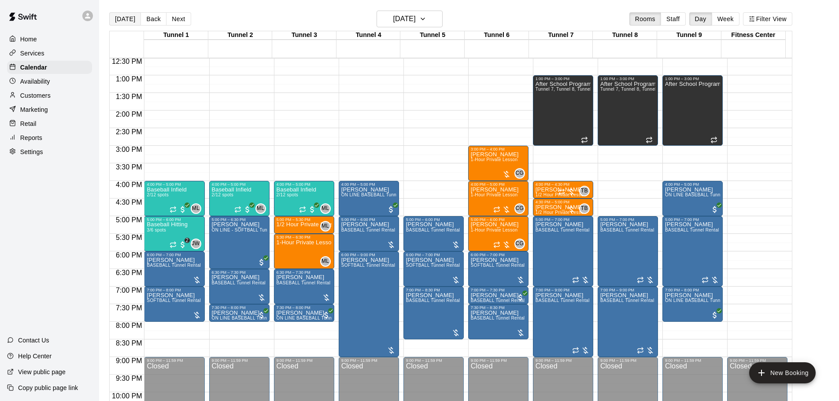
click at [121, 22] on button "[DATE]" at bounding box center [125, 18] width 32 height 13
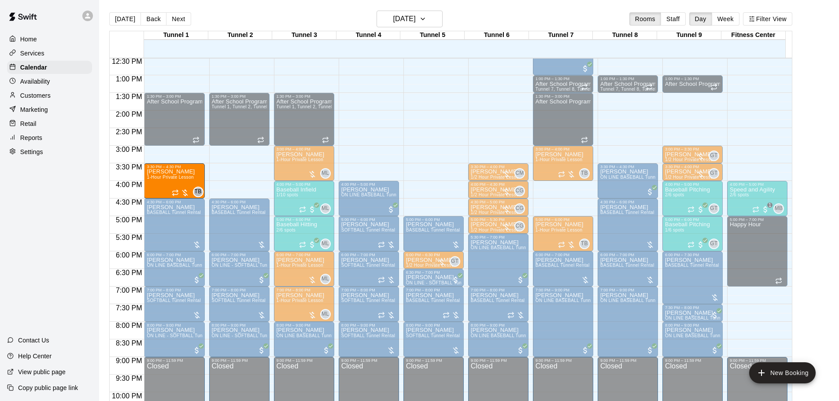
drag, startPoint x: 547, startPoint y: 199, endPoint x: 168, endPoint y: 185, distance: 379.2
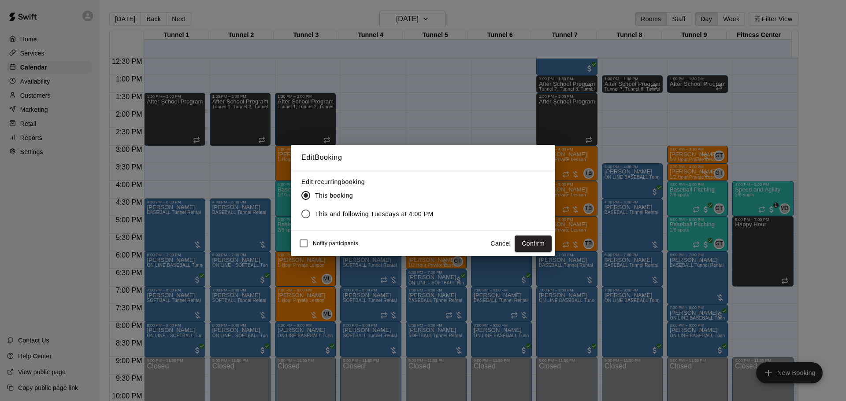
click at [537, 244] on button "Confirm" at bounding box center [533, 244] width 37 height 16
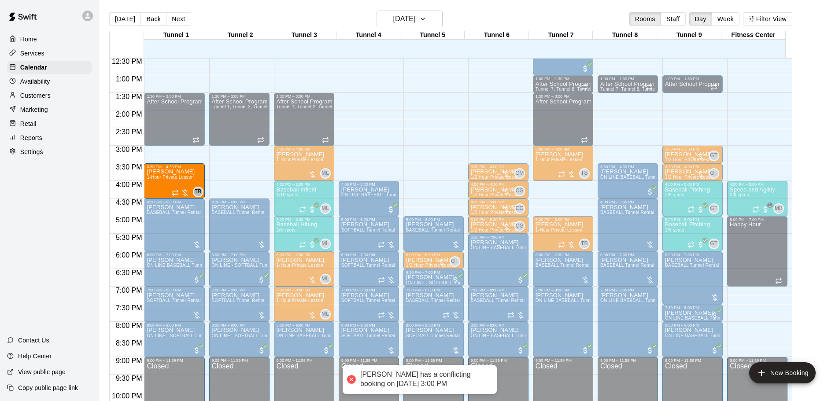
drag, startPoint x: 546, startPoint y: 200, endPoint x: 173, endPoint y: 188, distance: 373.4
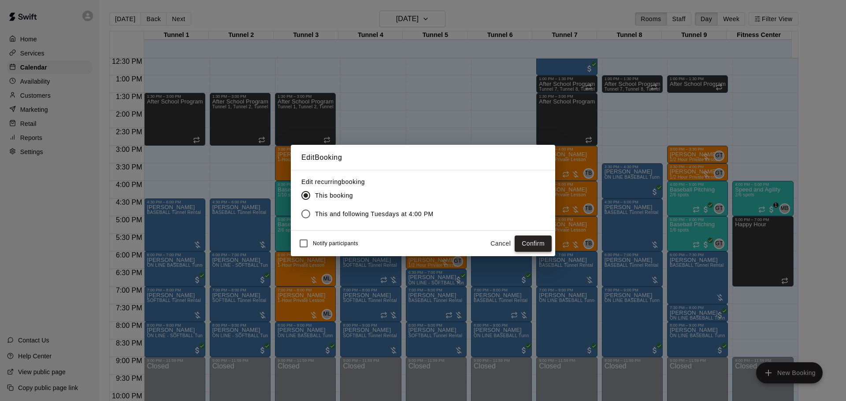
click at [530, 243] on button "Confirm" at bounding box center [533, 244] width 37 height 16
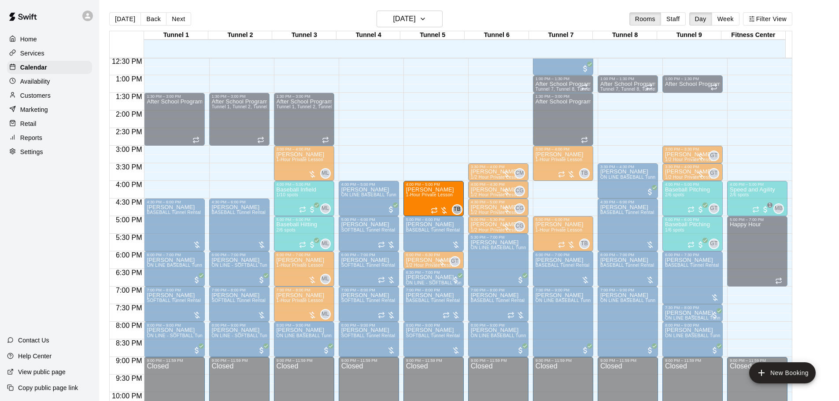
drag, startPoint x: 495, startPoint y: 202, endPoint x: 446, endPoint y: 205, distance: 48.6
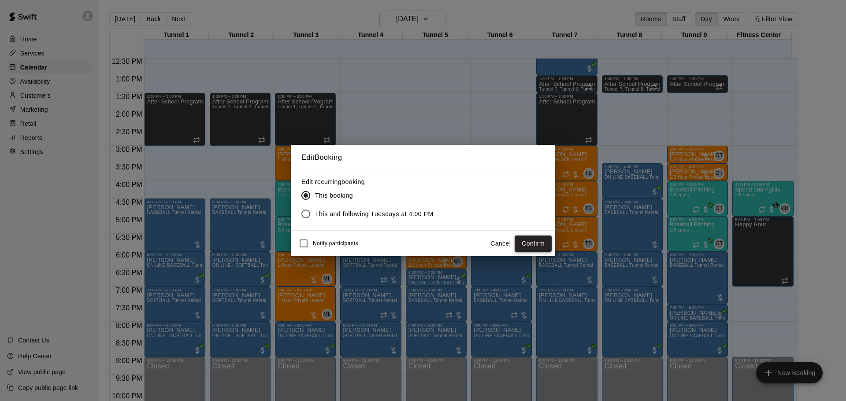
click at [532, 244] on button "Confirm" at bounding box center [533, 244] width 37 height 16
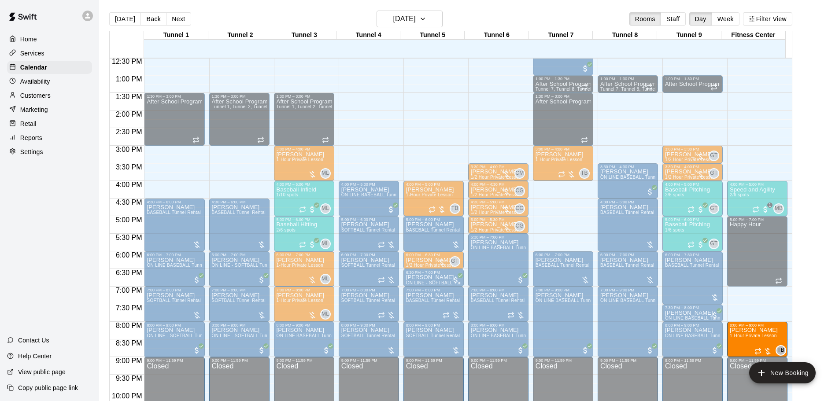
drag, startPoint x: 553, startPoint y: 231, endPoint x: 748, endPoint y: 341, distance: 224.3
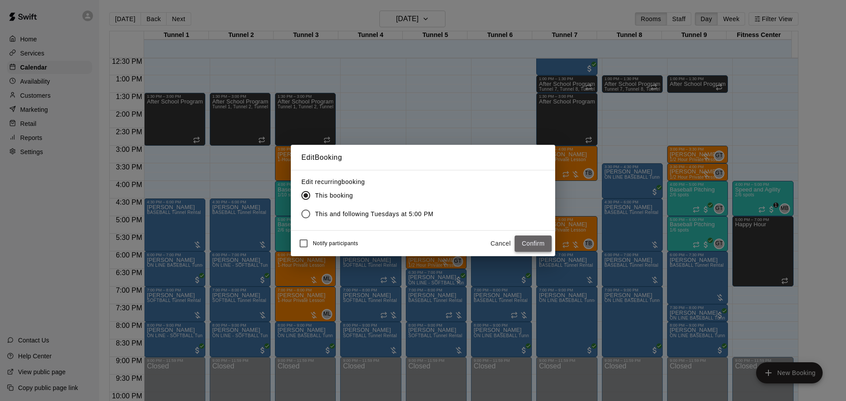
click at [528, 242] on button "Confirm" at bounding box center [533, 244] width 37 height 16
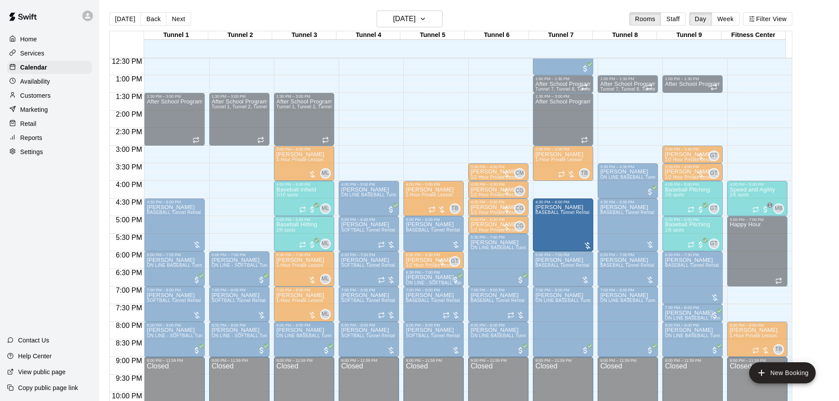
drag, startPoint x: 347, startPoint y: 229, endPoint x: 567, endPoint y: 230, distance: 219.9
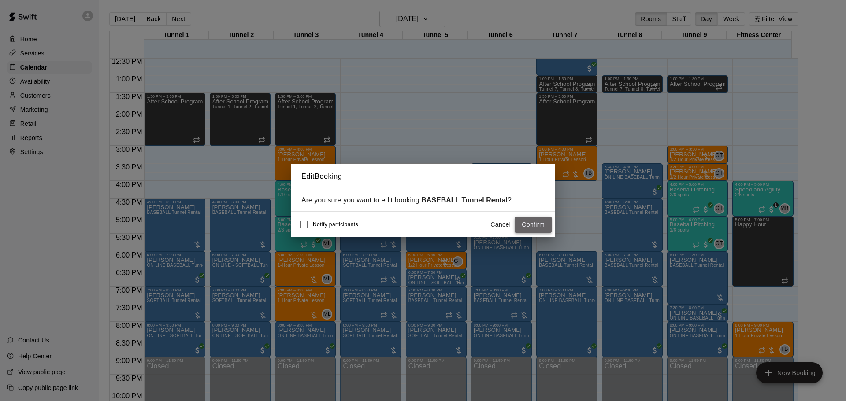
click at [538, 224] on button "Confirm" at bounding box center [533, 225] width 37 height 16
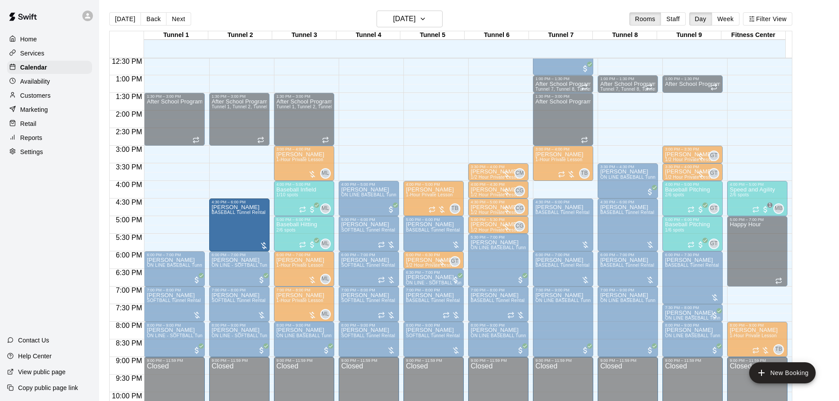
drag, startPoint x: 185, startPoint y: 228, endPoint x: 236, endPoint y: 234, distance: 51.4
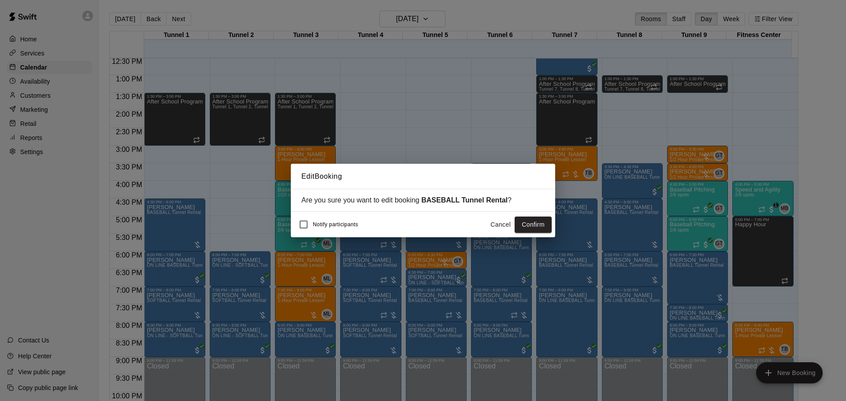
click at [550, 219] on button "Confirm" at bounding box center [533, 225] width 37 height 16
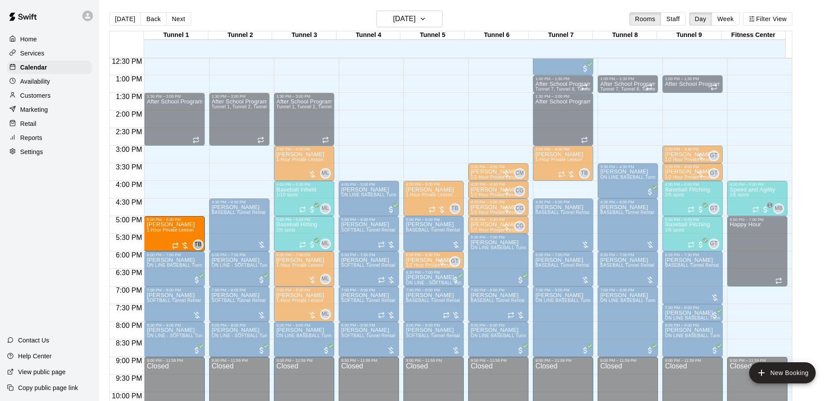
drag, startPoint x: 749, startPoint y: 340, endPoint x: 162, endPoint y: 238, distance: 595.4
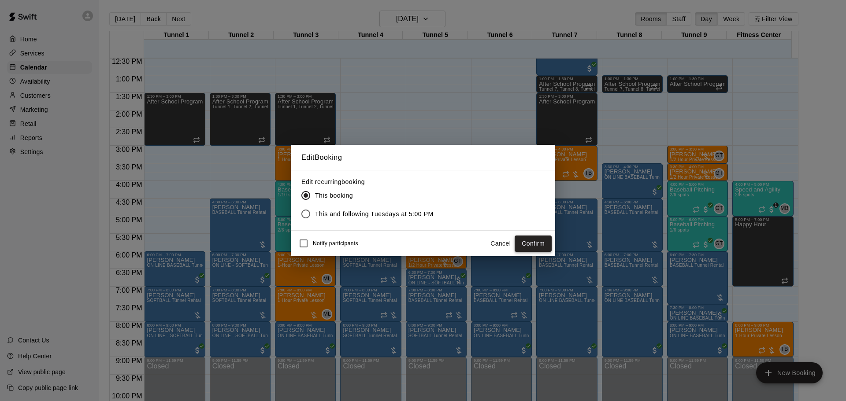
click at [529, 244] on button "Confirm" at bounding box center [533, 244] width 37 height 16
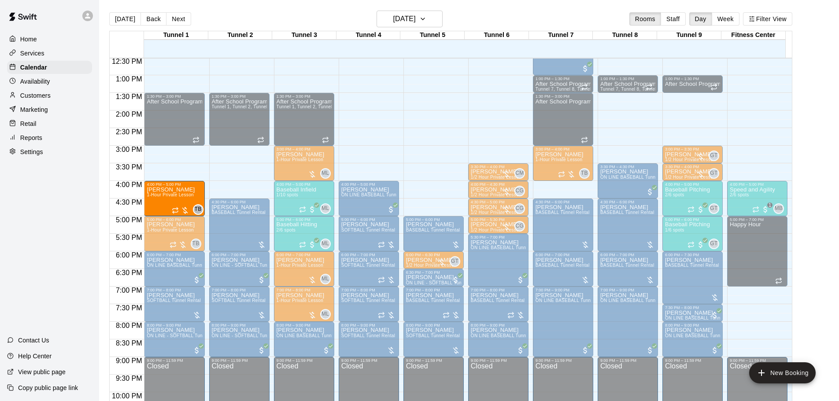
drag, startPoint x: 398, startPoint y: 208, endPoint x: 179, endPoint y: 202, distance: 219.1
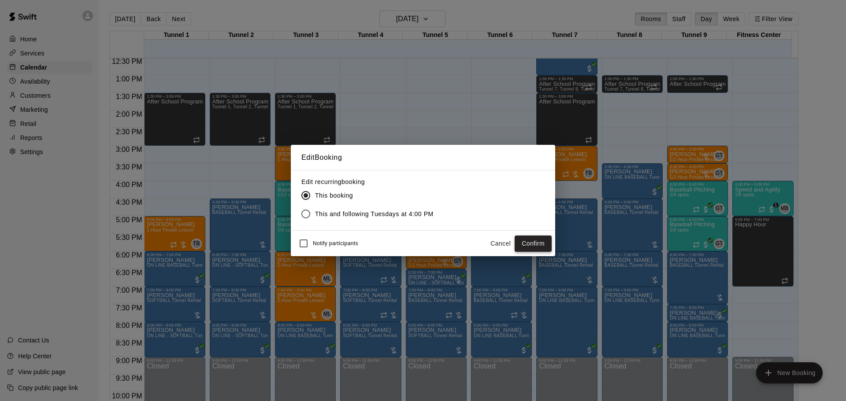
click at [524, 247] on button "Confirm" at bounding box center [533, 244] width 37 height 16
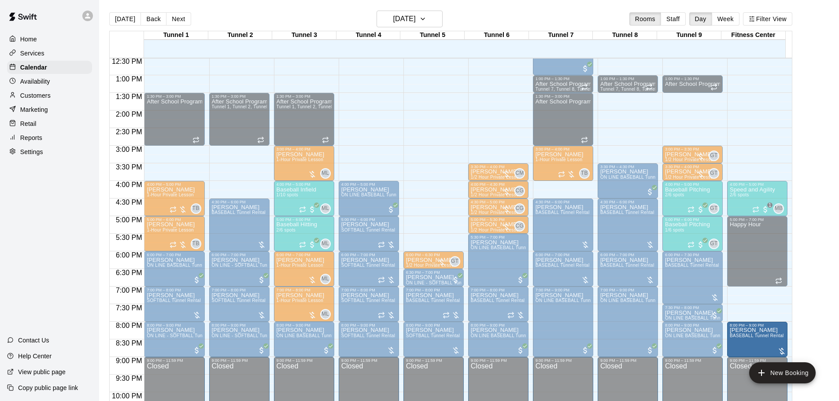
drag, startPoint x: 742, startPoint y: 362, endPoint x: 758, endPoint y: 338, distance: 28.7
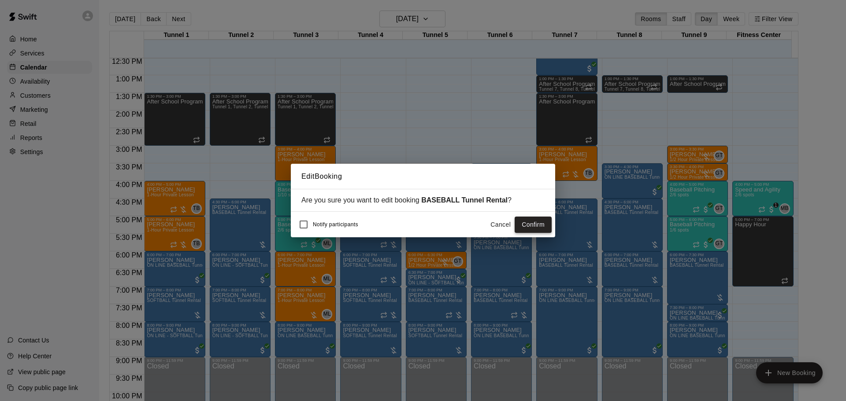
click at [534, 220] on button "Confirm" at bounding box center [533, 225] width 37 height 16
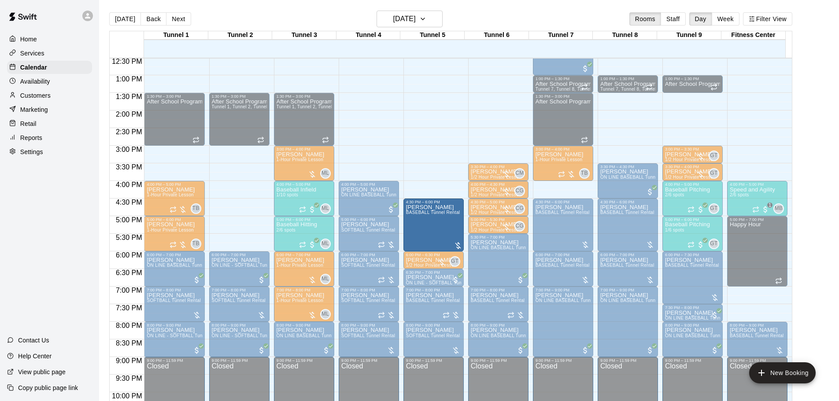
drag, startPoint x: 231, startPoint y: 228, endPoint x: 405, endPoint y: 232, distance: 173.2
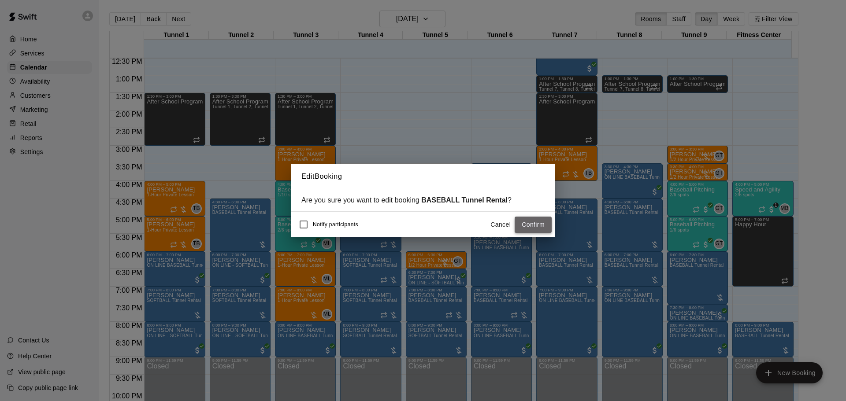
click at [531, 226] on button "Confirm" at bounding box center [533, 225] width 37 height 16
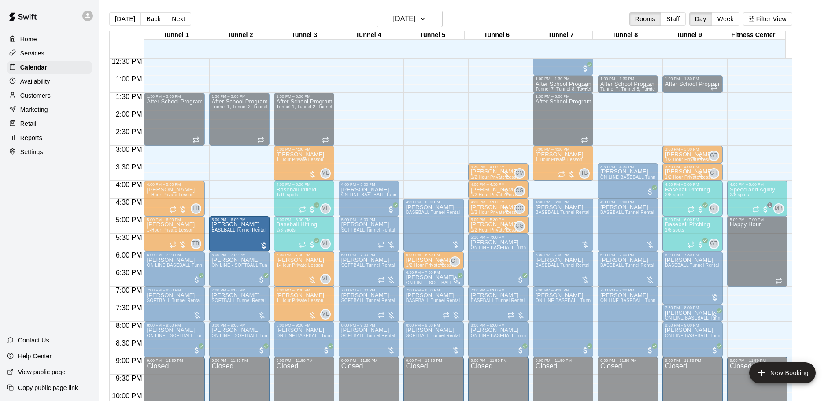
drag, startPoint x: 603, startPoint y: 309, endPoint x: 242, endPoint y: 235, distance: 368.0
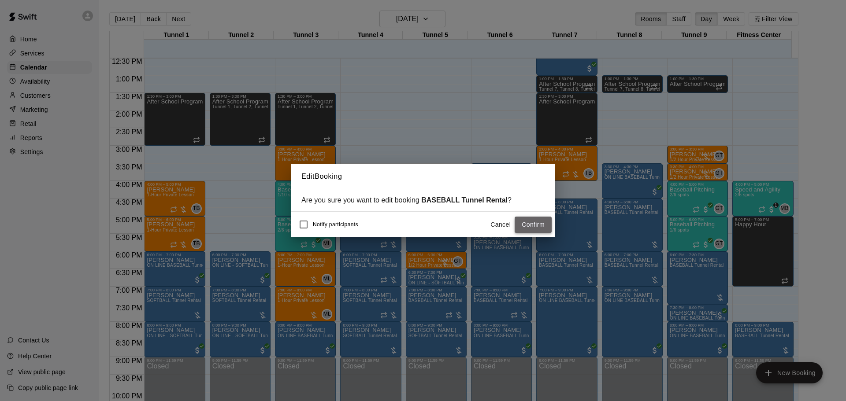
click at [545, 223] on button "Confirm" at bounding box center [533, 225] width 37 height 16
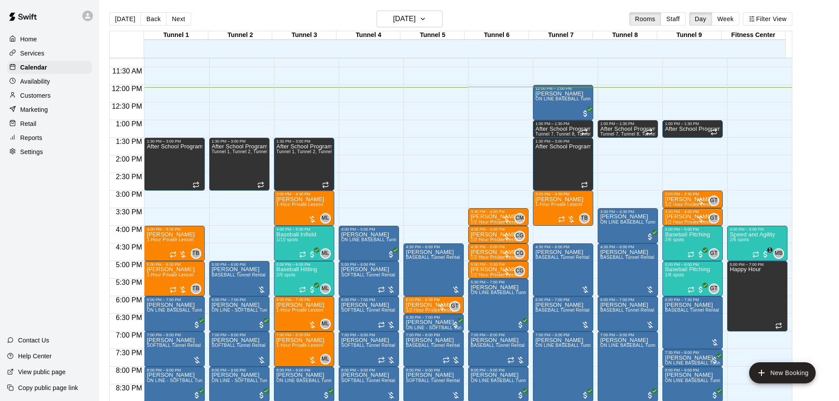
scroll to position [353, 0]
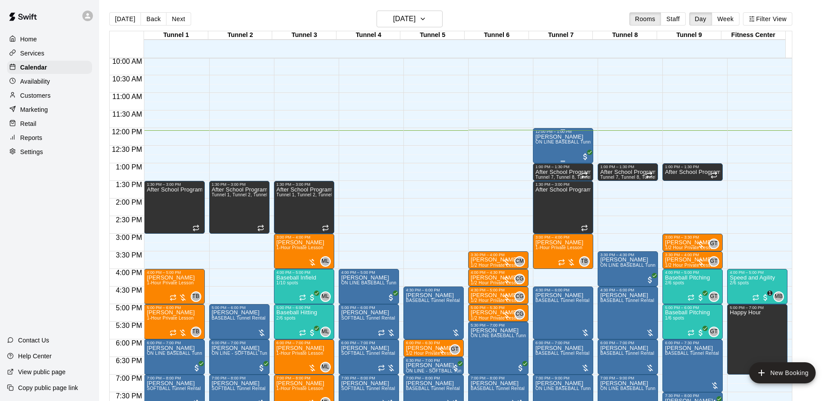
click at [550, 137] on p "[PERSON_NAME]" at bounding box center [563, 137] width 55 height 0
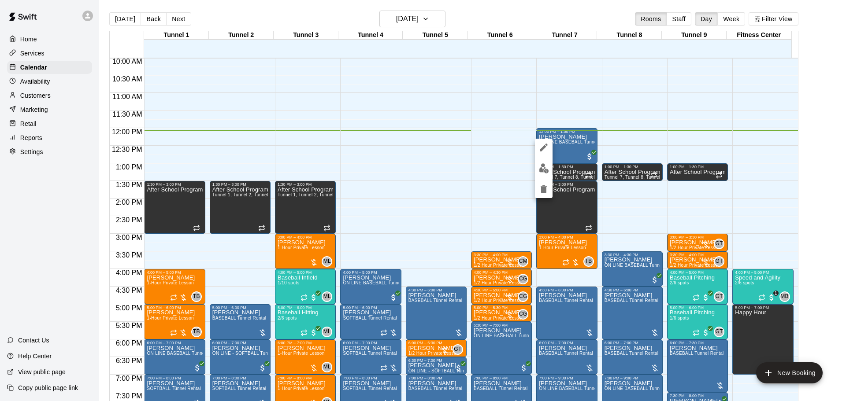
click at [545, 163] on img "edit" at bounding box center [544, 168] width 10 height 10
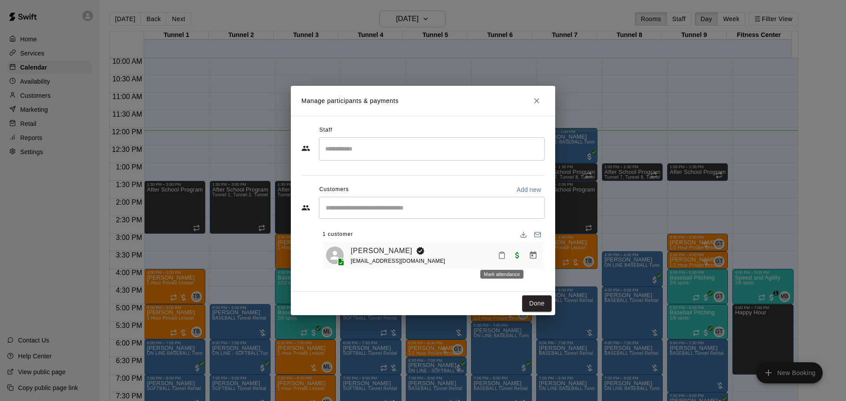
click at [503, 256] on icon "Mark attendance" at bounding box center [502, 256] width 8 height 8
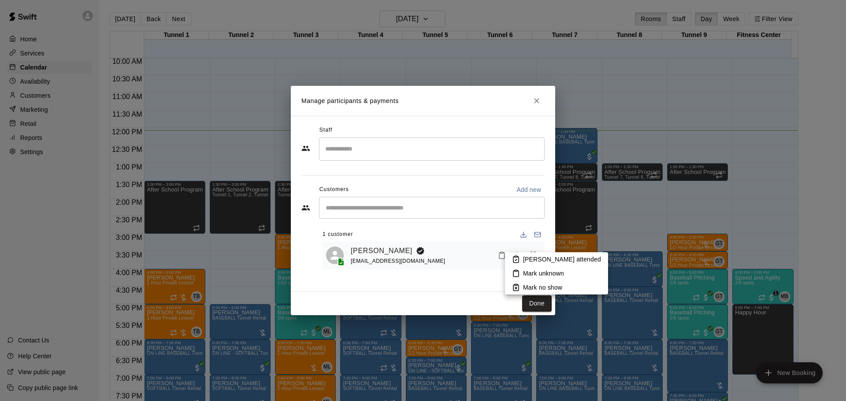
click at [519, 258] on icon at bounding box center [516, 260] width 8 height 8
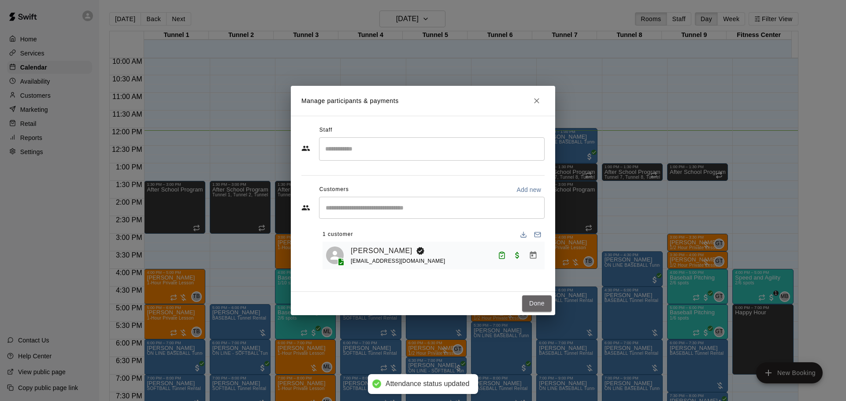
click at [537, 309] on button "Done" at bounding box center [537, 304] width 30 height 16
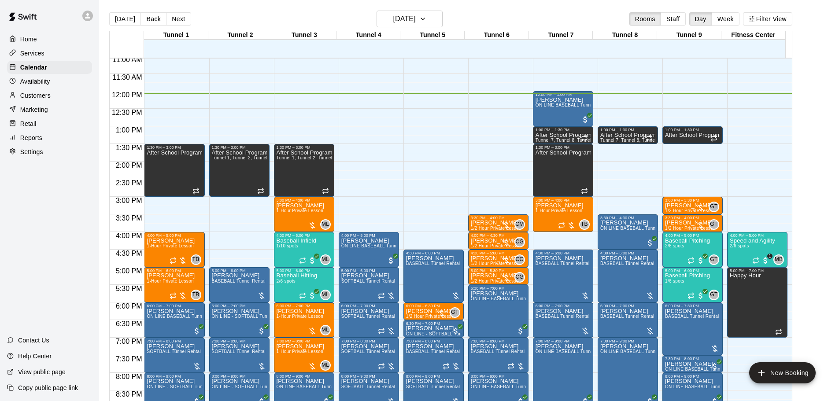
scroll to position [442, 0]
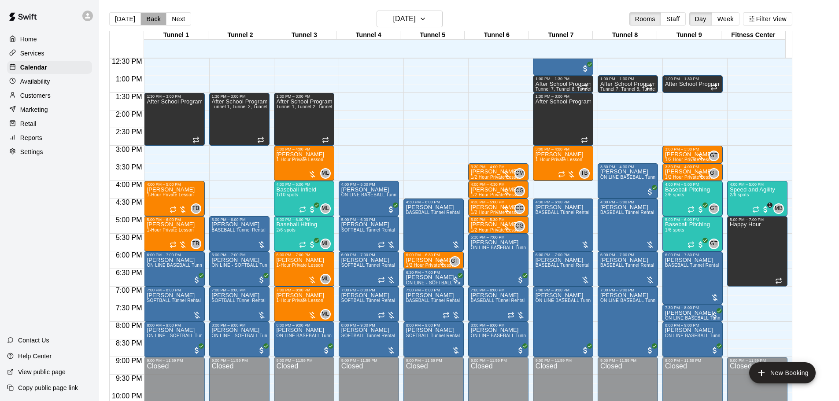
drag, startPoint x: 162, startPoint y: 20, endPoint x: 195, endPoint y: 41, distance: 39.2
click at [163, 20] on button "Back" at bounding box center [154, 18] width 26 height 13
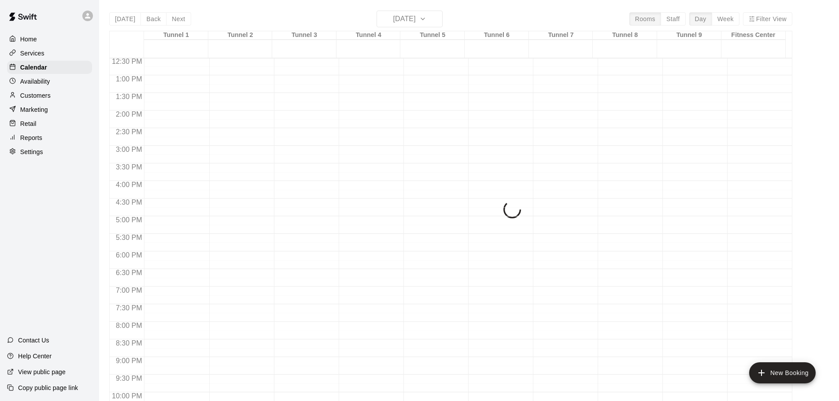
click at [174, 22] on div "Today Back Next Monday Oct 13 Rooms Staff Day Week Filter View Tunnel 1 13 Mon …" at bounding box center [450, 211] width 683 height 401
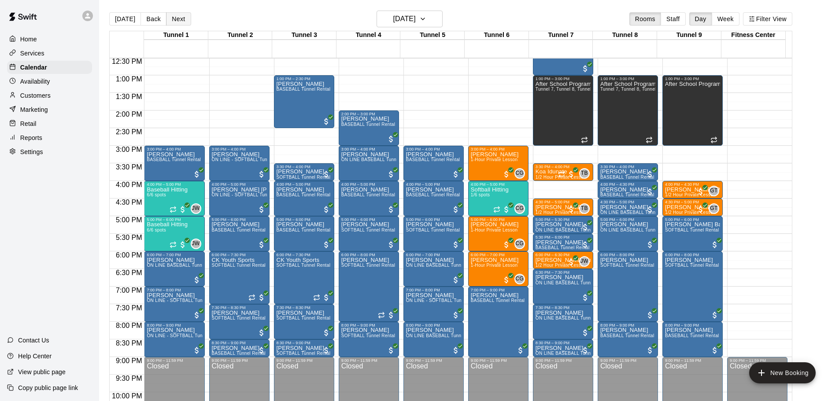
click at [173, 22] on button "Next" at bounding box center [178, 18] width 25 height 13
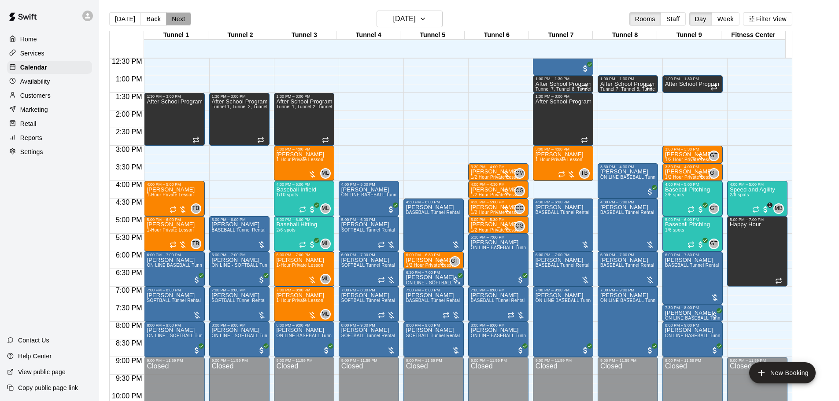
click at [173, 22] on button "Next" at bounding box center [178, 18] width 25 height 13
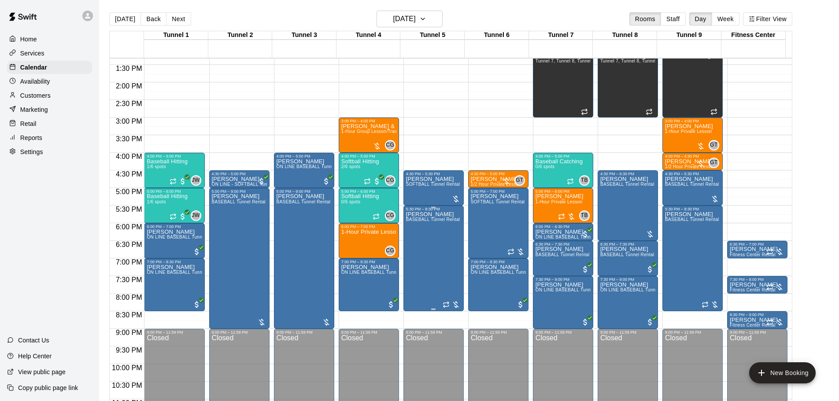
scroll to position [486, 0]
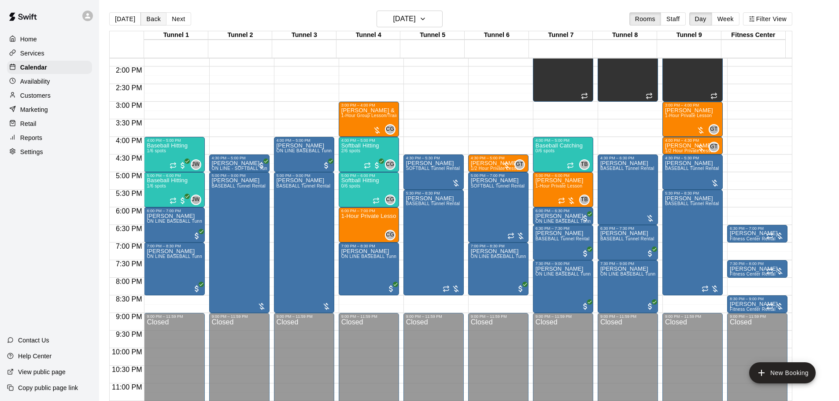
click at [147, 22] on button "Back" at bounding box center [154, 18] width 26 height 13
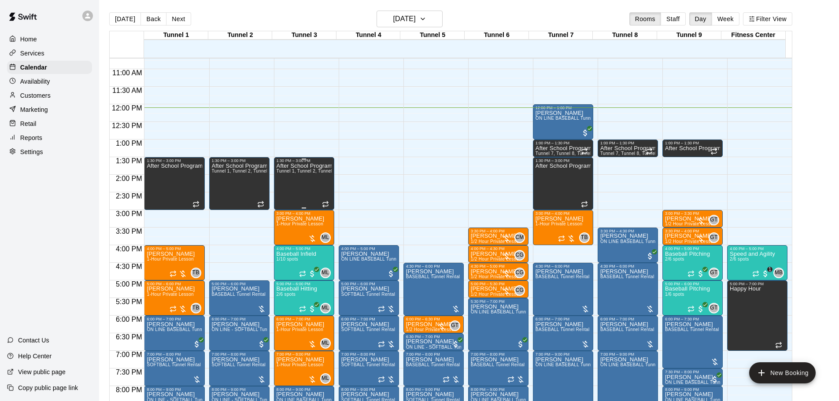
scroll to position [397, 0]
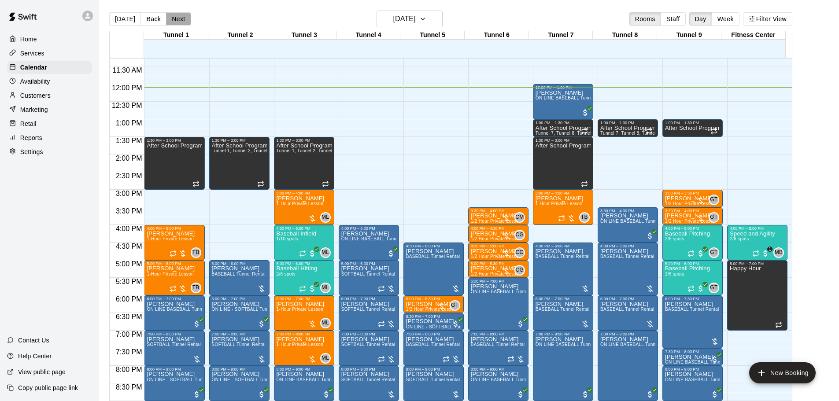
click at [176, 16] on button "Next" at bounding box center [178, 18] width 25 height 13
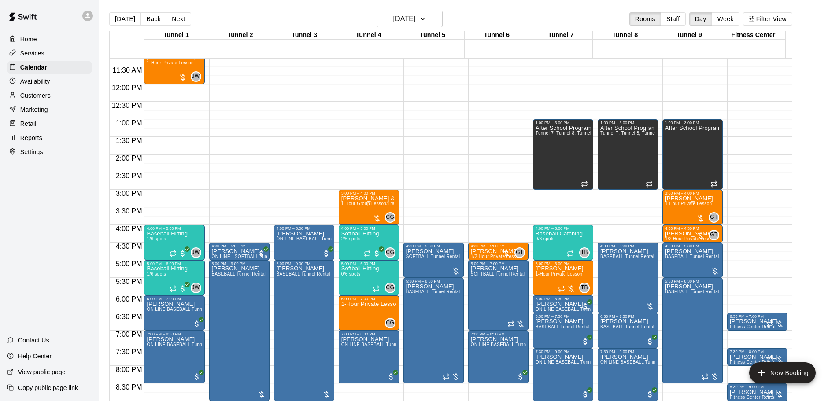
click at [149, 19] on button "Back" at bounding box center [154, 18] width 26 height 13
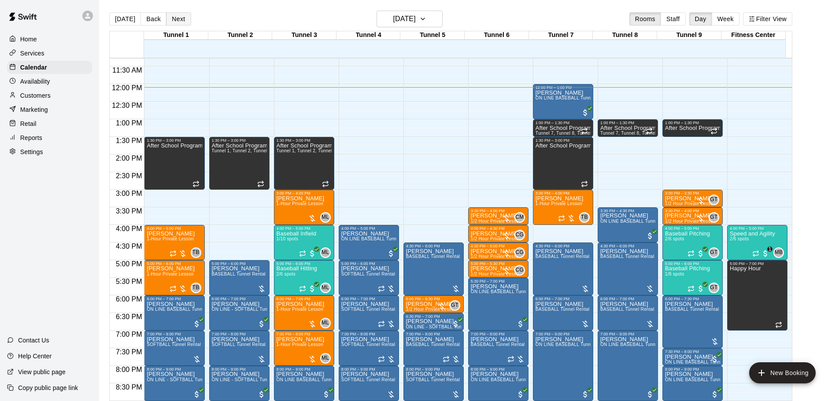
click at [175, 15] on button "Next" at bounding box center [178, 18] width 25 height 13
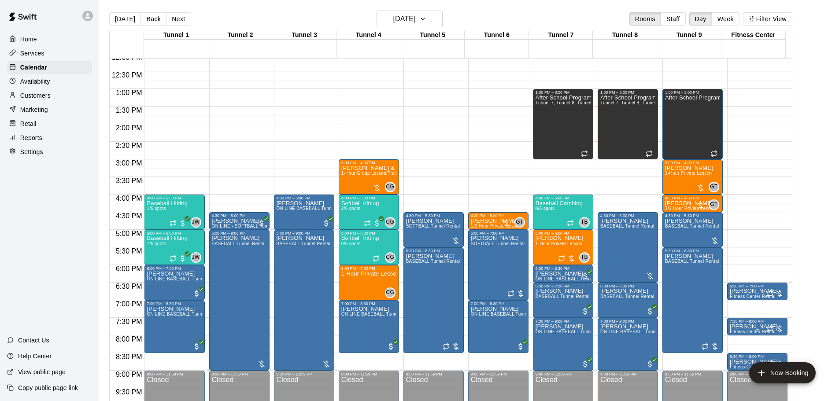
scroll to position [442, 0]
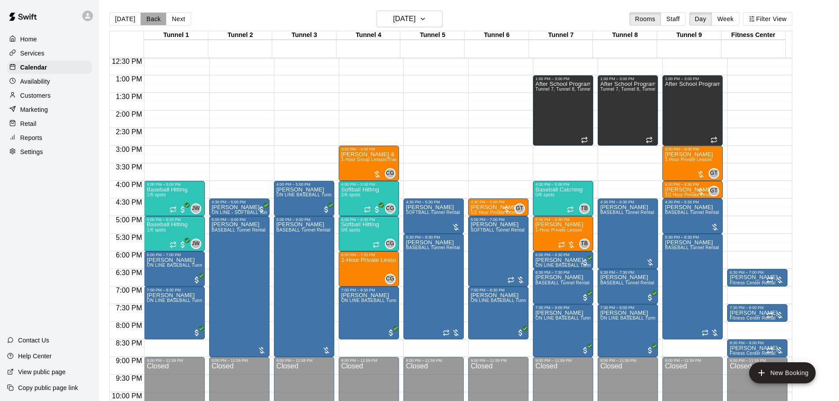
click at [145, 14] on button "Back" at bounding box center [154, 18] width 26 height 13
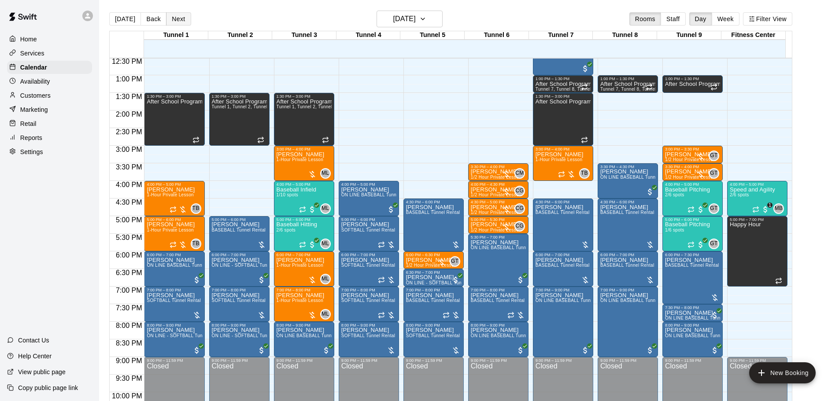
click at [171, 22] on button "Next" at bounding box center [178, 18] width 25 height 13
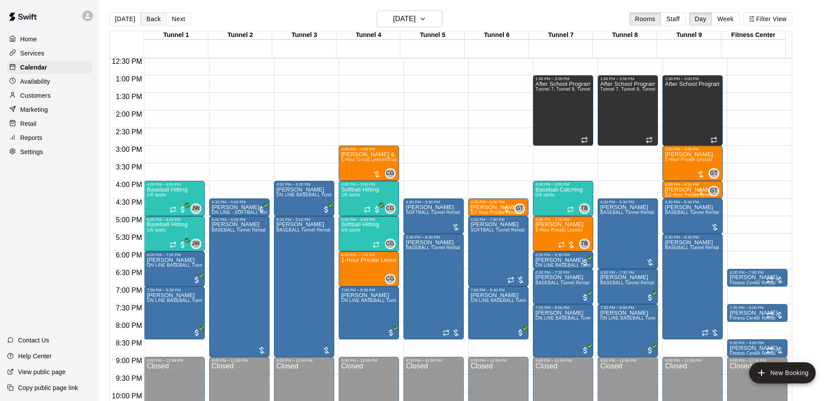
click at [151, 22] on button "Back" at bounding box center [154, 18] width 26 height 13
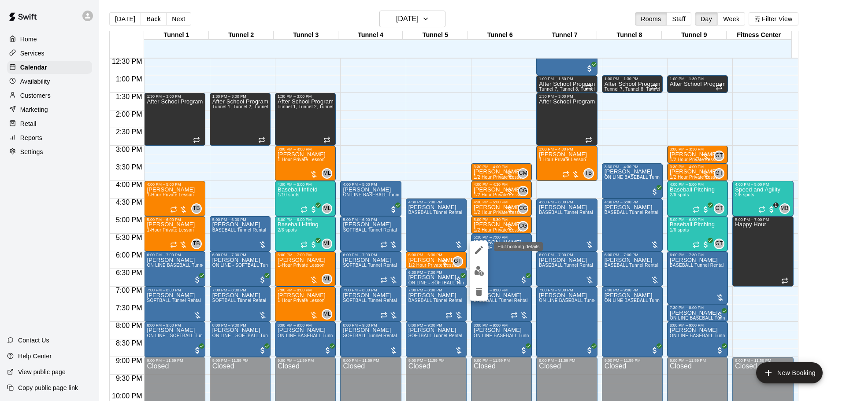
click at [480, 253] on icon "edit" at bounding box center [479, 250] width 11 height 11
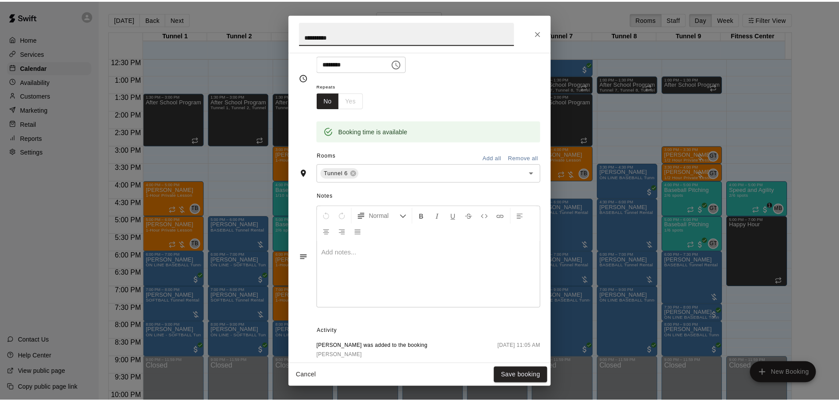
scroll to position [71, 0]
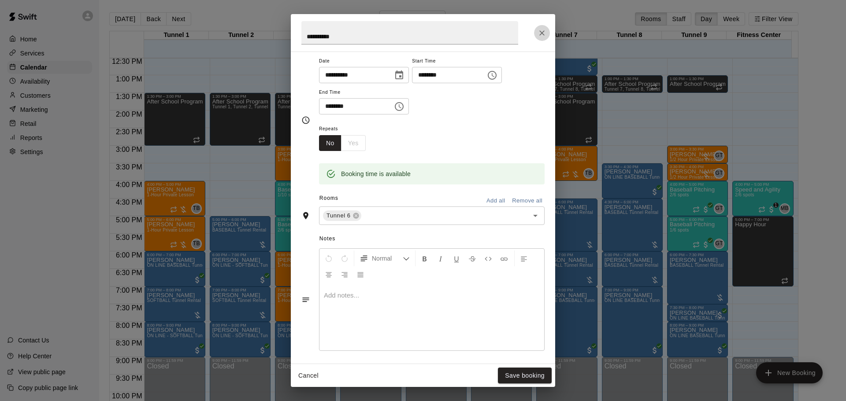
click at [542, 28] on button "Close" at bounding box center [542, 33] width 16 height 16
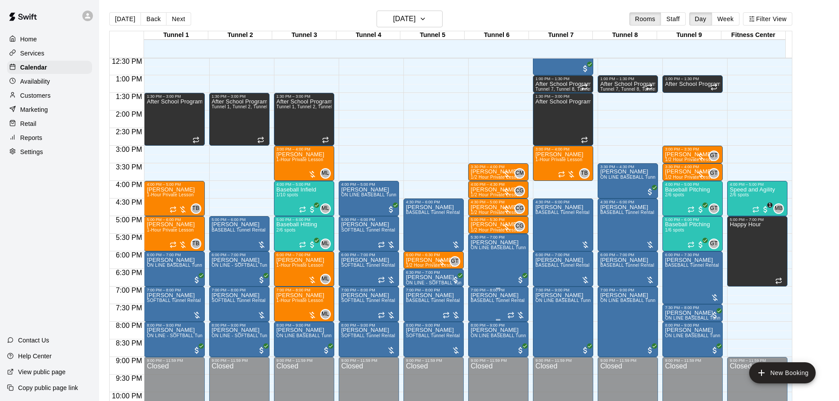
scroll to position [397, 0]
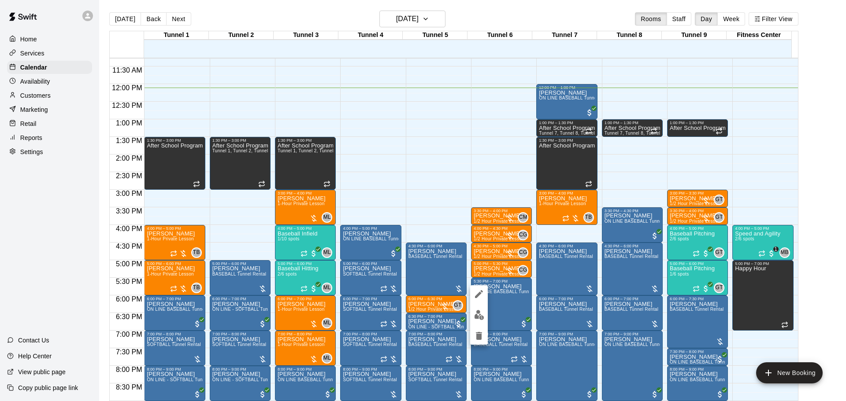
click at [819, 286] on div at bounding box center [423, 200] width 846 height 401
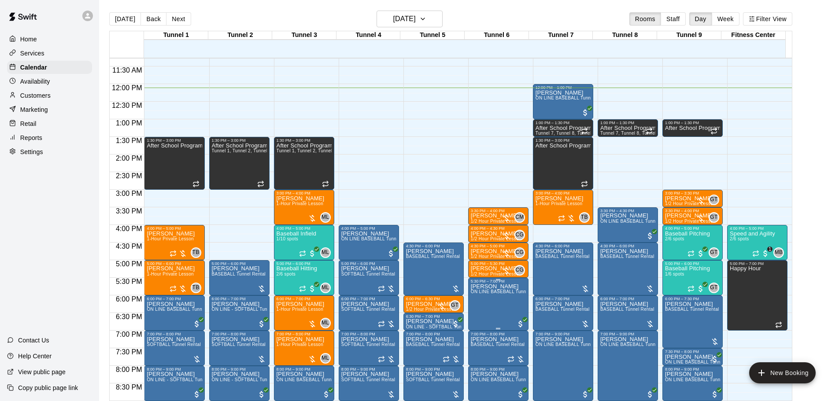
click at [490, 294] on span "ON LINE BASEBALL Tunnel 1-6 Rental" at bounding box center [512, 291] width 82 height 5
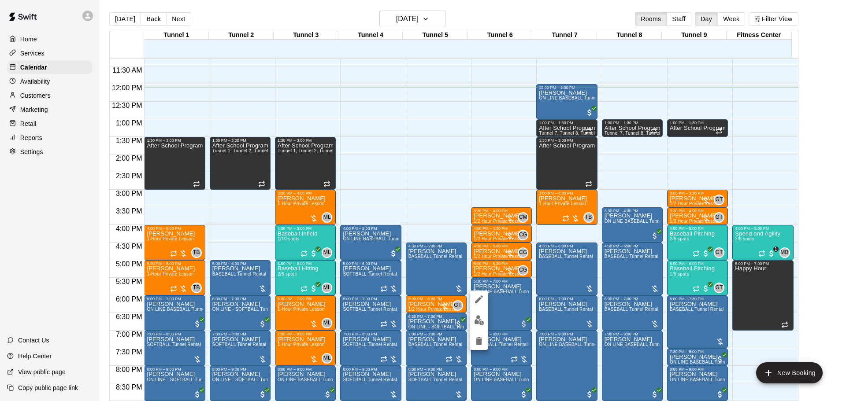
click at [831, 287] on div at bounding box center [423, 200] width 846 height 401
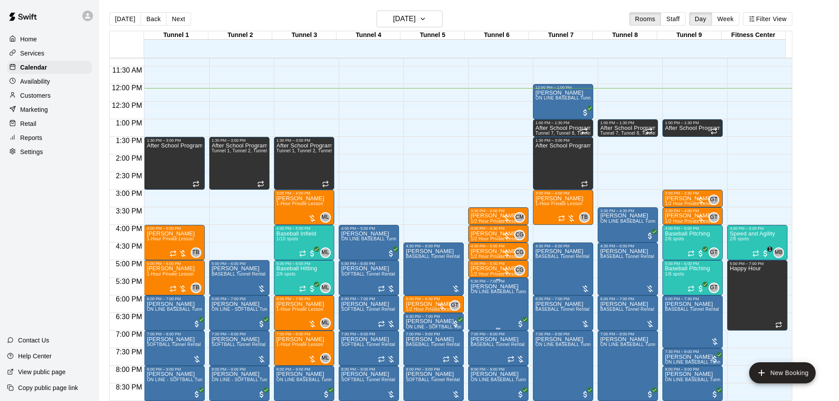
click at [494, 287] on p "Elyse Lane" at bounding box center [498, 287] width 55 height 0
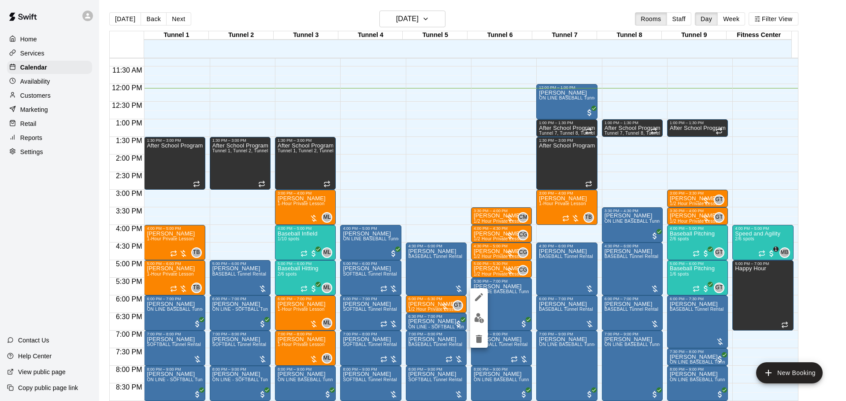
click at [819, 249] on div at bounding box center [423, 200] width 846 height 401
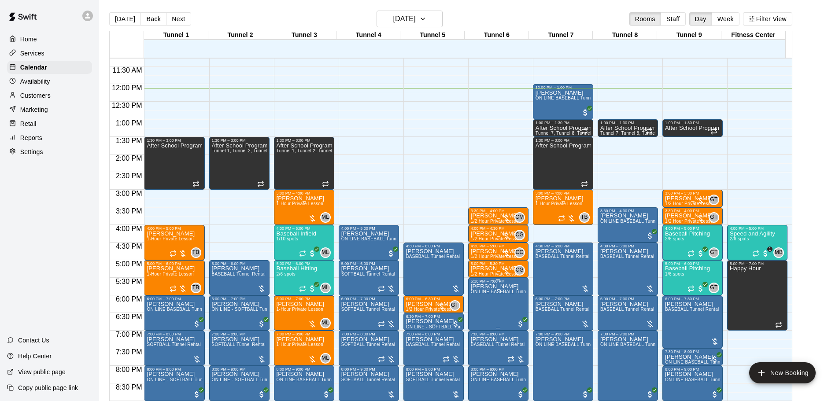
click at [505, 292] on span "ON LINE BASEBALL Tunnel 1-6 Rental" at bounding box center [512, 291] width 82 height 5
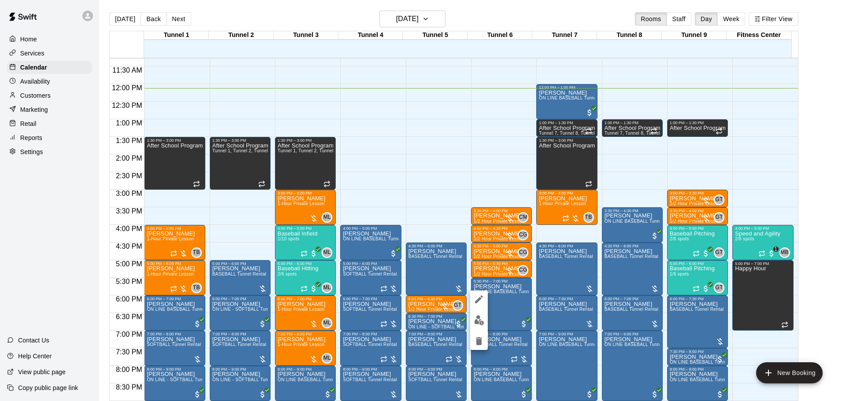
click at [805, 215] on div at bounding box center [423, 200] width 846 height 401
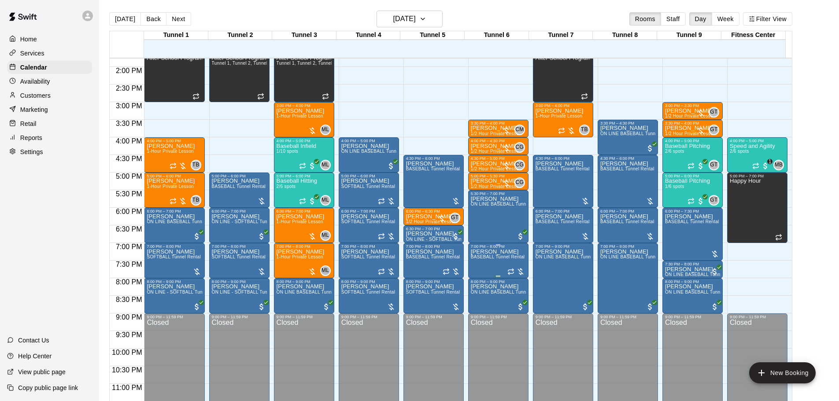
scroll to position [486, 0]
click at [496, 219] on div "Elyse Lane ON LINE BASEBALL Tunnel 1-6 Rental" at bounding box center [498, 396] width 55 height 401
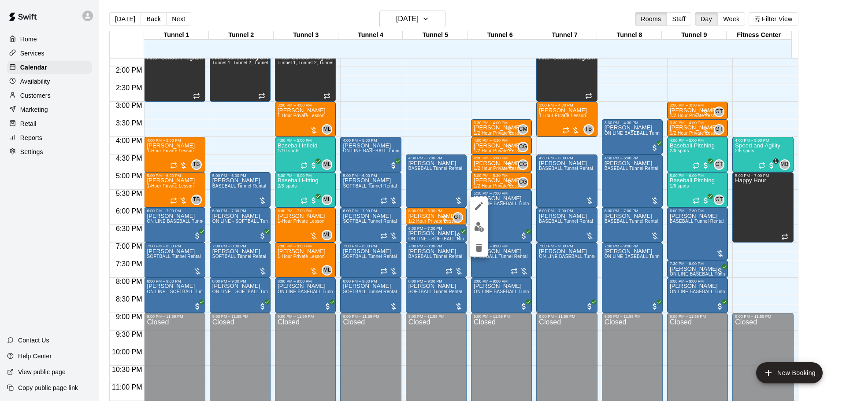
click at [812, 212] on div at bounding box center [423, 200] width 846 height 401
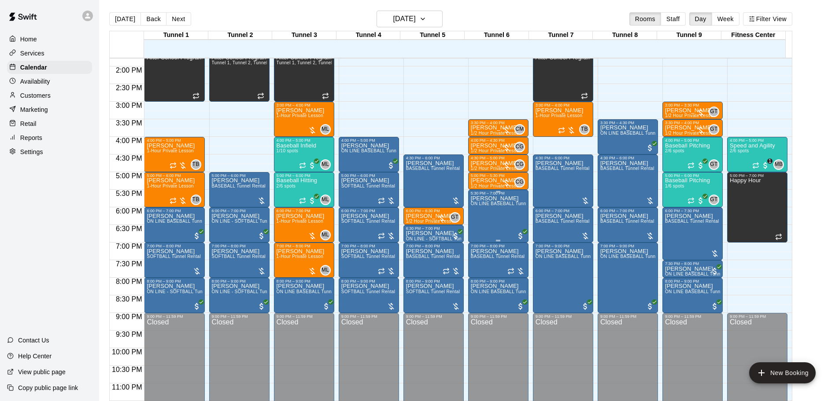
click at [506, 223] on div "Elyse Lane ON LINE BASEBALL Tunnel 1-6 Rental" at bounding box center [498, 396] width 55 height 401
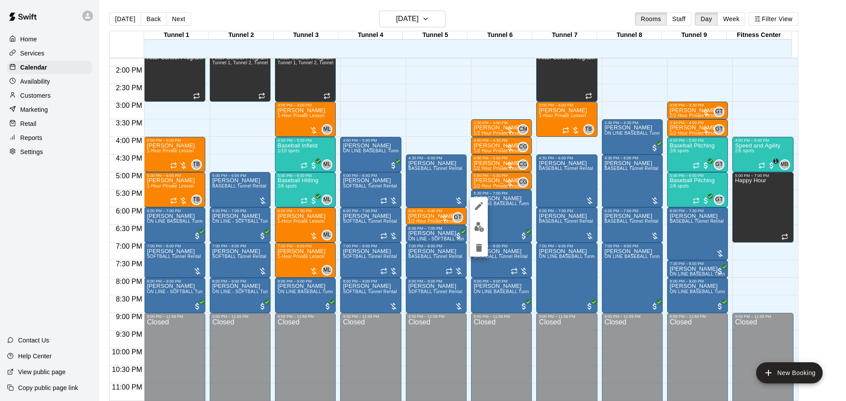
click at [175, 18] on div at bounding box center [423, 200] width 846 height 401
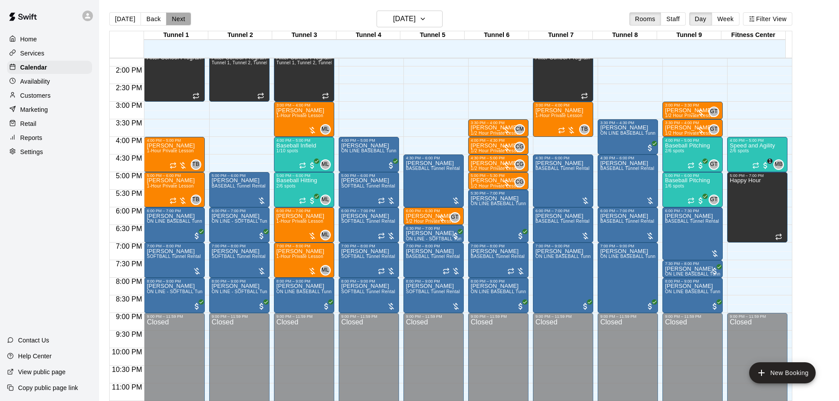
click at [181, 19] on button "Next" at bounding box center [178, 18] width 25 height 13
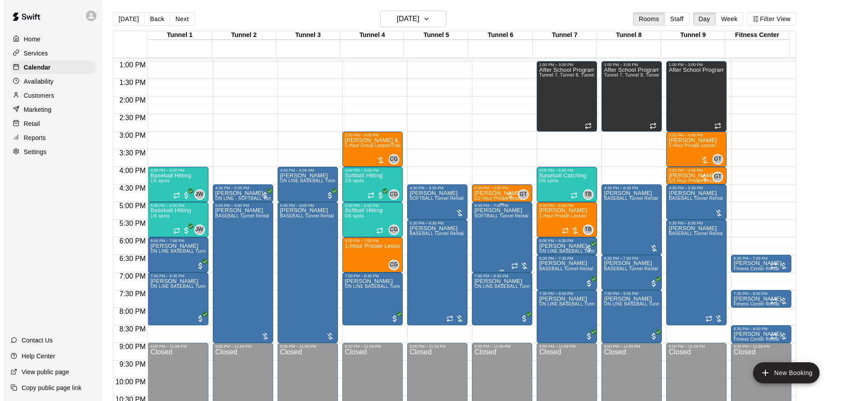
scroll to position [442, 0]
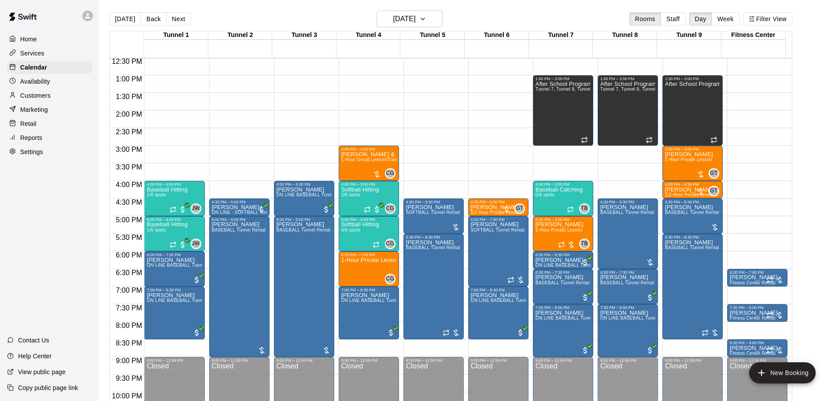
click at [151, 17] on button "Back" at bounding box center [154, 18] width 26 height 13
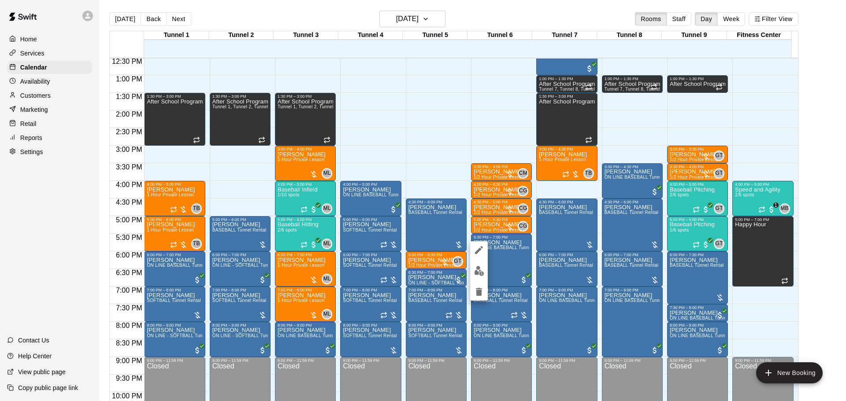
click at [511, 261] on div at bounding box center [423, 200] width 846 height 401
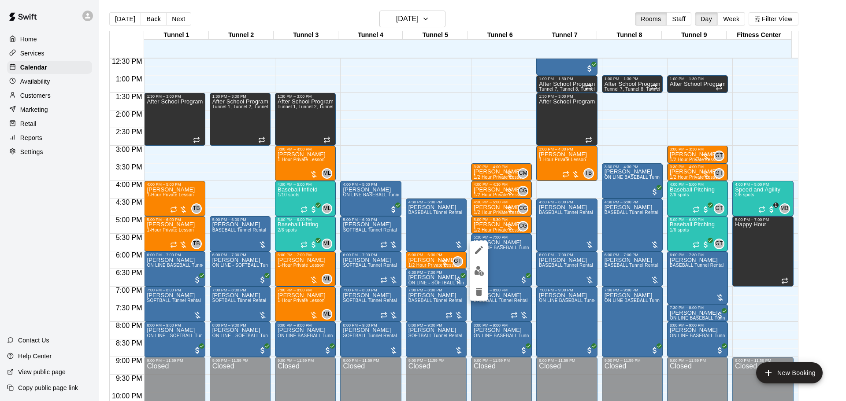
click at [480, 253] on icon "edit" at bounding box center [479, 250] width 11 height 11
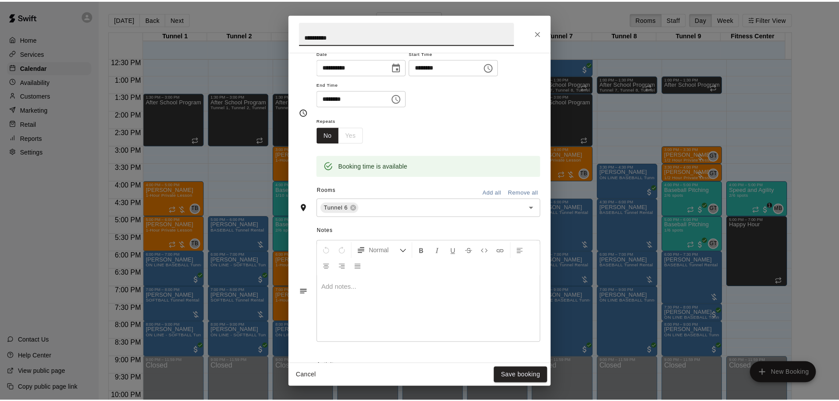
scroll to position [160, 0]
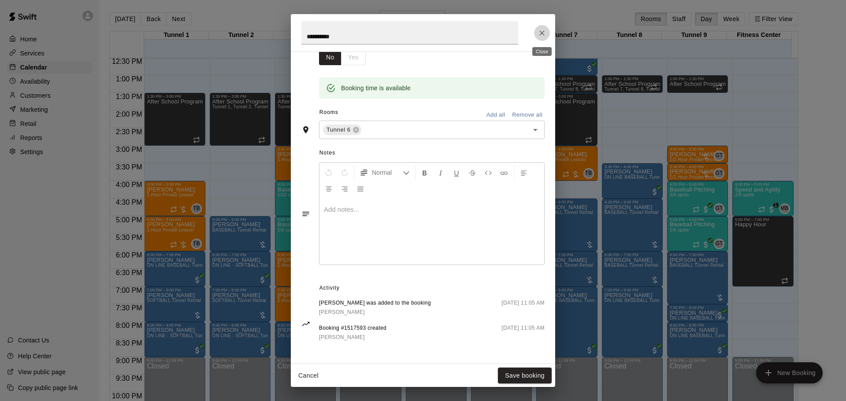
click at [538, 32] on icon "Close" at bounding box center [542, 33] width 9 height 9
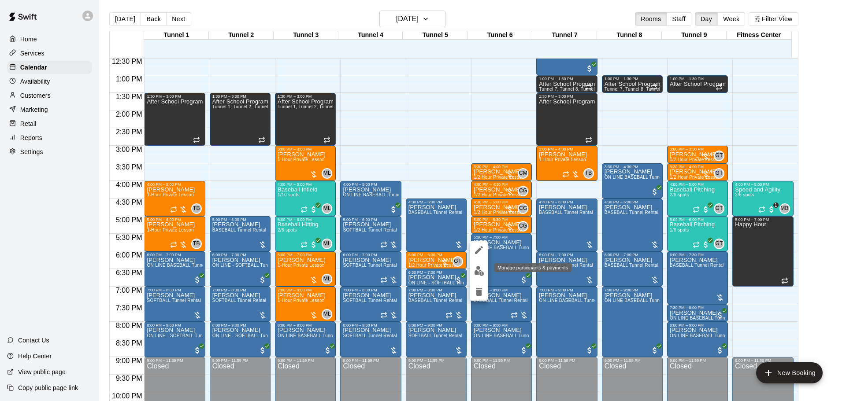
click at [481, 271] on img "edit" at bounding box center [479, 271] width 10 height 10
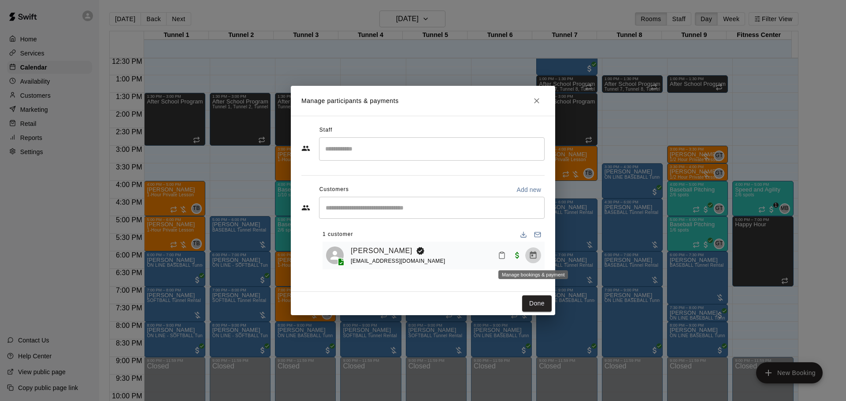
click at [539, 256] on button "Manage bookings & payment" at bounding box center [533, 256] width 16 height 16
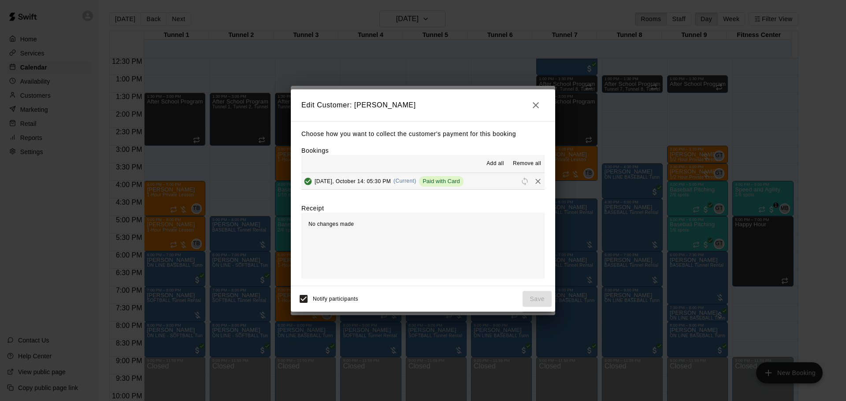
click at [427, 181] on span "Paid with Card" at bounding box center [441, 181] width 45 height 7
click at [535, 181] on icon "Remove" at bounding box center [537, 181] width 5 height 5
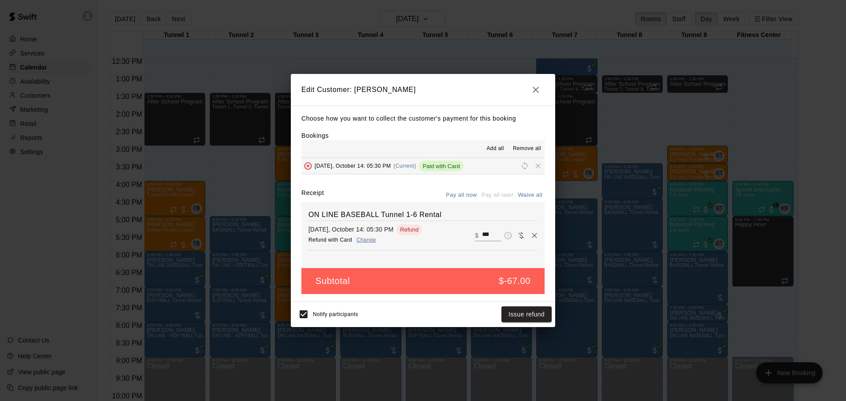
click at [534, 90] on icon "button" at bounding box center [536, 90] width 11 height 11
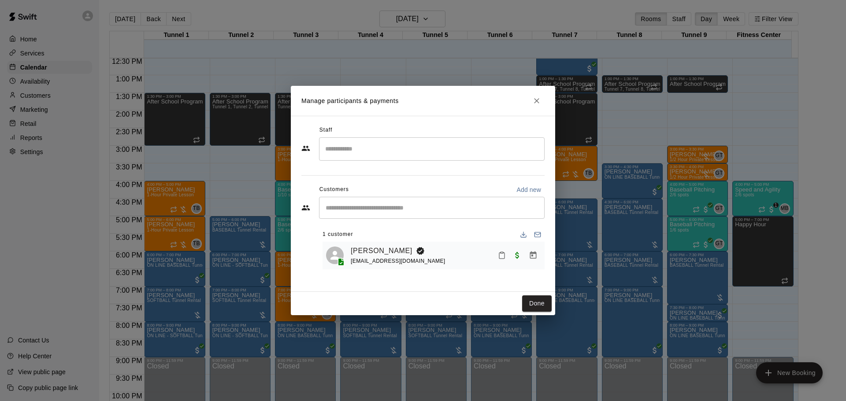
click at [537, 103] on icon "Close" at bounding box center [536, 100] width 9 height 9
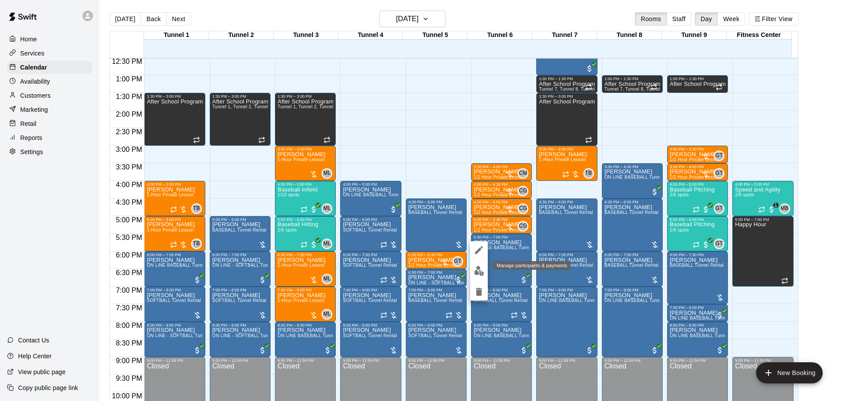
click at [481, 272] on img "edit" at bounding box center [479, 271] width 10 height 10
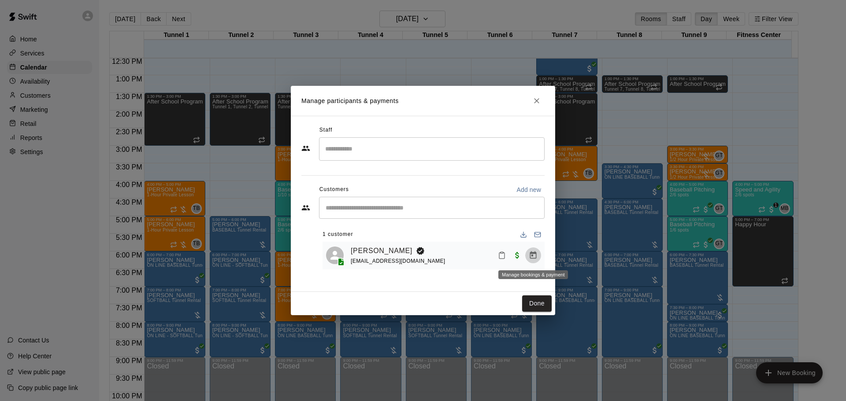
click at [534, 258] on icon "Manage bookings & payment" at bounding box center [533, 255] width 9 height 9
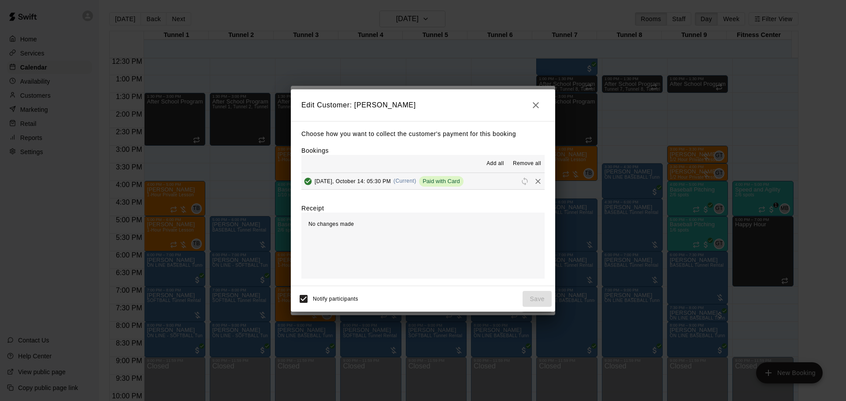
click at [534, 178] on icon "Remove" at bounding box center [538, 181] width 9 height 9
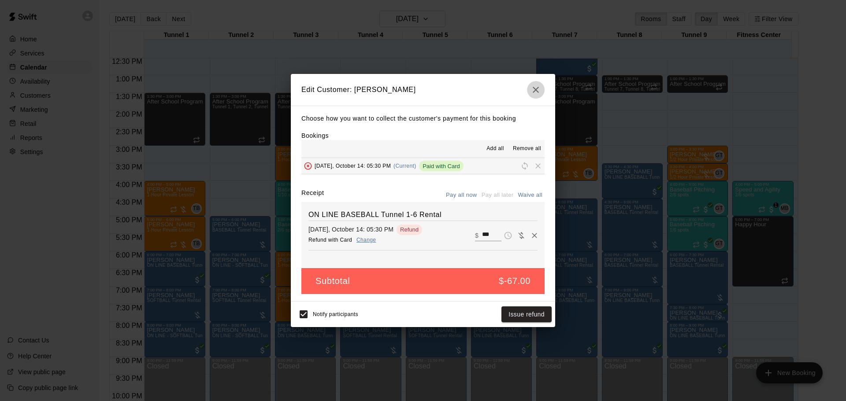
click at [539, 91] on icon "button" at bounding box center [536, 90] width 11 height 11
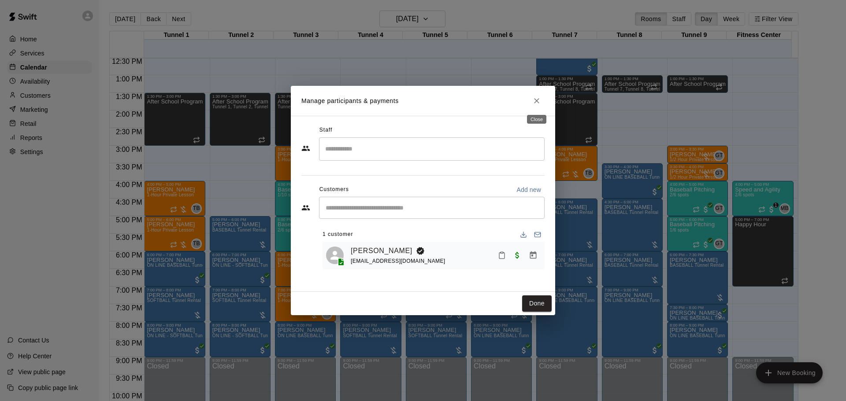
click at [540, 100] on icon "Close" at bounding box center [536, 100] width 9 height 9
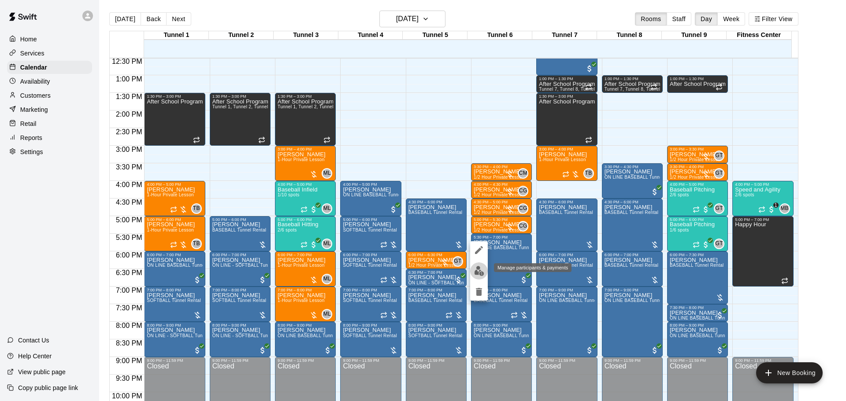
click at [483, 270] on img "edit" at bounding box center [479, 271] width 10 height 10
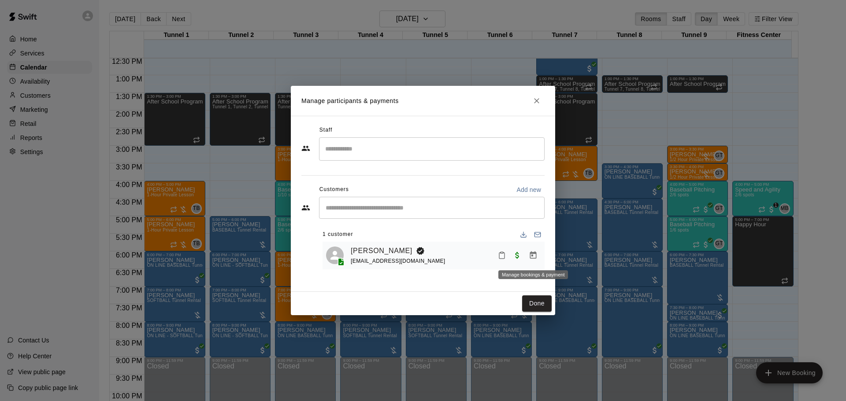
click at [532, 258] on icon "Manage bookings & payment" at bounding box center [533, 255] width 9 height 9
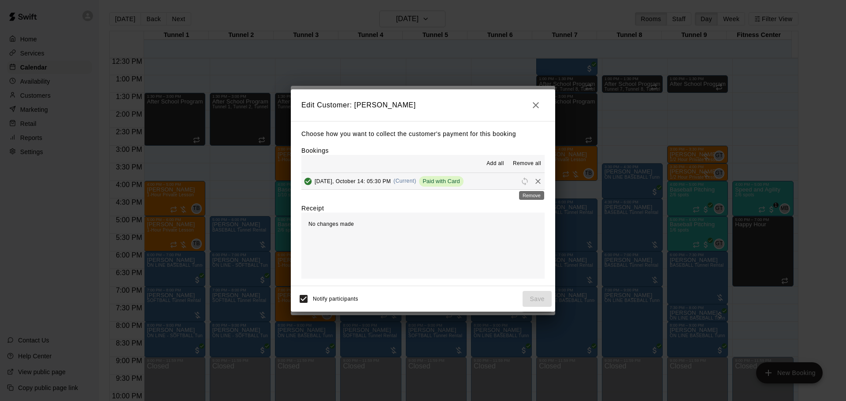
click at [534, 182] on icon "Remove" at bounding box center [538, 181] width 9 height 9
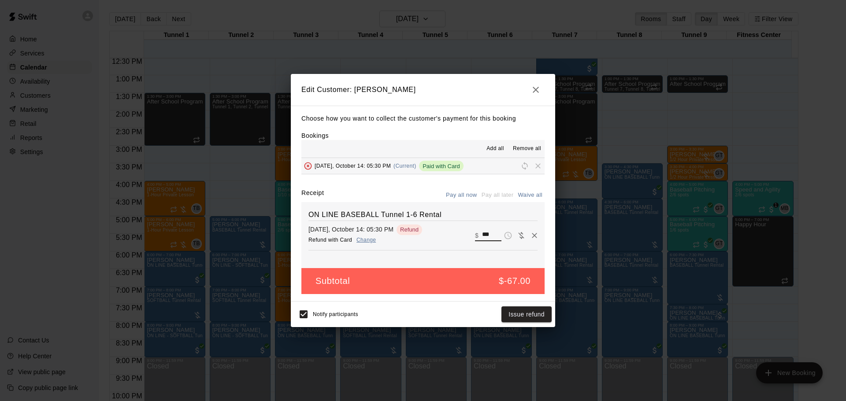
click at [485, 237] on input "***" at bounding box center [491, 235] width 19 height 11
click at [485, 236] on input "***" at bounding box center [491, 235] width 19 height 11
type input "*"
click at [535, 89] on icon "button" at bounding box center [536, 90] width 11 height 11
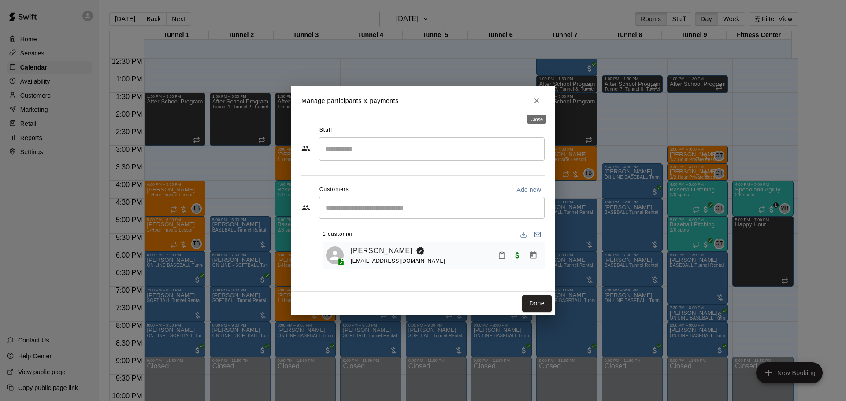
click at [542, 98] on button "Close" at bounding box center [537, 101] width 16 height 16
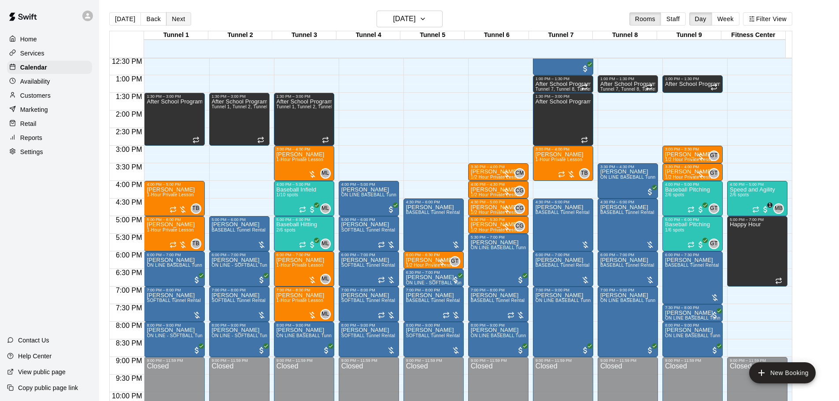
click at [174, 19] on button "Next" at bounding box center [178, 18] width 25 height 13
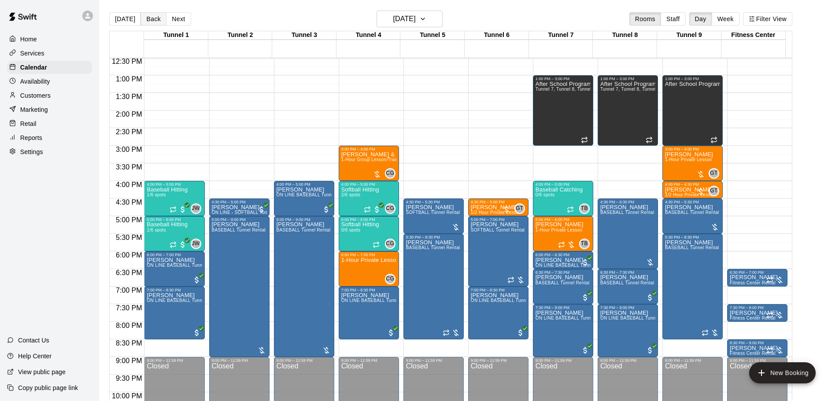
click at [147, 21] on button "Back" at bounding box center [154, 18] width 26 height 13
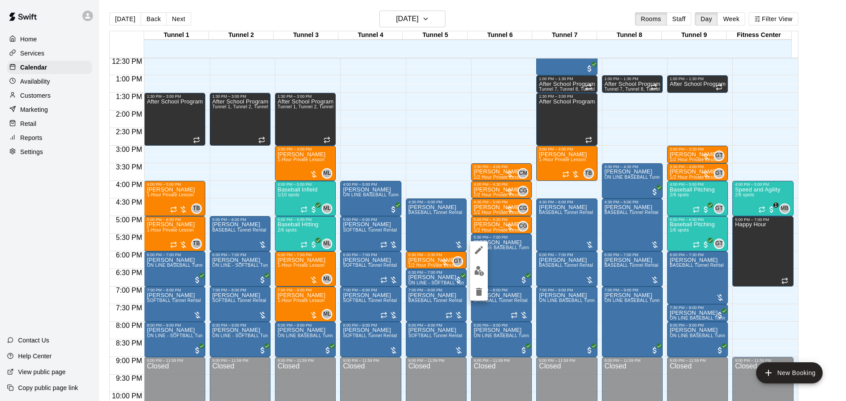
click at [480, 274] on img "edit" at bounding box center [479, 271] width 10 height 10
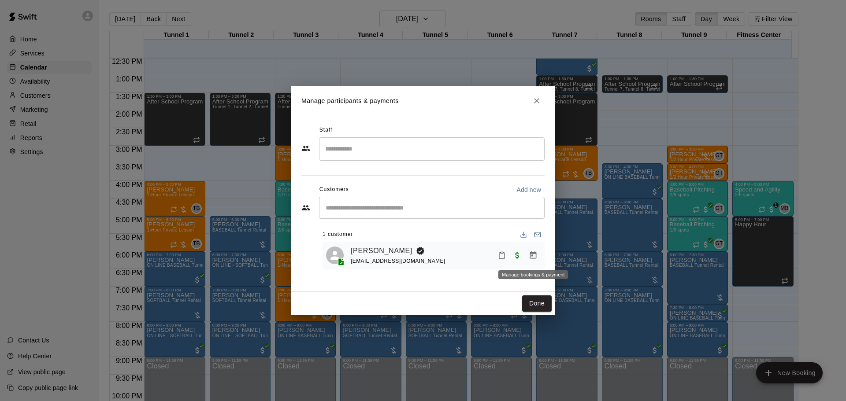
click at [536, 260] on icon "Manage bookings & payment" at bounding box center [533, 255] width 9 height 9
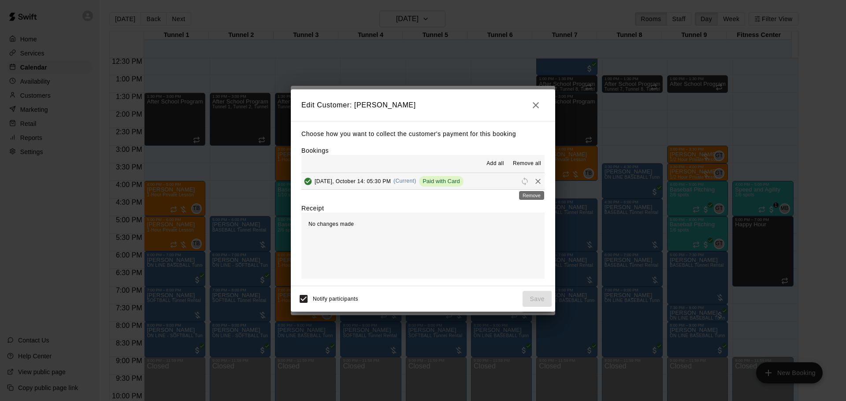
click at [535, 182] on icon "Remove" at bounding box center [537, 181] width 5 height 5
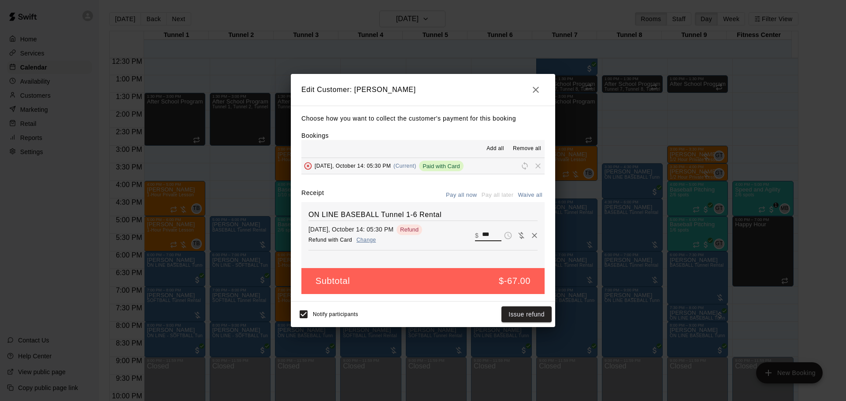
click at [482, 238] on input "***" at bounding box center [491, 235] width 19 height 11
type input "*"
click at [482, 229] on input "**" at bounding box center [491, 231] width 19 height 11
type input "***"
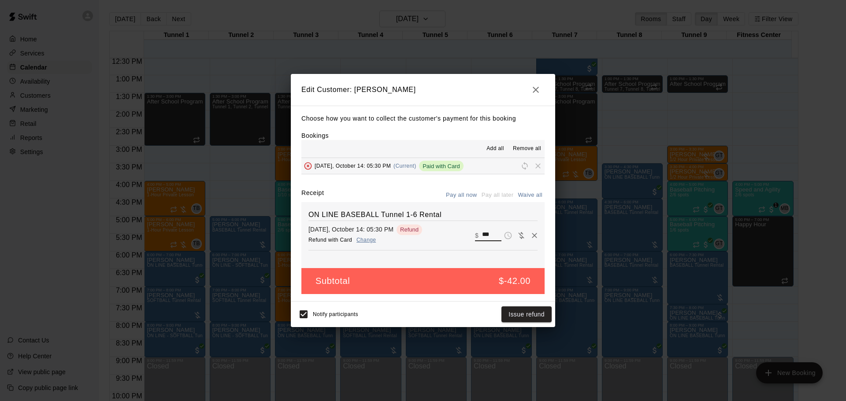
click at [469, 259] on div "ON LINE BASEBALL Tunnel 1-6 Rental Tuesday, October 14: 05:30 PM Refund with Ca…" at bounding box center [422, 235] width 243 height 66
click at [517, 318] on button "Issue refund" at bounding box center [526, 315] width 50 height 16
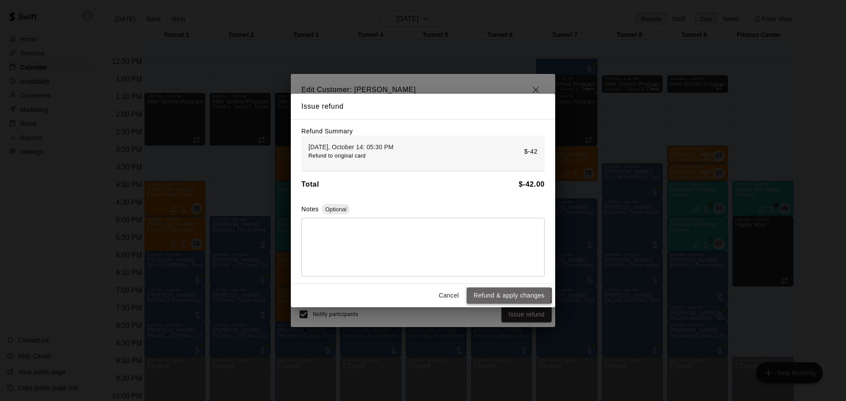
click at [491, 297] on button "Refund & apply changes" at bounding box center [509, 296] width 85 height 16
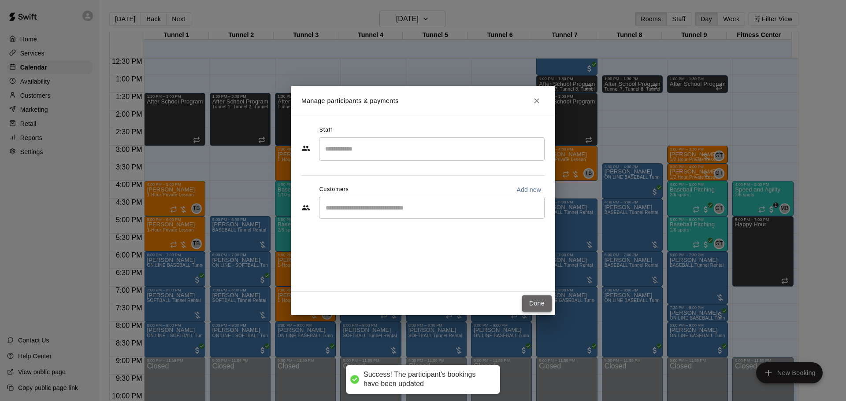
click at [538, 305] on button "Done" at bounding box center [537, 304] width 30 height 16
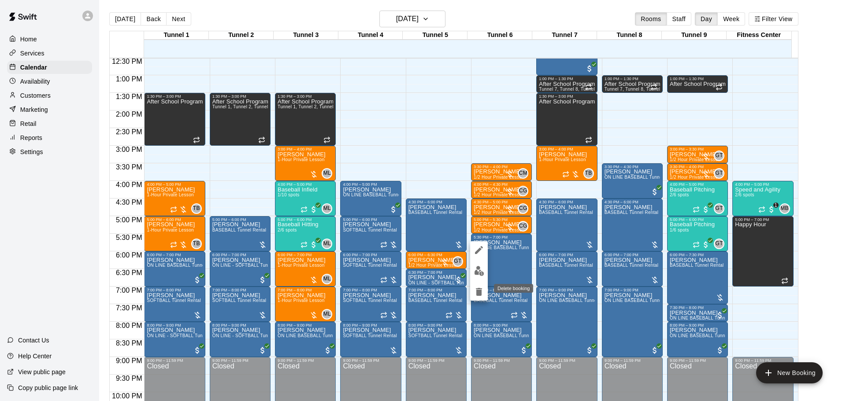
click at [477, 289] on icon "delete" at bounding box center [479, 292] width 6 height 8
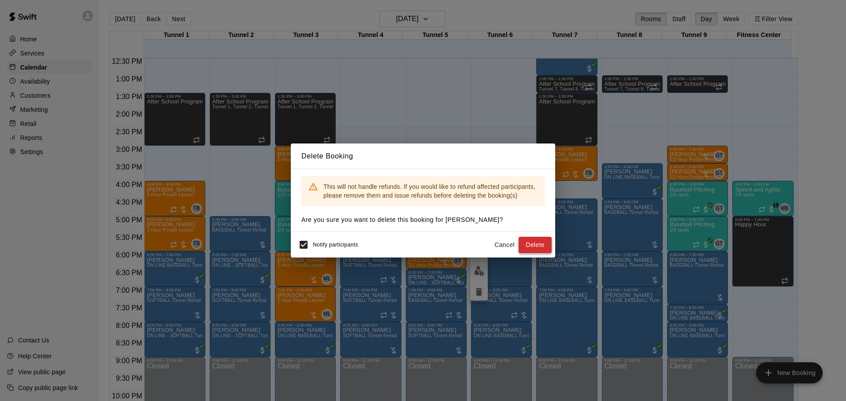
click at [539, 246] on button "Delete" at bounding box center [535, 245] width 33 height 16
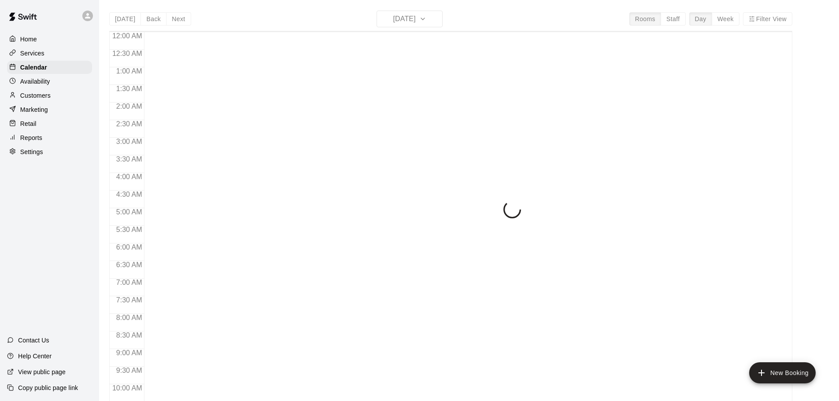
scroll to position [430, 0]
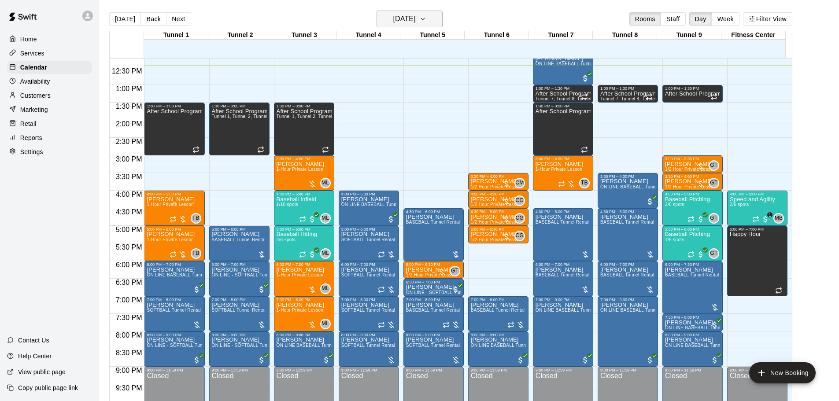
click at [416, 19] on h6 "[DATE]" at bounding box center [404, 19] width 22 height 12
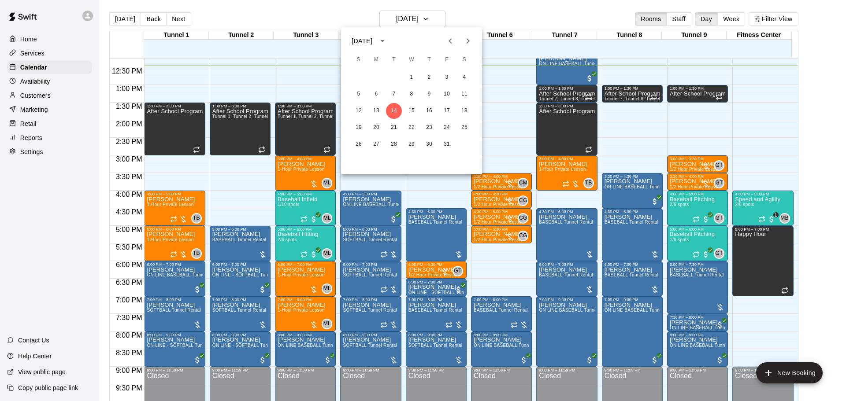
click at [421, 115] on div "12 13 14 15 16 17 18" at bounding box center [411, 111] width 141 height 16
click at [426, 111] on button "16" at bounding box center [429, 111] width 16 height 16
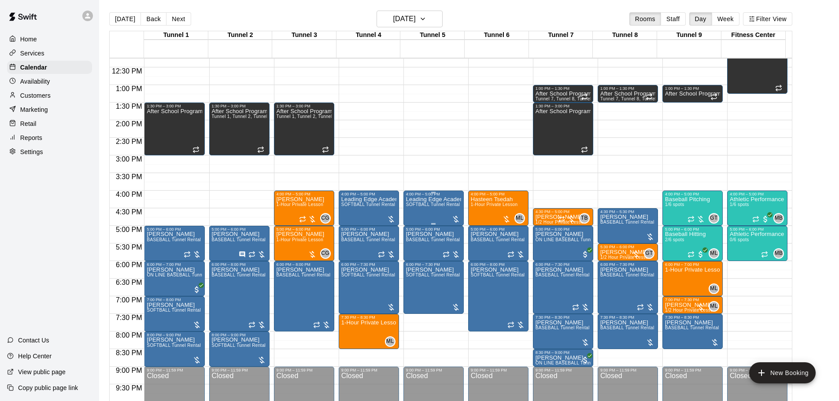
click at [428, 212] on div "Leading Edge Academy [PERSON_NAME] SOFTBALL Tunnel Rental" at bounding box center [433, 397] width 55 height 401
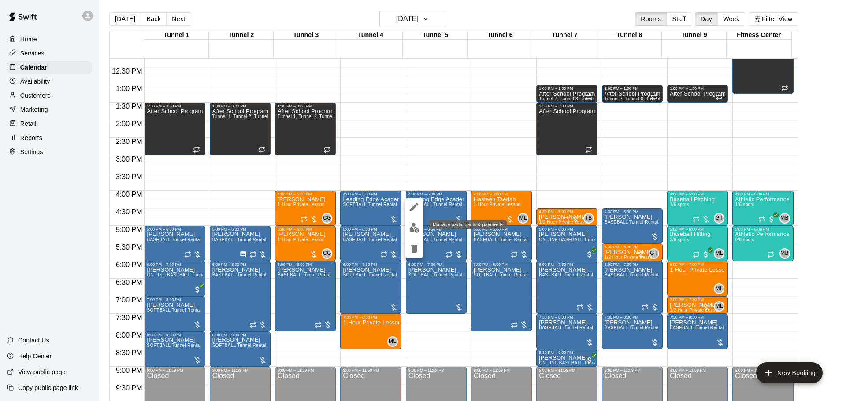
click at [416, 225] on img "edit" at bounding box center [414, 228] width 10 height 10
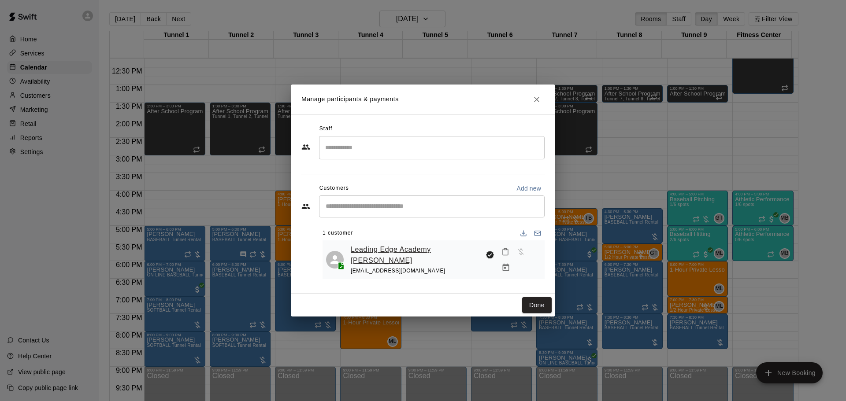
click at [375, 250] on link "Leading Edge Academy [PERSON_NAME]" at bounding box center [416, 255] width 131 height 22
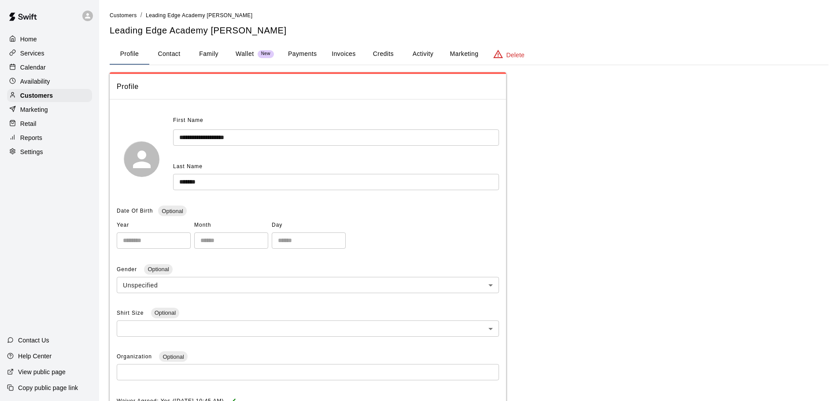
click at [343, 51] on button "Invoices" at bounding box center [344, 54] width 40 height 21
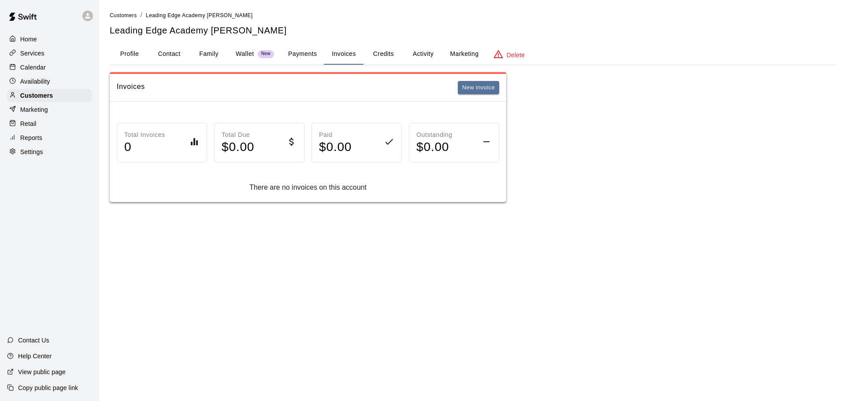
click at [309, 53] on button "Payments" at bounding box center [302, 54] width 43 height 21
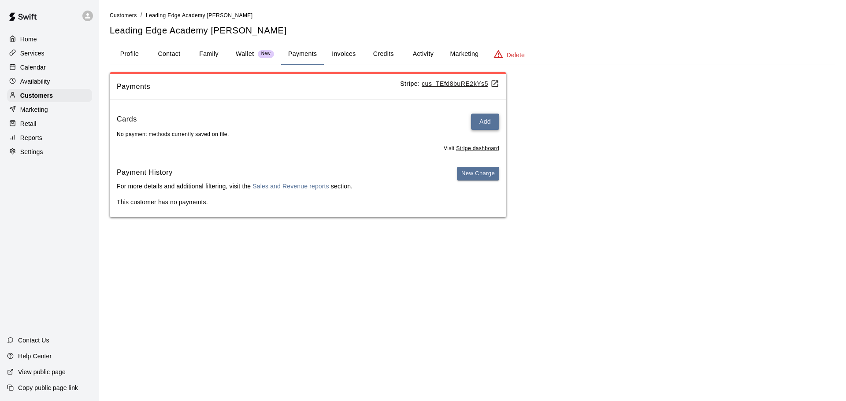
click at [484, 123] on button "Add" at bounding box center [485, 122] width 28 height 16
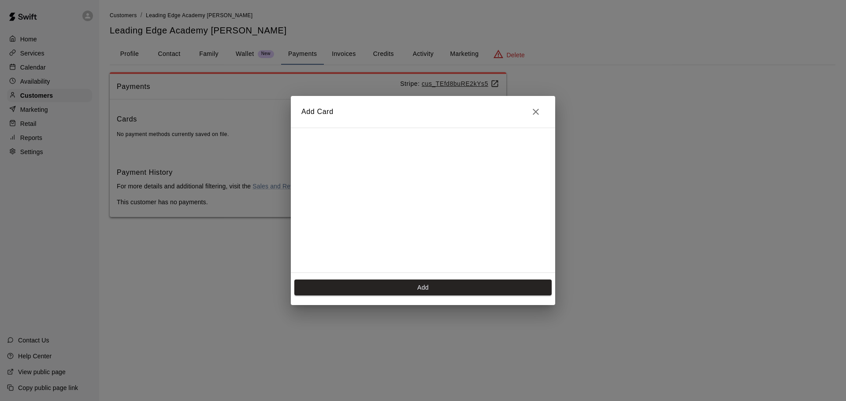
scroll to position [176, 0]
click at [420, 286] on button "Add" at bounding box center [422, 288] width 257 height 16
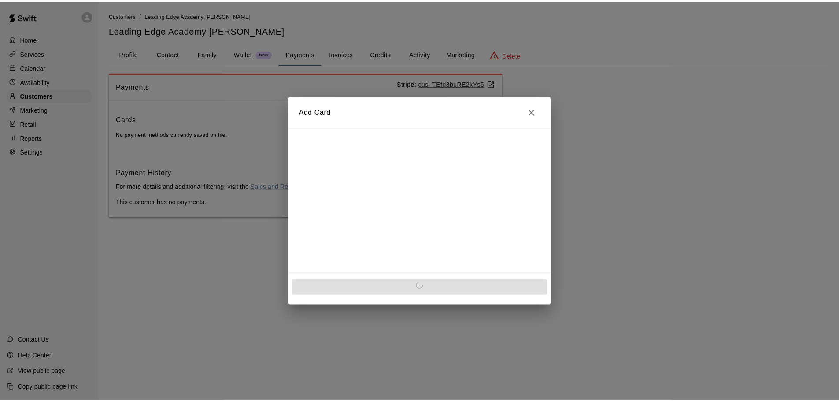
scroll to position [0, 0]
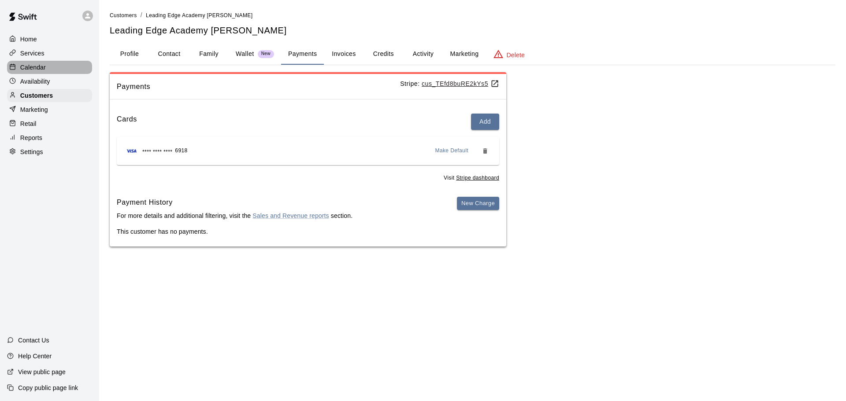
click at [44, 68] on p "Calendar" at bounding box center [33, 67] width 26 height 9
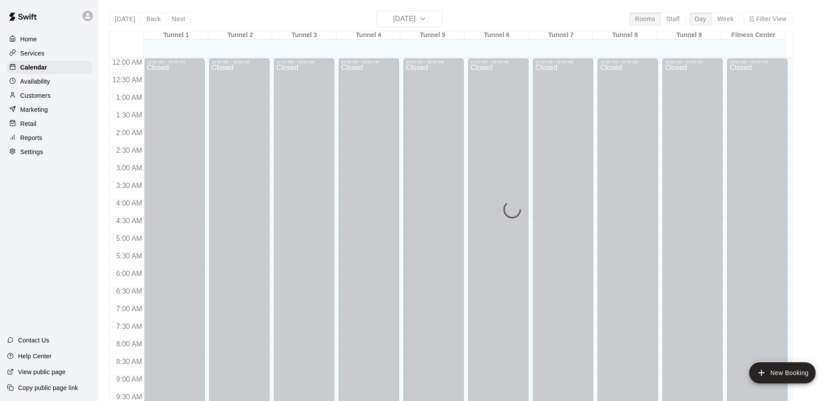
scroll to position [440, 0]
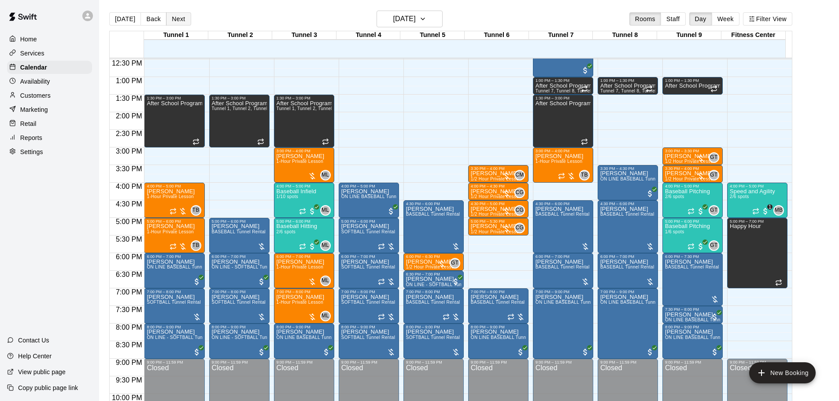
click at [175, 24] on button "Next" at bounding box center [178, 18] width 25 height 13
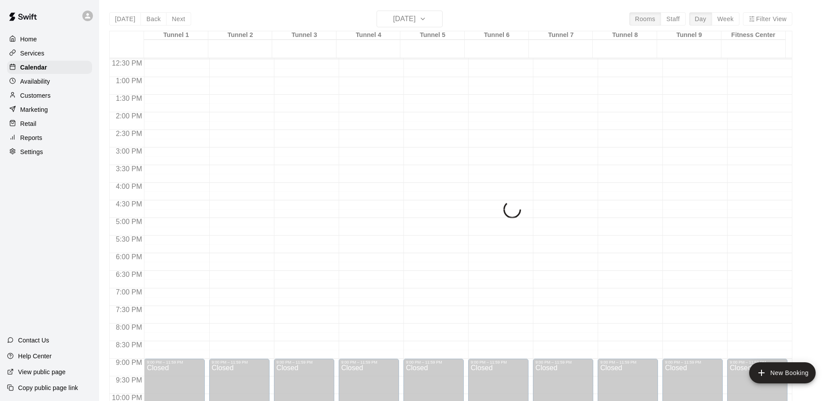
click at [169, 16] on button "Next" at bounding box center [178, 18] width 25 height 13
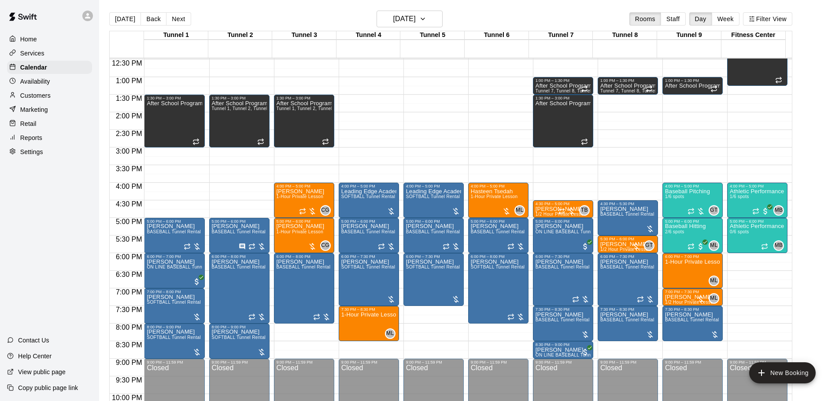
scroll to position [396, 0]
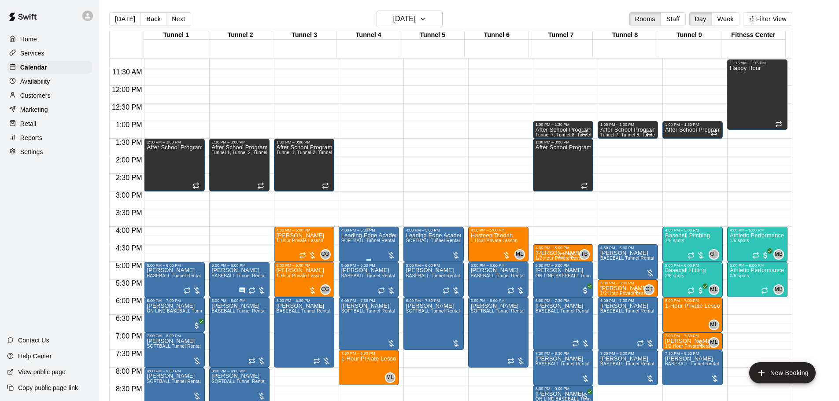
click at [371, 241] on span "SOFTBALL Tunnel Rental" at bounding box center [368, 240] width 54 height 5
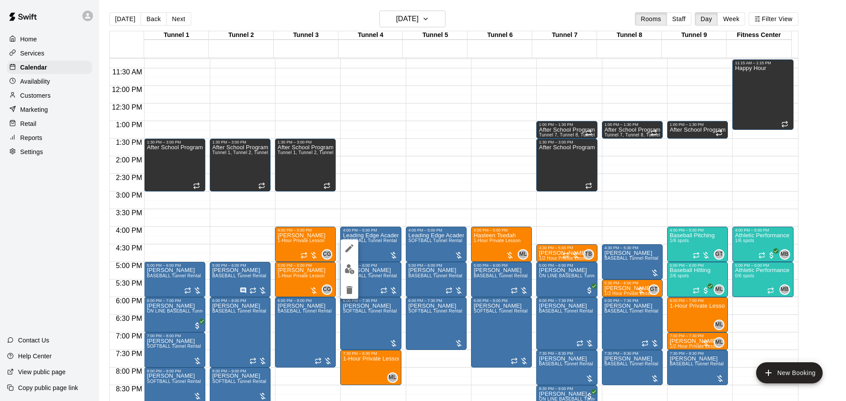
click at [354, 268] on img "edit" at bounding box center [350, 269] width 10 height 10
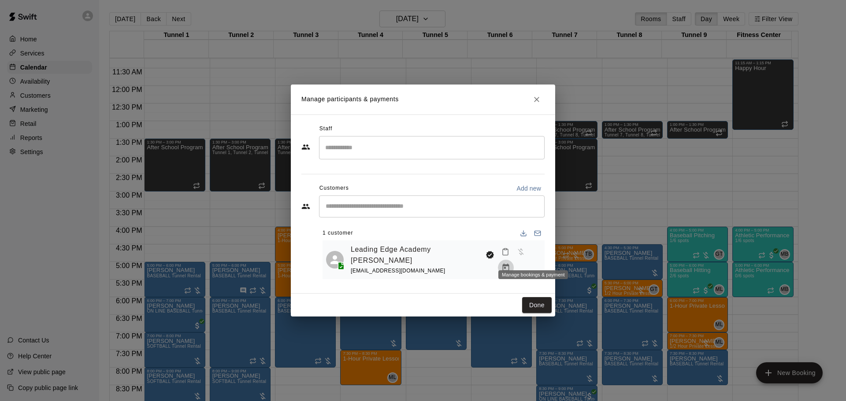
click at [509, 264] on icon "Manage bookings & payment" at bounding box center [506, 267] width 7 height 7
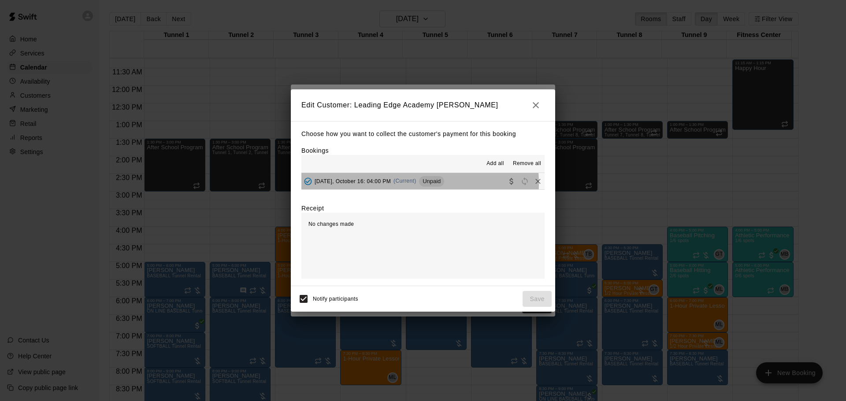
click at [395, 184] on div "[DATE], October 16: 04:00 PM (Current) Unpaid" at bounding box center [372, 181] width 143 height 13
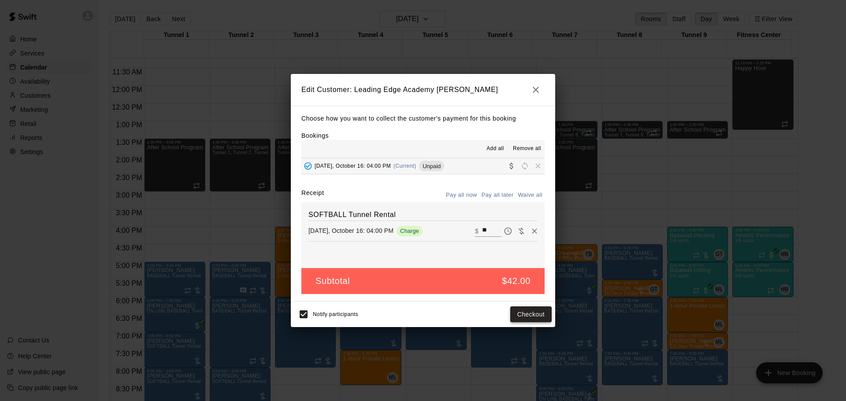
click at [529, 317] on button "Checkout" at bounding box center [530, 315] width 41 height 16
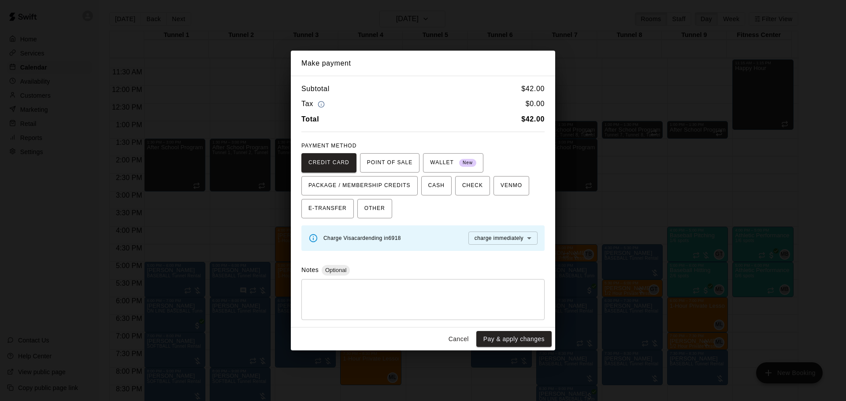
click at [457, 339] on button "Cancel" at bounding box center [459, 339] width 28 height 16
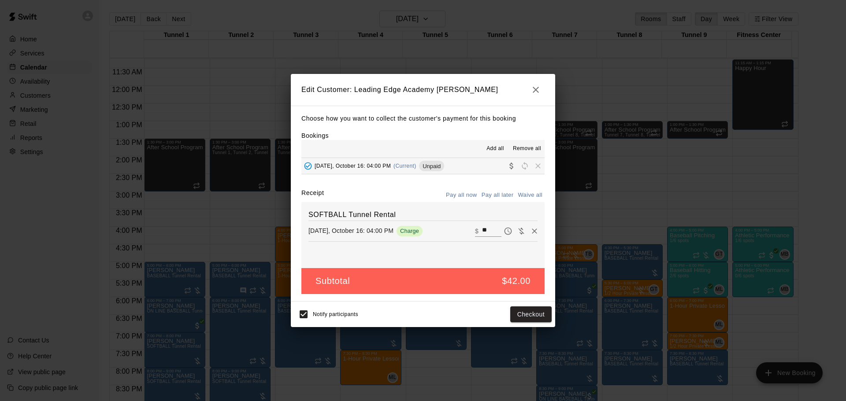
click at [531, 89] on icon "button" at bounding box center [536, 90] width 11 height 11
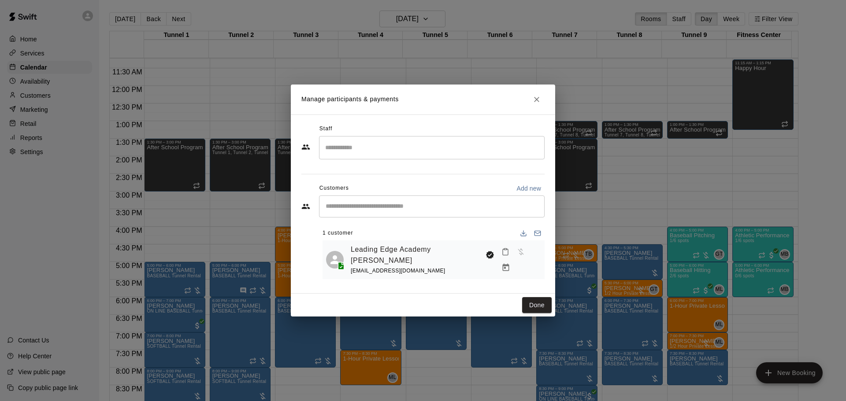
drag, startPoint x: 448, startPoint y: 263, endPoint x: 347, endPoint y: 269, distance: 100.7
click at [347, 269] on div "Leading Edge Academy [PERSON_NAME] [PERSON_NAME][EMAIL_ADDRESS][DOMAIN_NAME]" at bounding box center [434, 260] width 222 height 39
copy span "[EMAIL_ADDRESS][DOMAIN_NAME]"
click at [353, 273] on div "Staff ​ Customers Add new ​ 1 customer Leading Edge Academy [PERSON_NAME] [PERS…" at bounding box center [422, 204] width 243 height 164
click at [510, 264] on icon "Manage bookings & payment" at bounding box center [505, 268] width 9 height 9
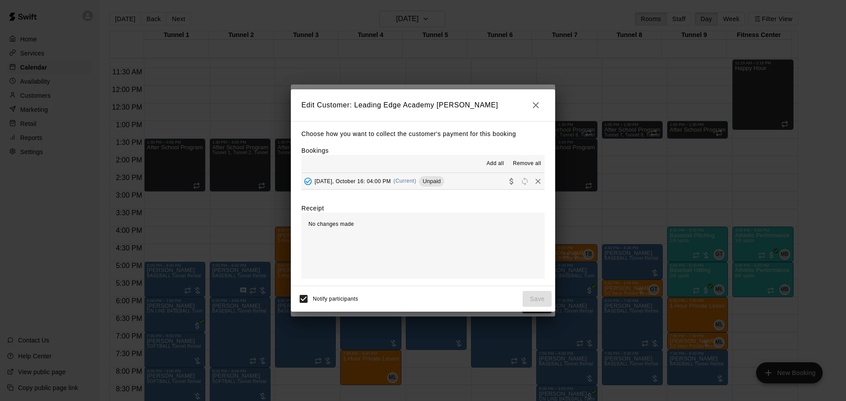
click at [385, 174] on button "[DATE], October 16: 04:00 PM (Current) Unpaid" at bounding box center [422, 181] width 243 height 16
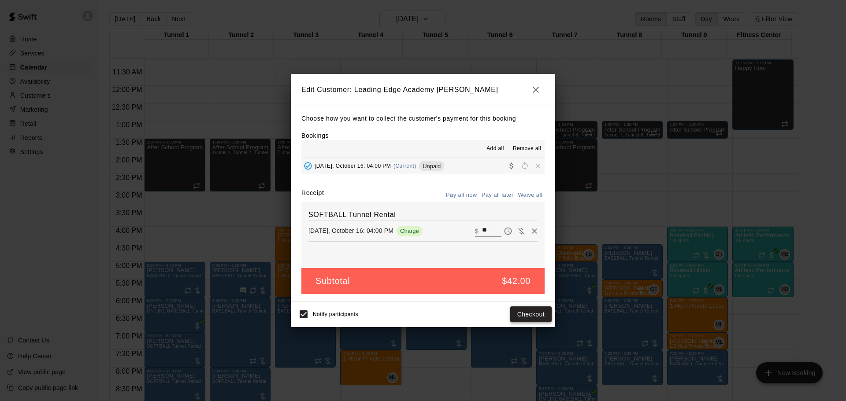
click at [526, 318] on button "Checkout" at bounding box center [530, 315] width 41 height 16
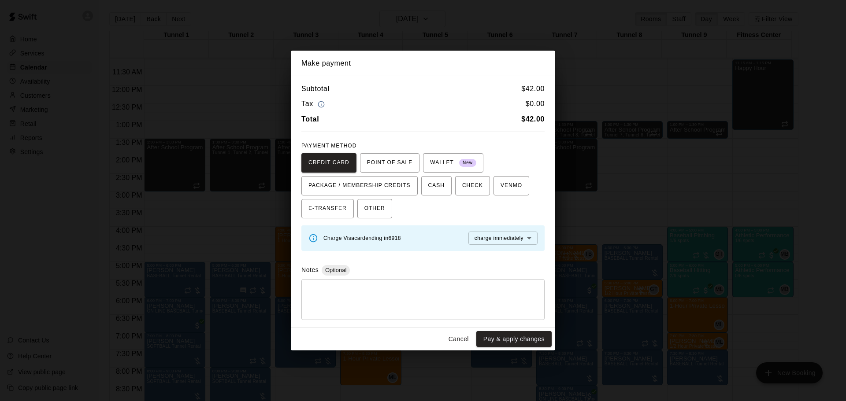
click at [466, 338] on button "Cancel" at bounding box center [459, 339] width 28 height 16
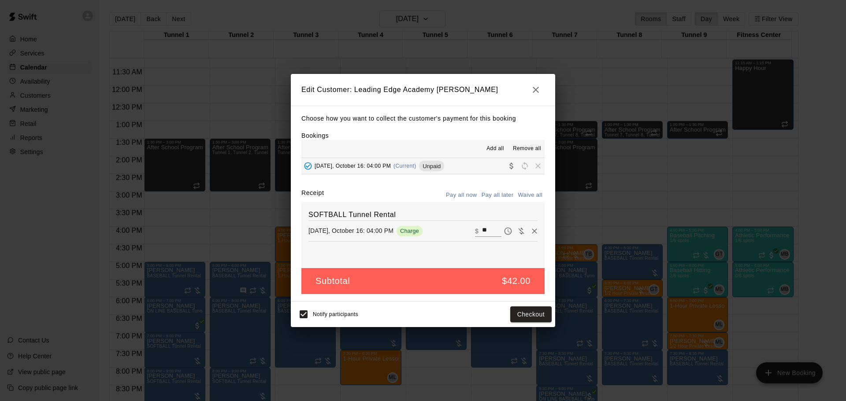
click at [484, 230] on input "**" at bounding box center [491, 231] width 19 height 11
type input "**"
click at [460, 252] on div "SOFTBALL Tunnel Rental [DATE], October 16: 04:00 PM Charge ​ $ **" at bounding box center [422, 235] width 243 height 66
click at [538, 86] on icon "button" at bounding box center [536, 90] width 11 height 11
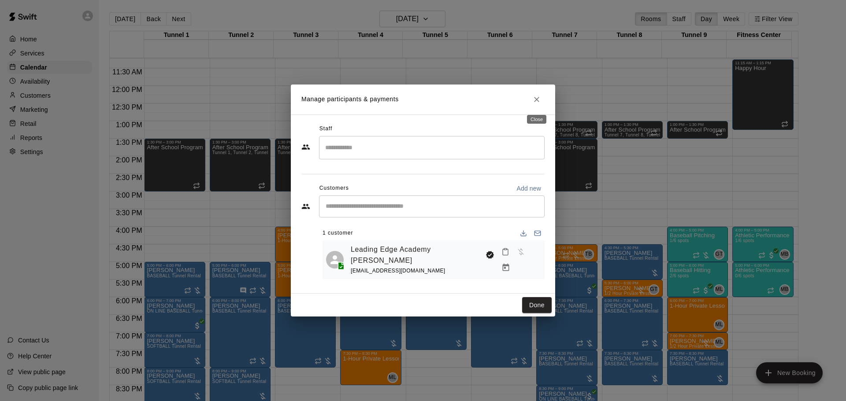
click at [534, 96] on icon "Close" at bounding box center [536, 99] width 9 height 9
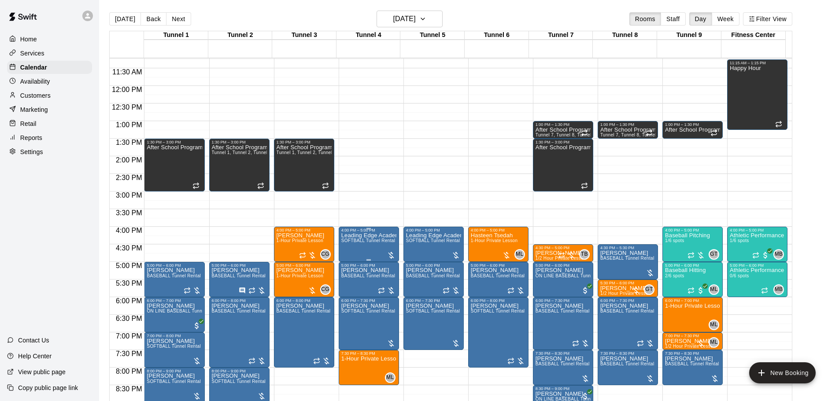
click at [365, 241] on span "SOFTBALL Tunnel Rental" at bounding box center [368, 240] width 54 height 5
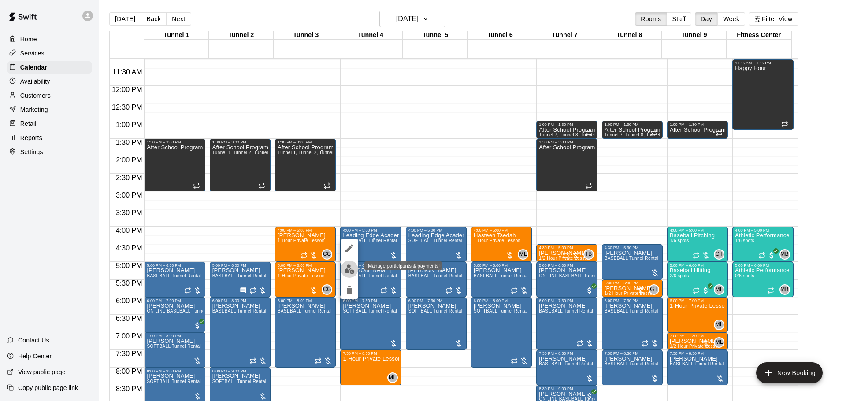
click at [349, 271] on img "edit" at bounding box center [350, 269] width 10 height 10
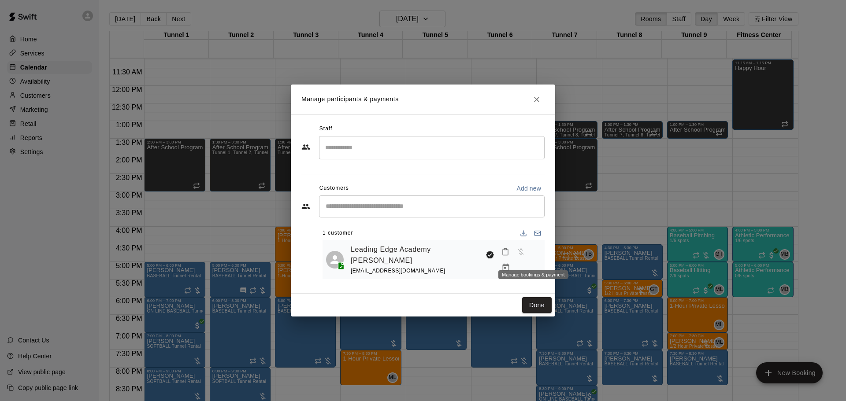
click at [510, 264] on icon "Manage bookings & payment" at bounding box center [505, 268] width 9 height 9
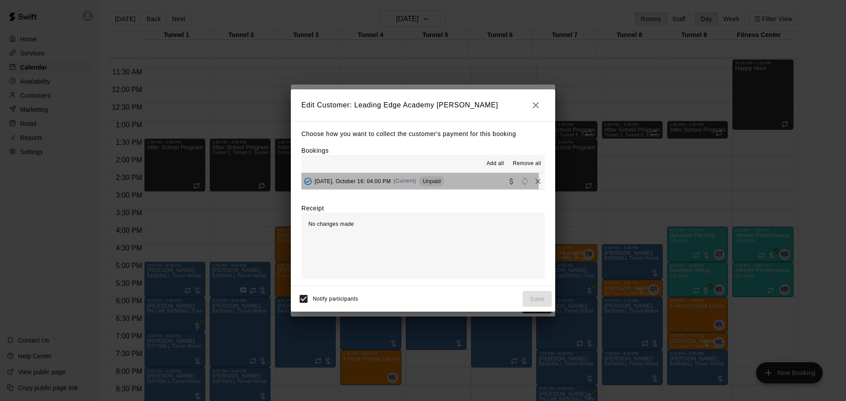
click at [386, 182] on span "Thursday, October 16: 04:00 PM" at bounding box center [353, 181] width 76 height 6
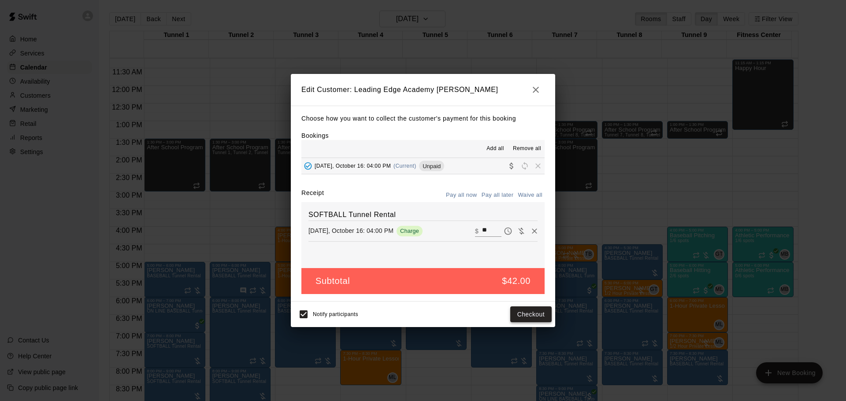
click at [542, 317] on button "Checkout" at bounding box center [530, 315] width 41 height 16
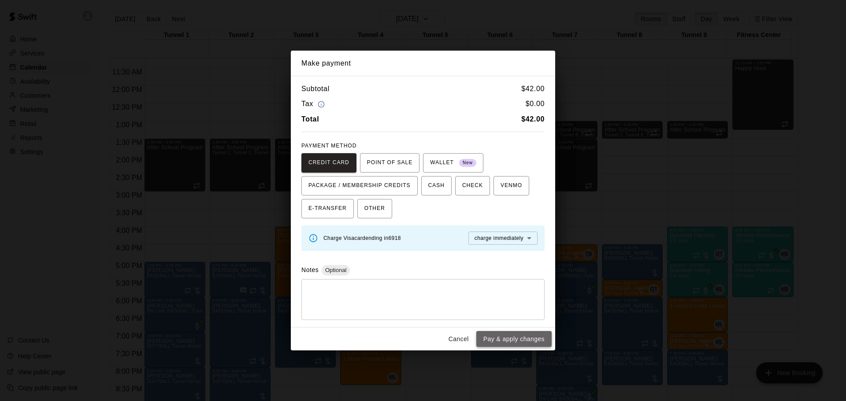
click at [517, 339] on button "Pay & apply changes" at bounding box center [513, 339] width 75 height 16
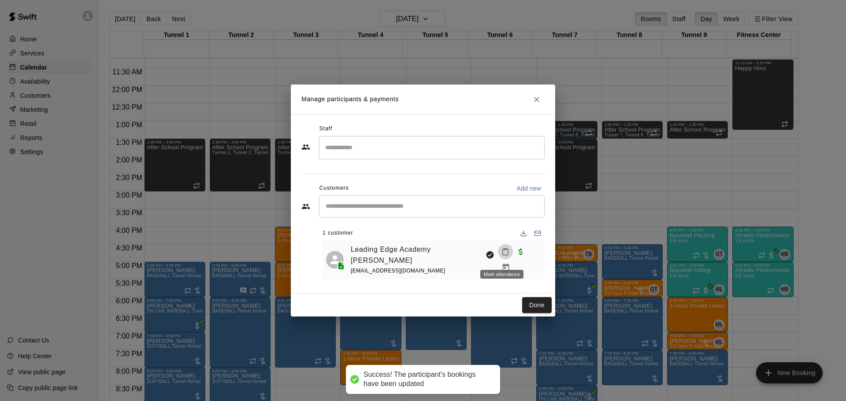
click at [502, 256] on icon "Mark attendance" at bounding box center [505, 252] width 8 height 8
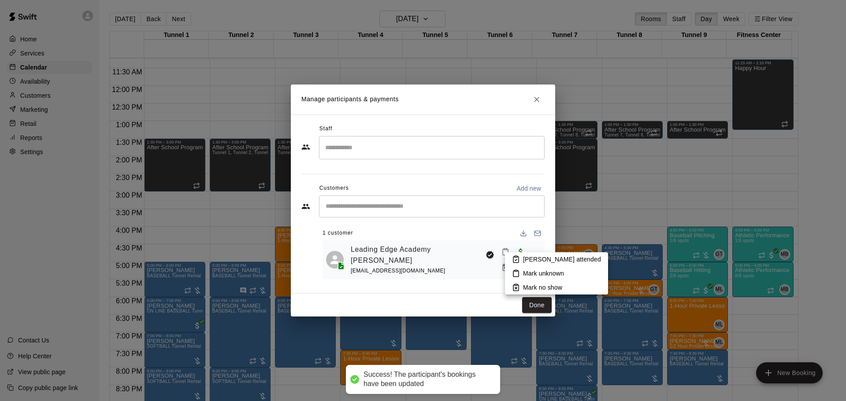
click at [524, 261] on p "Mark attended" at bounding box center [562, 259] width 78 height 9
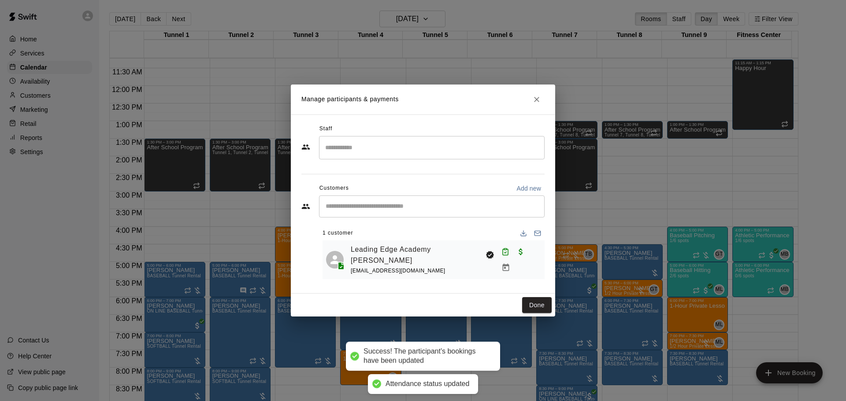
click at [538, 304] on button "Done" at bounding box center [537, 305] width 30 height 16
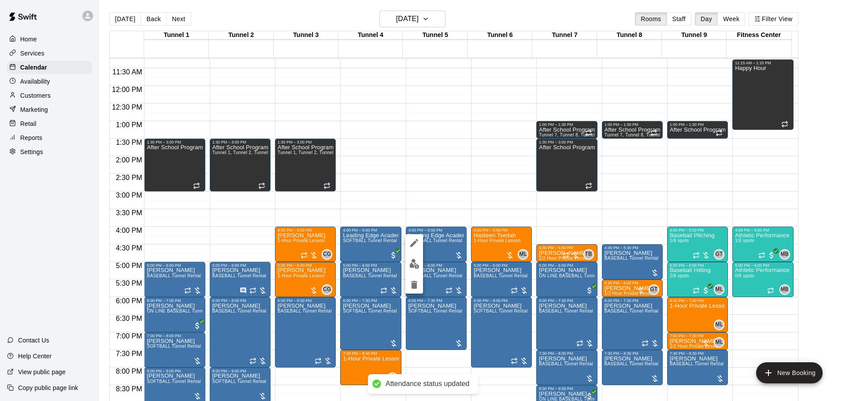
click at [416, 259] on img "edit" at bounding box center [414, 264] width 10 height 10
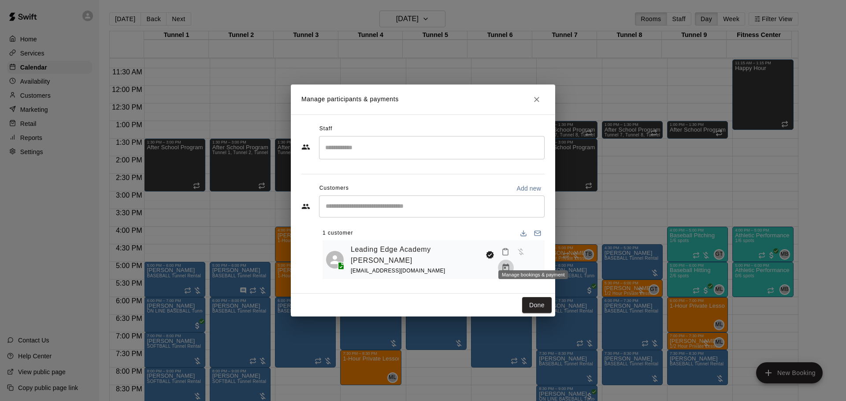
click at [514, 260] on button "Manage bookings & payment" at bounding box center [506, 268] width 16 height 16
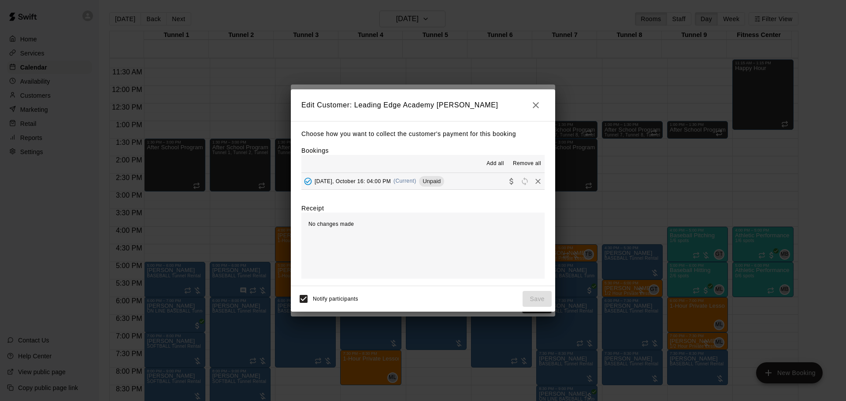
click at [380, 178] on div "Thursday, October 16: 04:00 PM (Current) Unpaid" at bounding box center [372, 181] width 143 height 13
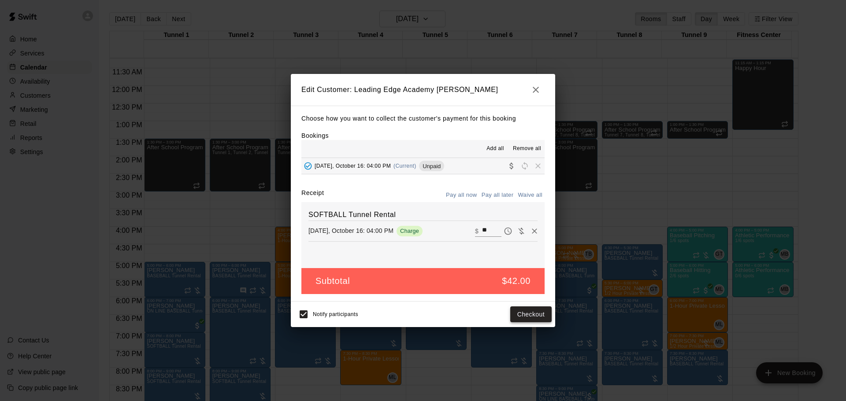
click at [533, 312] on button "Checkout" at bounding box center [530, 315] width 41 height 16
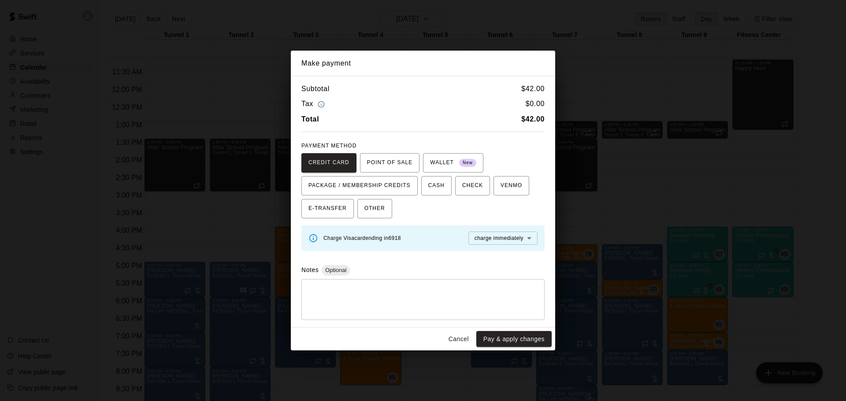
drag, startPoint x: 503, startPoint y: 345, endPoint x: 500, endPoint y: 341, distance: 5.6
click at [502, 345] on button "Pay & apply changes" at bounding box center [513, 339] width 75 height 16
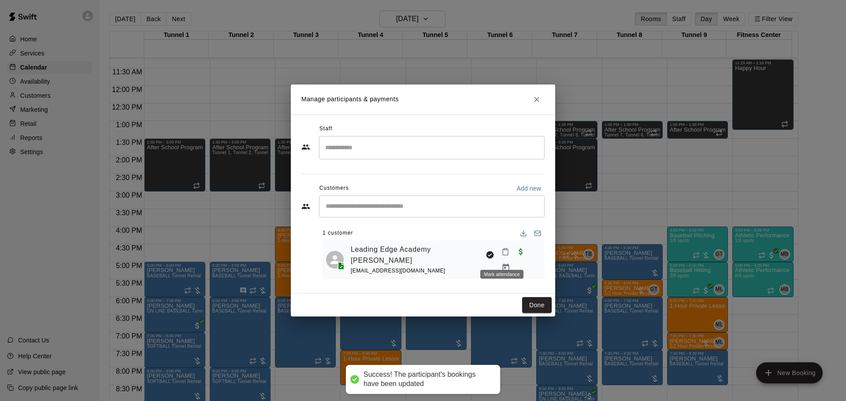
click at [501, 255] on icon "Mark attendance" at bounding box center [505, 252] width 8 height 8
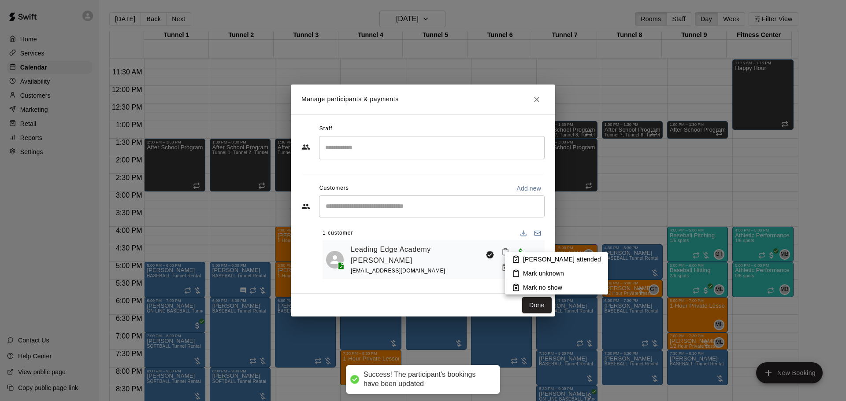
click at [526, 253] on li "Mark attended" at bounding box center [556, 259] width 103 height 14
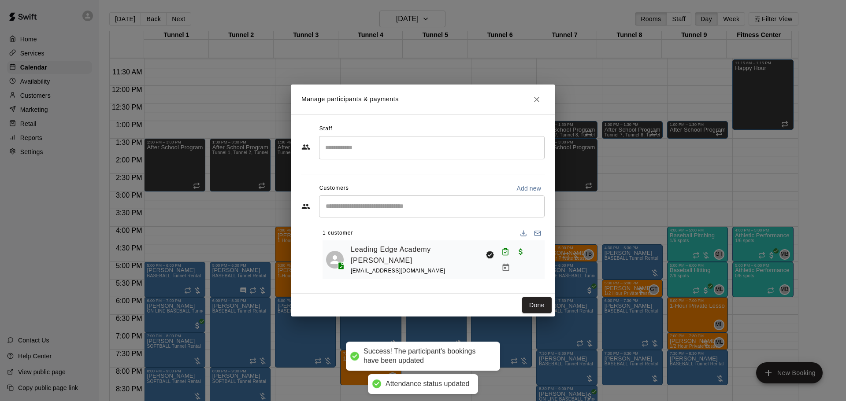
click at [542, 300] on button "Done" at bounding box center [537, 305] width 30 height 16
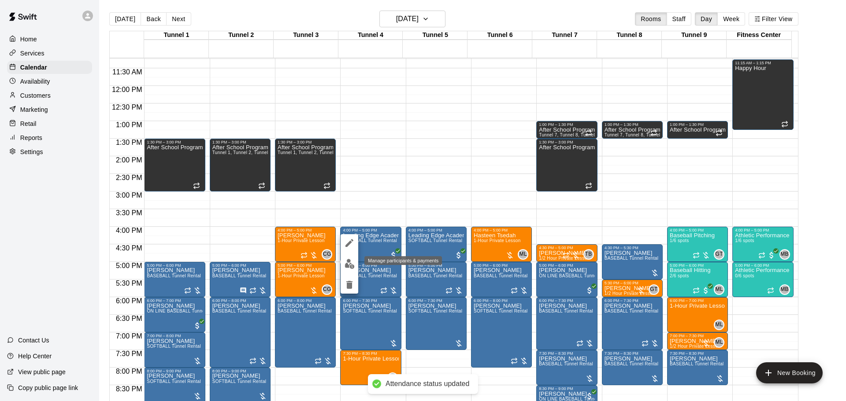
click at [347, 256] on button "edit" at bounding box center [350, 264] width 18 height 17
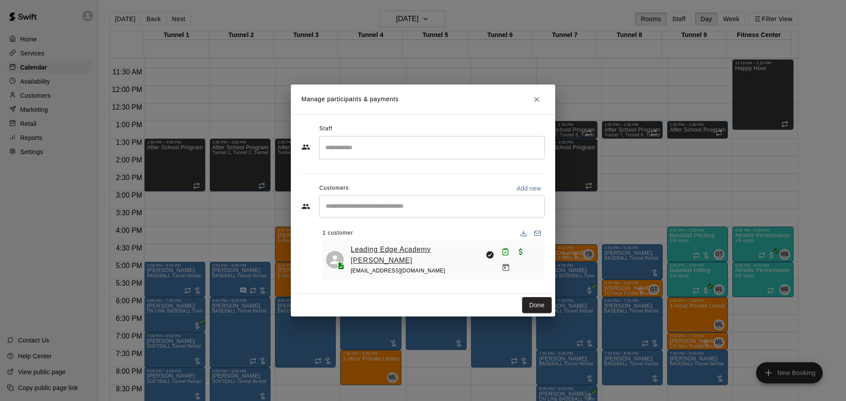
click at [356, 251] on link "Leading Edge Academy Gilbert" at bounding box center [416, 255] width 131 height 22
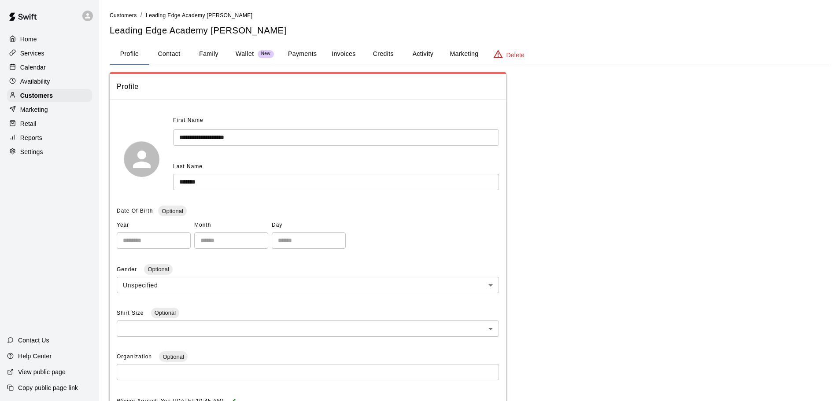
click at [311, 55] on button "Payments" at bounding box center [302, 54] width 43 height 21
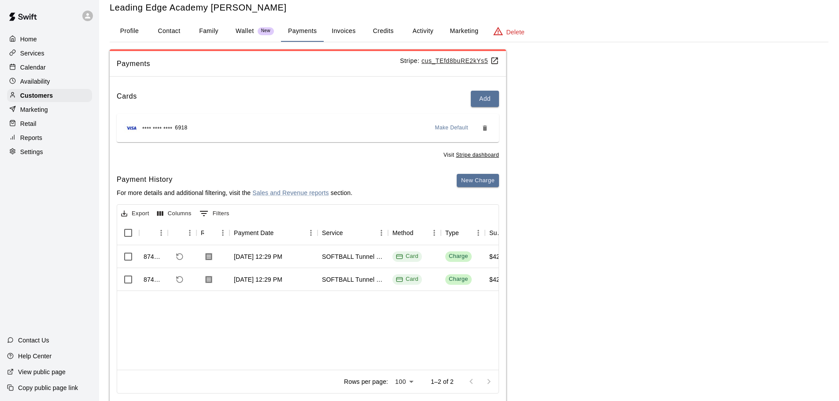
scroll to position [44, 0]
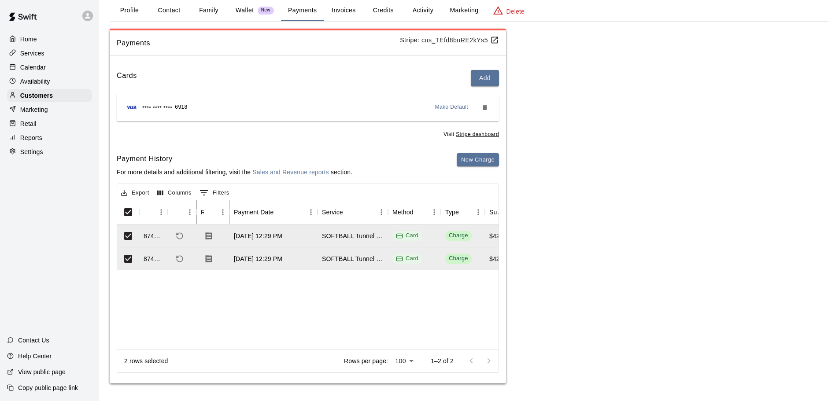
click at [223, 215] on icon "Menu" at bounding box center [223, 212] width 9 height 9
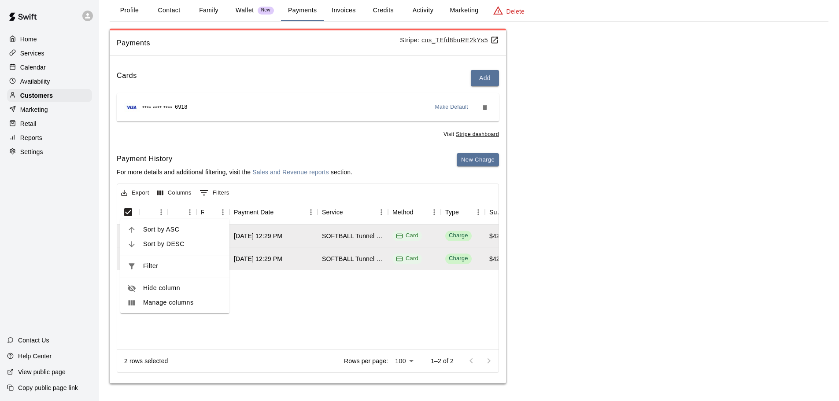
click at [306, 309] on div "874116 Oct 14, 2025, 12:29 PM SOFTBALL Tunnel Rental Card Charge $42.00 $0.00 $…" at bounding box center [709, 287] width 1185 height 125
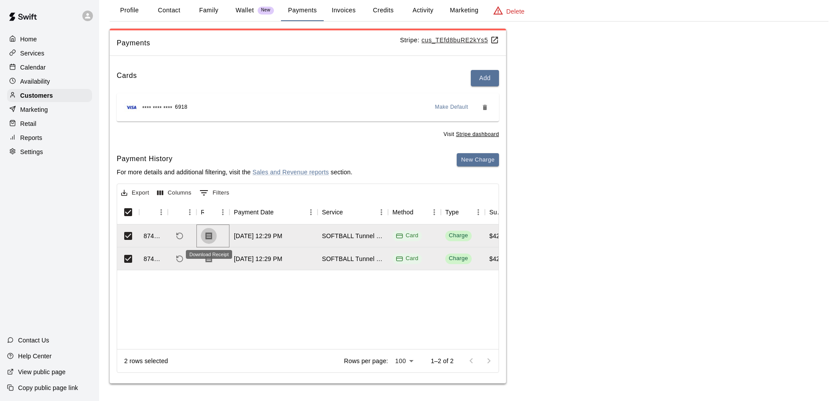
click at [207, 236] on icon "Download Receipt" at bounding box center [209, 235] width 7 height 7
click at [209, 260] on icon "Download Receipt" at bounding box center [209, 258] width 7 height 7
click at [353, 12] on button "Invoices" at bounding box center [344, 10] width 40 height 21
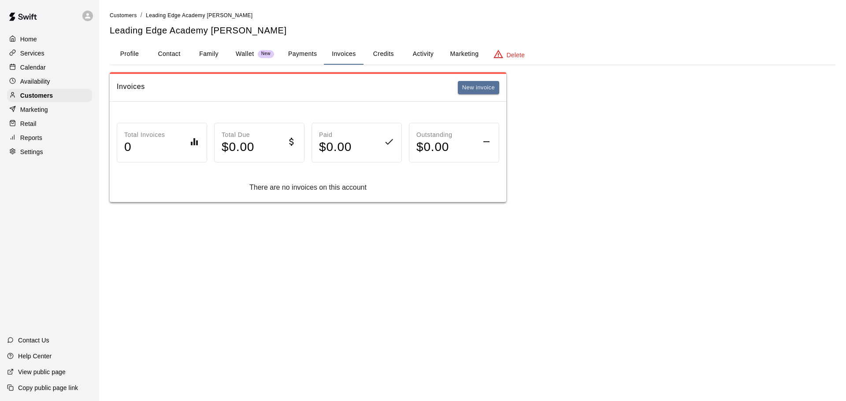
drag, startPoint x: 426, startPoint y: 54, endPoint x: 419, endPoint y: 68, distance: 15.4
click at [426, 55] on button "Activity" at bounding box center [423, 54] width 40 height 21
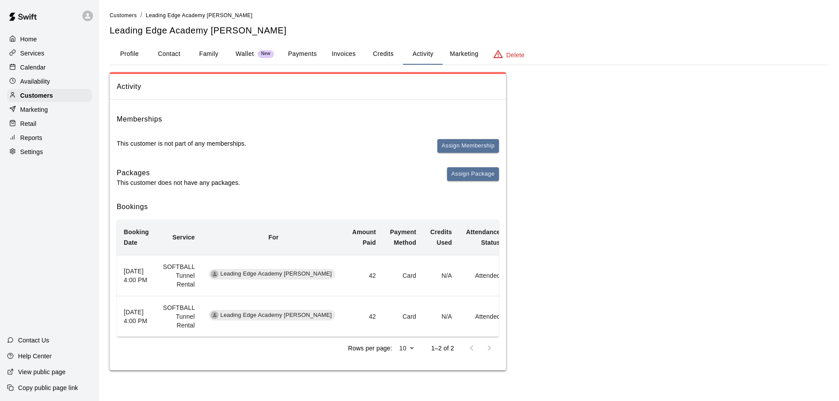
scroll to position [11, 0]
click at [32, 74] on div "Calendar" at bounding box center [49, 67] width 85 height 13
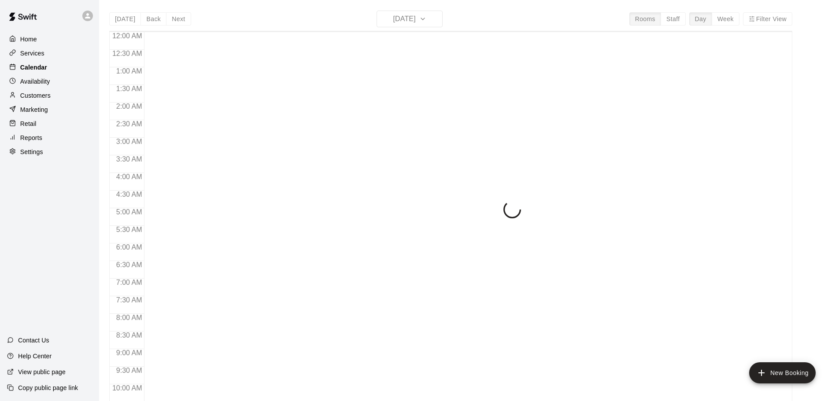
scroll to position [444, 0]
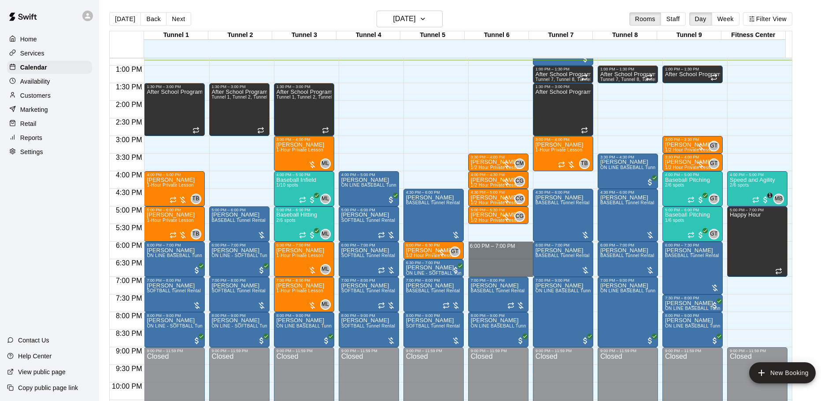
drag, startPoint x: 497, startPoint y: 245, endPoint x: 506, endPoint y: 276, distance: 32.4
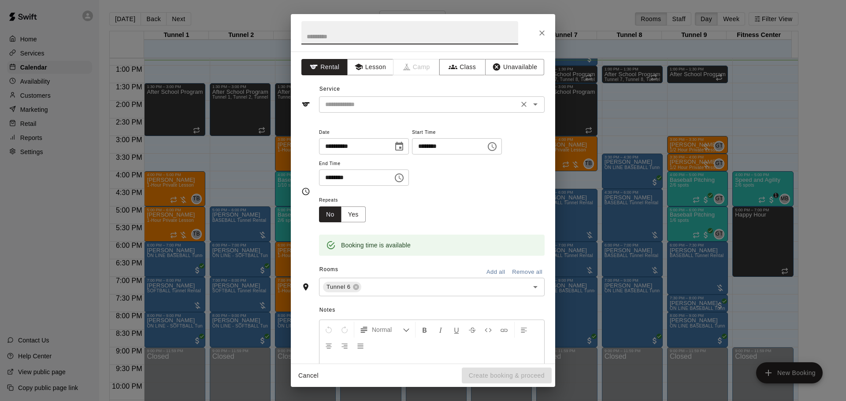
click at [397, 107] on input "text" at bounding box center [419, 104] width 194 height 11
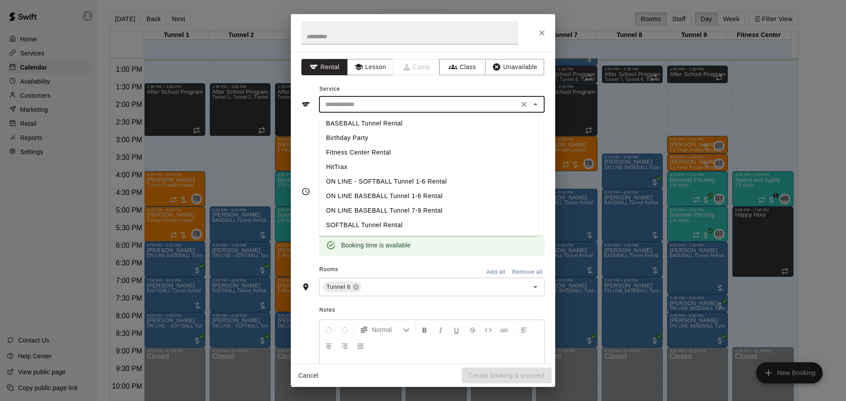
click at [376, 120] on li "BASEBALL Tunnel Rental" at bounding box center [428, 123] width 219 height 15
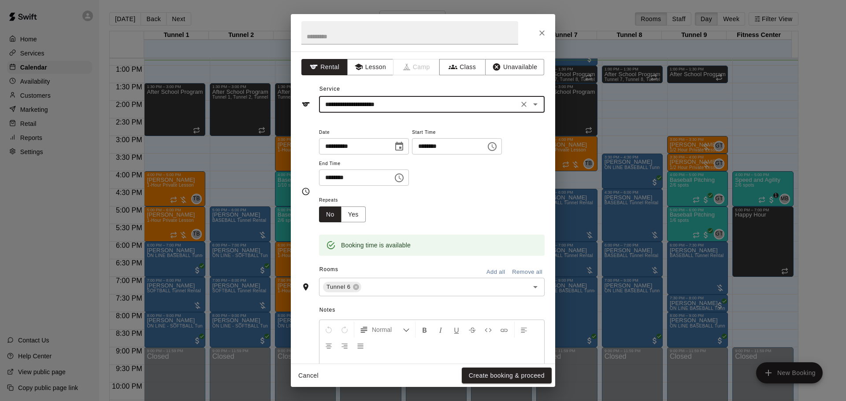
type input "**********"
click at [479, 373] on button "Create booking & proceed" at bounding box center [507, 376] width 90 height 16
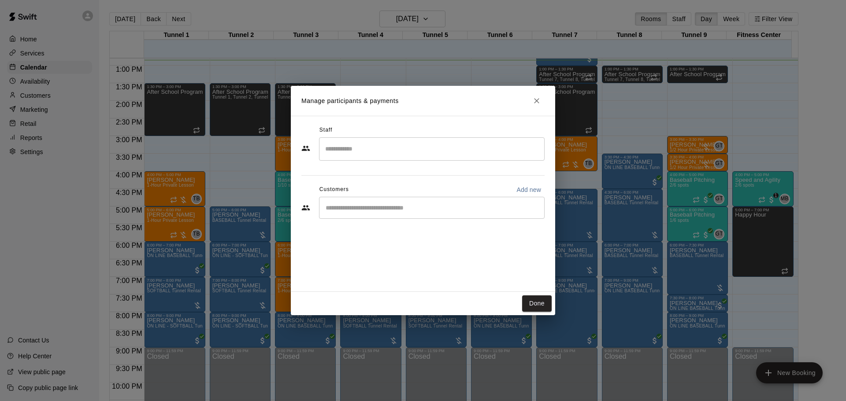
click at [389, 195] on div "Customers Add new" at bounding box center [422, 190] width 243 height 14
click at [408, 208] on input "Start typing to search customers..." at bounding box center [432, 208] width 218 height 9
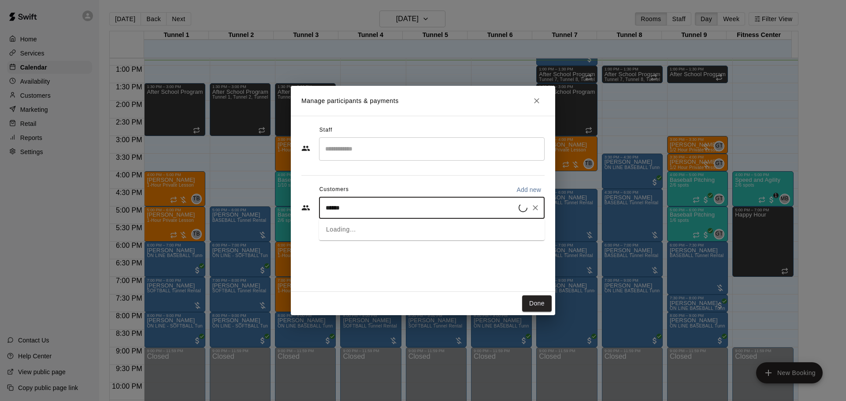
type input "*******"
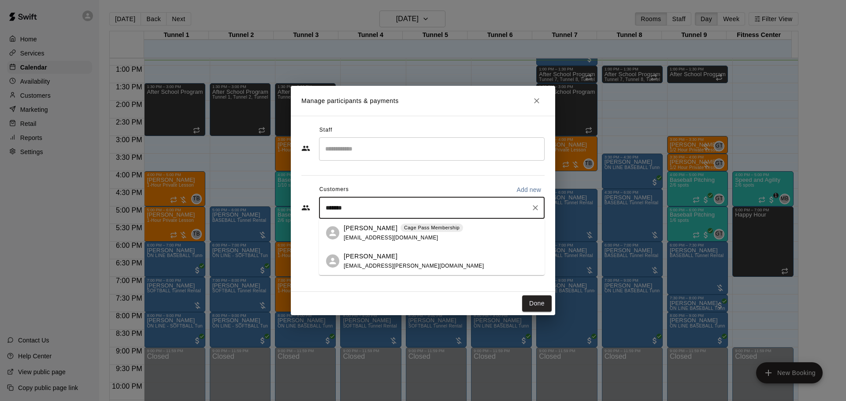
drag, startPoint x: 367, startPoint y: 235, endPoint x: 369, endPoint y: 251, distance: 15.6
click at [369, 251] on ul "[PERSON_NAME] Cage Pass Membership [EMAIL_ADDRESS][DOMAIN_NAME] [PERSON_NAME] […" at bounding box center [432, 247] width 226 height 56
click at [367, 236] on span "[EMAIL_ADDRESS][DOMAIN_NAME]" at bounding box center [391, 238] width 95 height 6
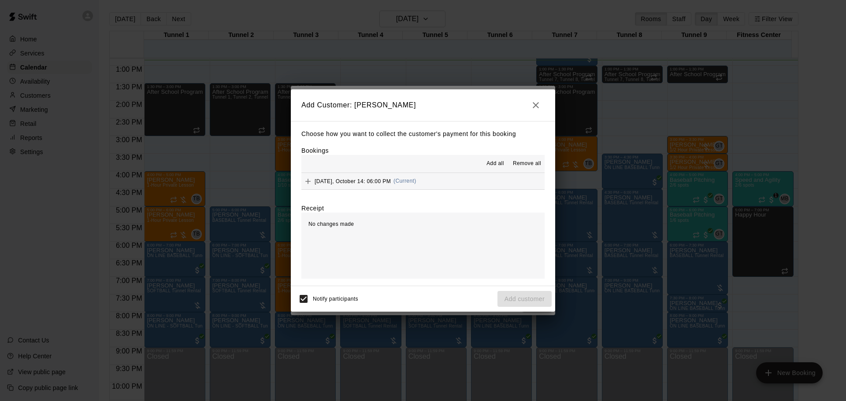
click at [373, 183] on span "[DATE], October 14: 06:00 PM" at bounding box center [353, 181] width 76 height 6
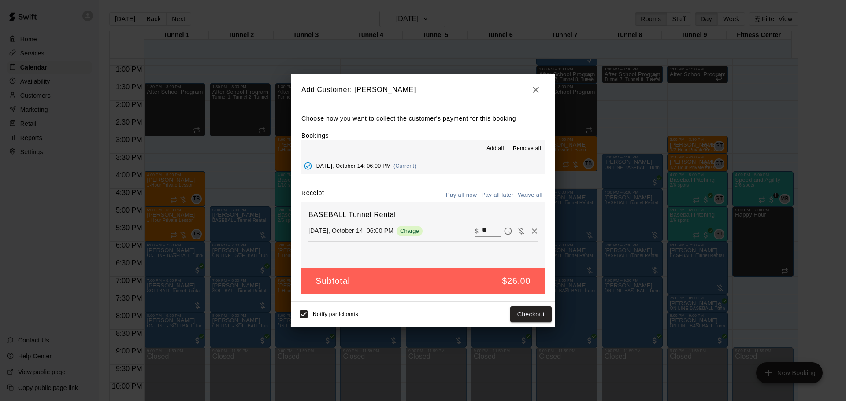
click at [502, 196] on button "Pay all later" at bounding box center [497, 196] width 37 height 14
click at [529, 324] on div "Notify participants Add customer" at bounding box center [422, 314] width 257 height 19
click at [527, 316] on button "Add customer" at bounding box center [524, 315] width 54 height 16
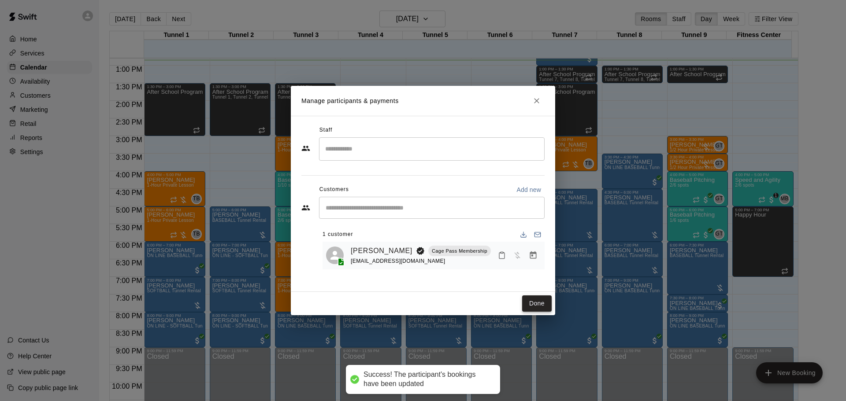
click at [537, 306] on button "Done" at bounding box center [537, 304] width 30 height 16
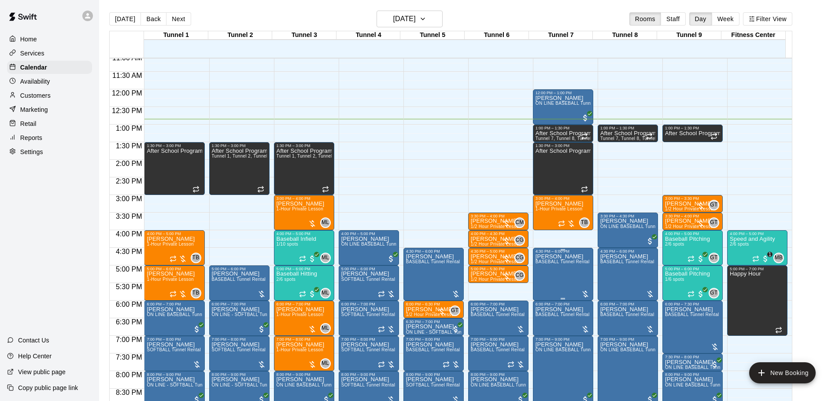
scroll to position [407, 0]
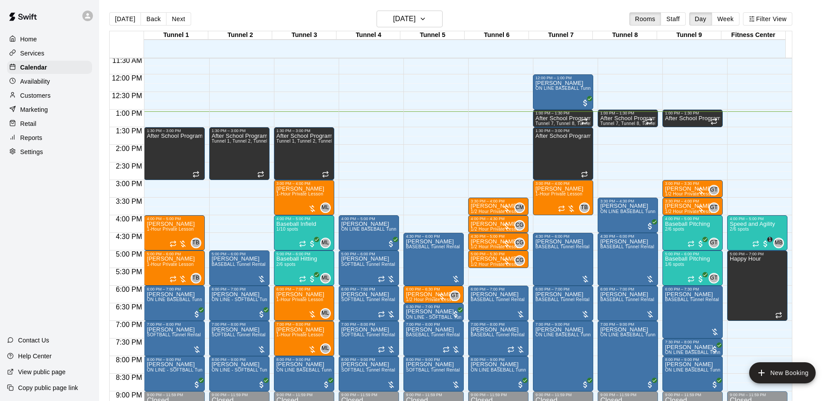
click at [817, 76] on main "Today Back Next Tuesday Oct 14 Rooms Staff Day Week Filter View Tunnel 1 14 Tue…" at bounding box center [469, 211] width 733 height 401
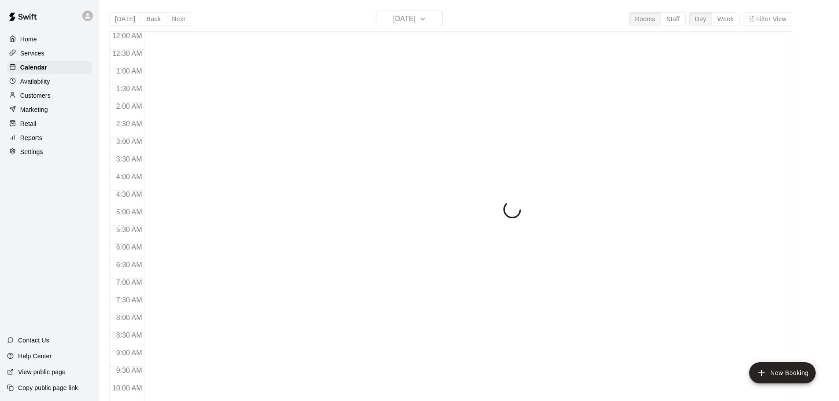
scroll to position [462, 0]
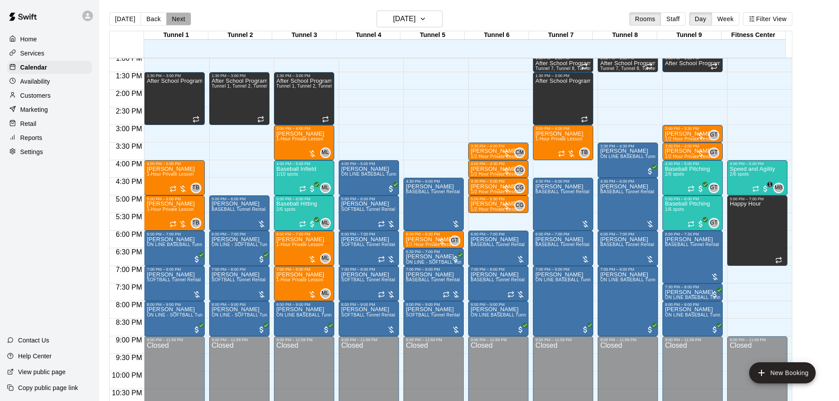
drag, startPoint x: 178, startPoint y: 18, endPoint x: 192, endPoint y: 30, distance: 18.4
click at [179, 18] on button "Next" at bounding box center [178, 18] width 25 height 13
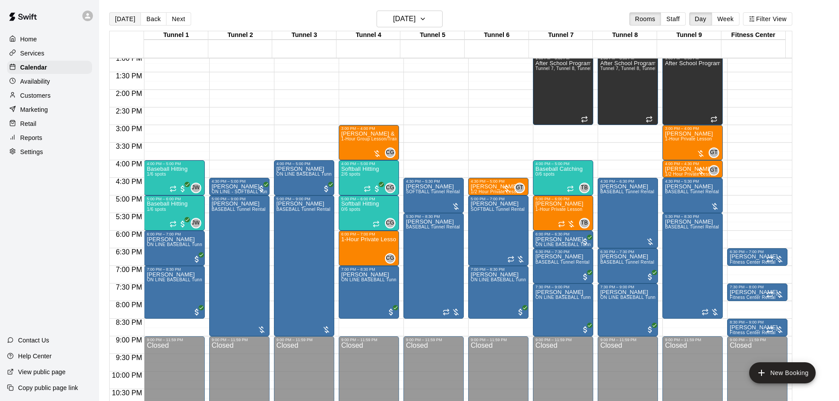
click at [128, 12] on button "[DATE]" at bounding box center [125, 18] width 32 height 13
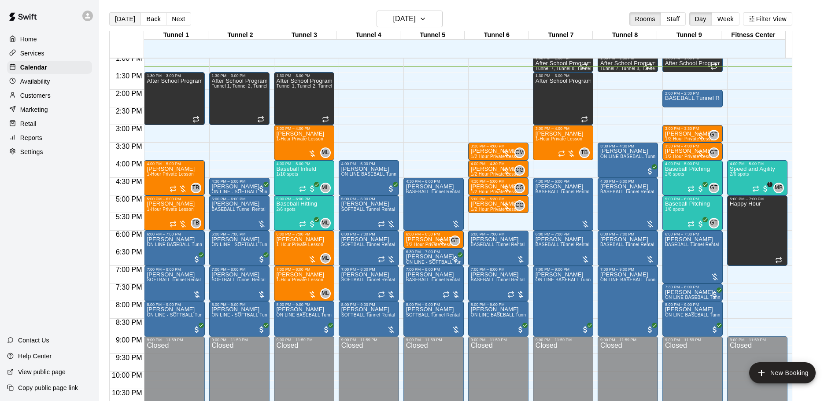
click at [128, 22] on button "[DATE]" at bounding box center [125, 18] width 32 height 13
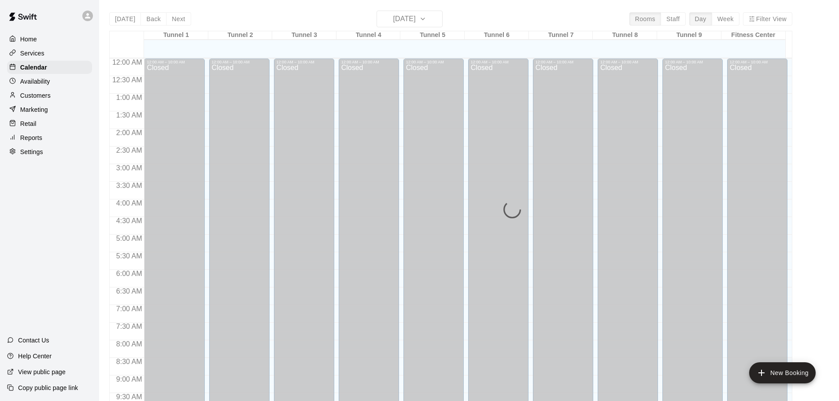
scroll to position [467, 0]
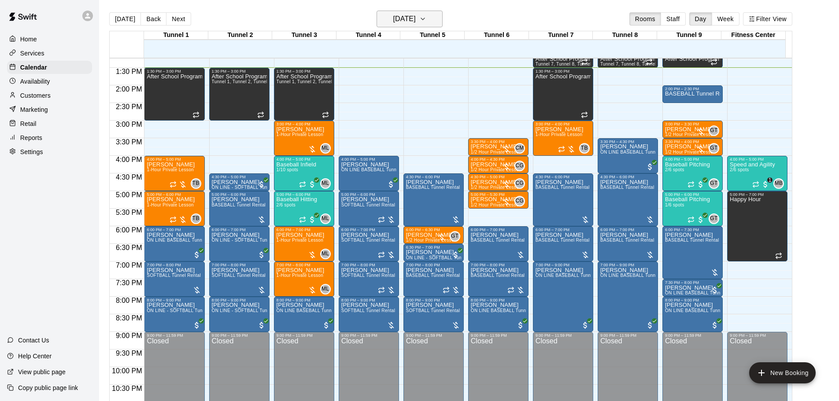
click at [427, 20] on icon "button" at bounding box center [422, 19] width 7 height 11
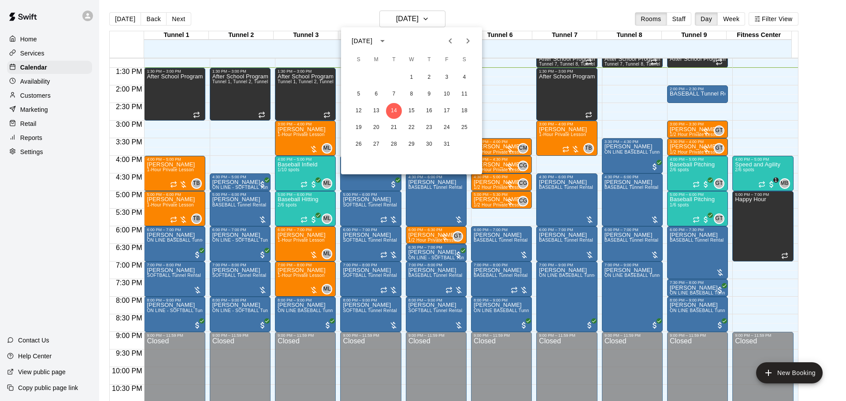
click at [477, 7] on div at bounding box center [423, 200] width 846 height 401
